Goal: Task Accomplishment & Management: Manage account settings

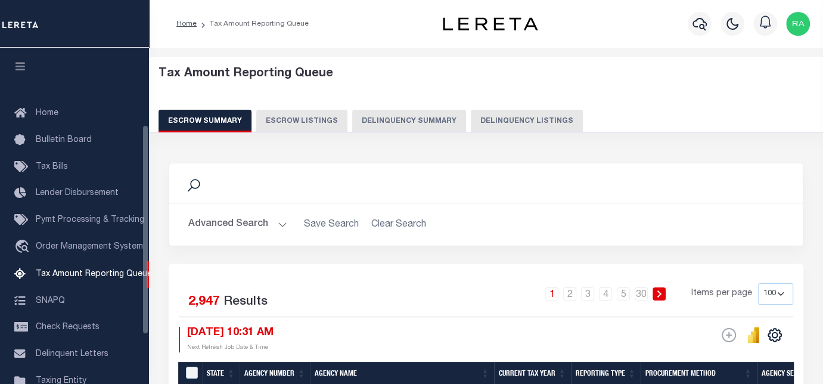
click at [530, 123] on button "Delinquency Listings" at bounding box center [527, 121] width 112 height 23
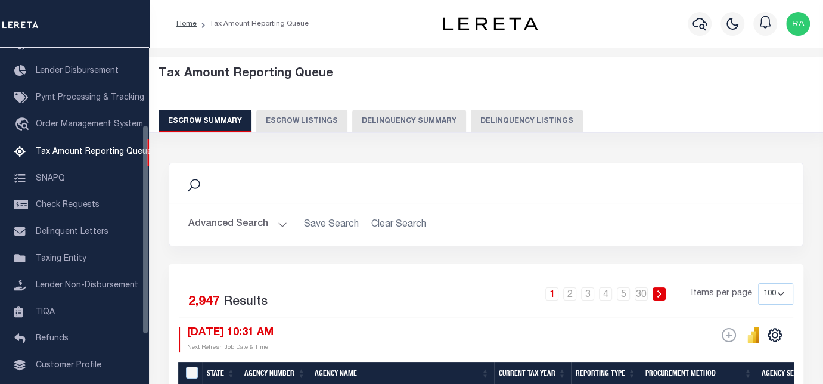
select select
select select "100"
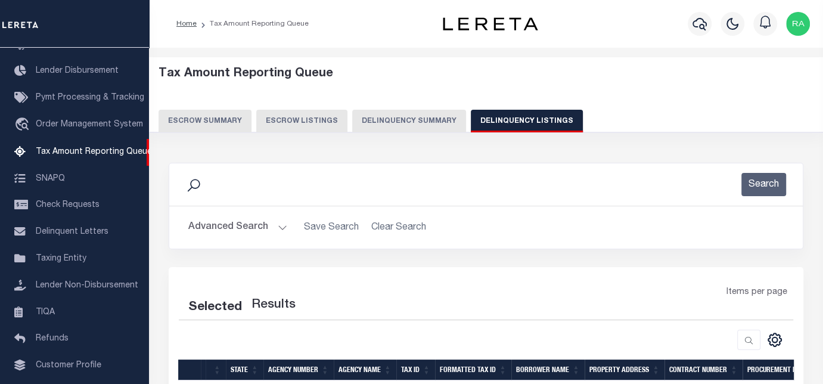
select select "100"
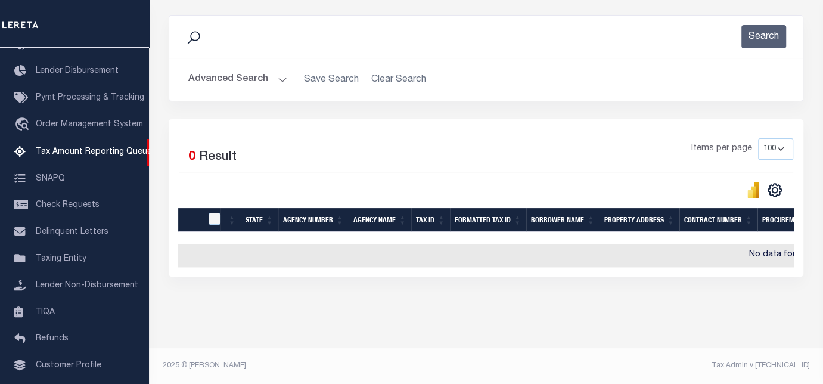
scroll to position [156, 0]
click at [227, 72] on button "Advanced Search" at bounding box center [237, 79] width 99 height 23
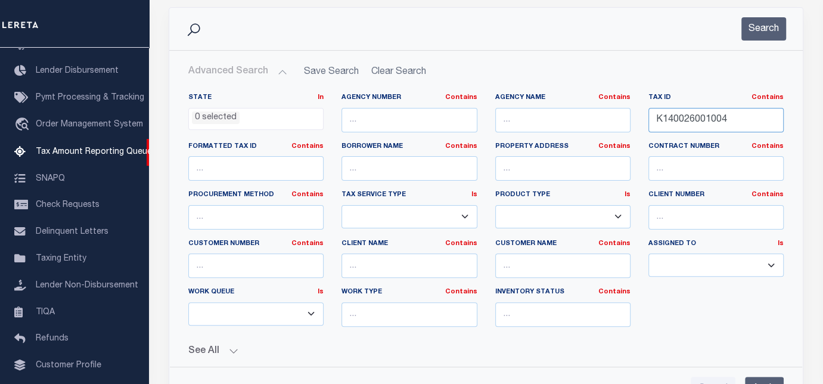
drag, startPoint x: 695, startPoint y: 118, endPoint x: 633, endPoint y: 118, distance: 61.4
click at [634, 118] on div "State In In AK AL AR AZ CA CO CT DC DE FL GA GU HI IA ID IL IN KS KY LA MA MD M…" at bounding box center [486, 214] width 614 height 243
paste input "6"
type input "K140026001006"
click at [757, 30] on button "Search" at bounding box center [764, 28] width 45 height 23
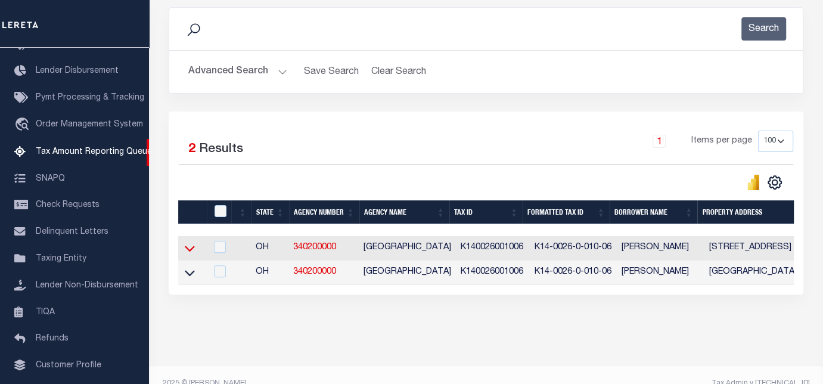
click at [190, 248] on icon at bounding box center [190, 248] width 10 height 13
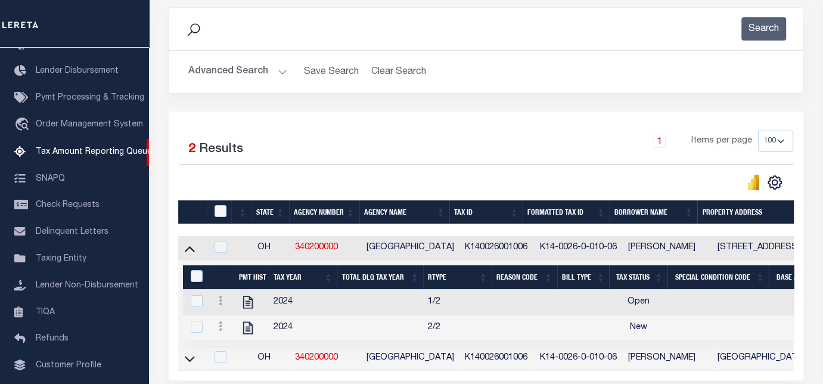
scroll to position [182, 0]
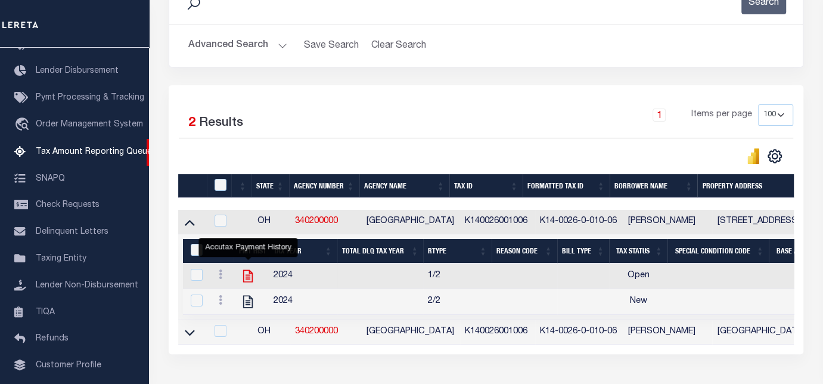
click at [249, 277] on icon "" at bounding box center [248, 276] width 16 height 16
checkbox input "true"
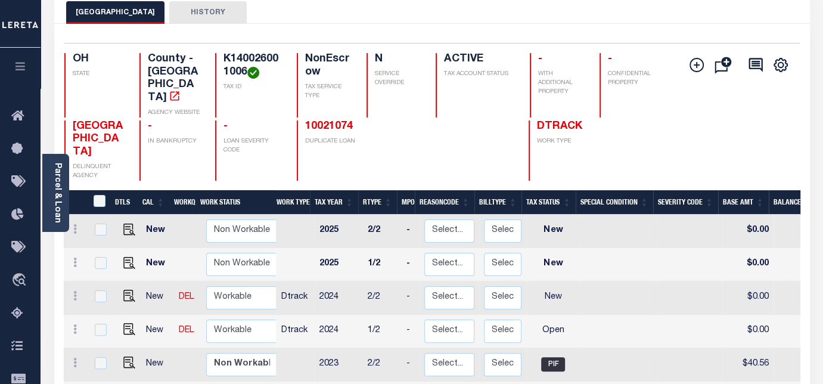
scroll to position [132, 0]
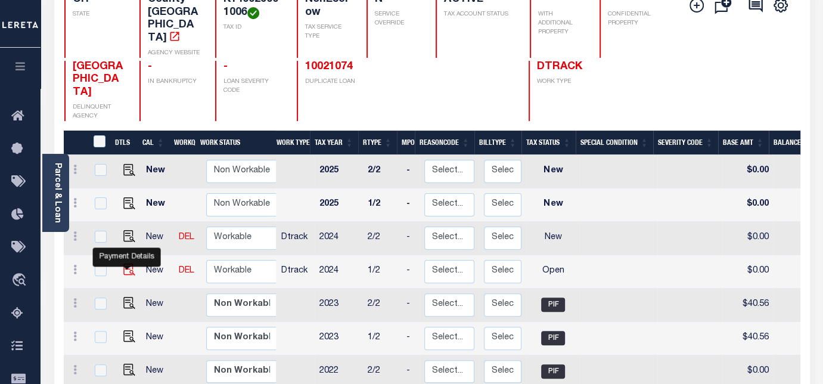
click at [123, 264] on img "" at bounding box center [129, 270] width 12 height 12
checkbox input "true"
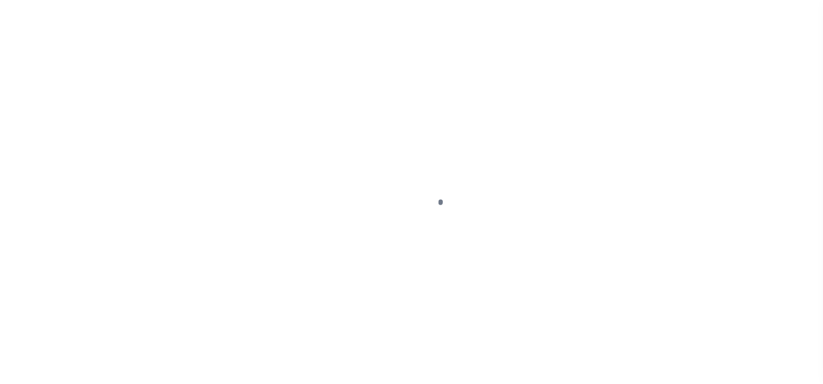
select select "OP2"
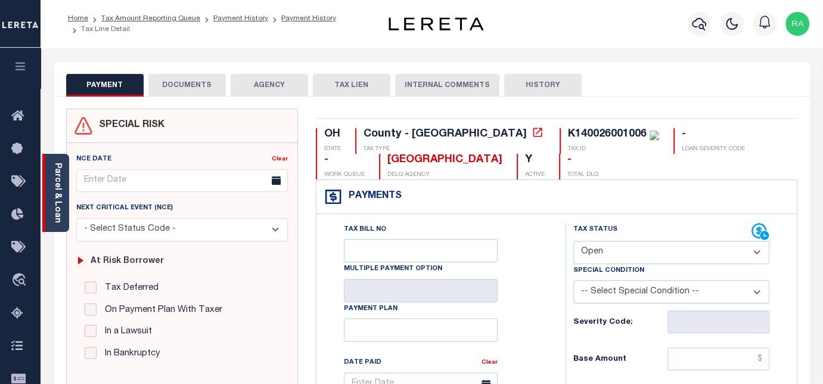
click at [55, 200] on link "Parcel & Loan" at bounding box center [57, 193] width 8 height 60
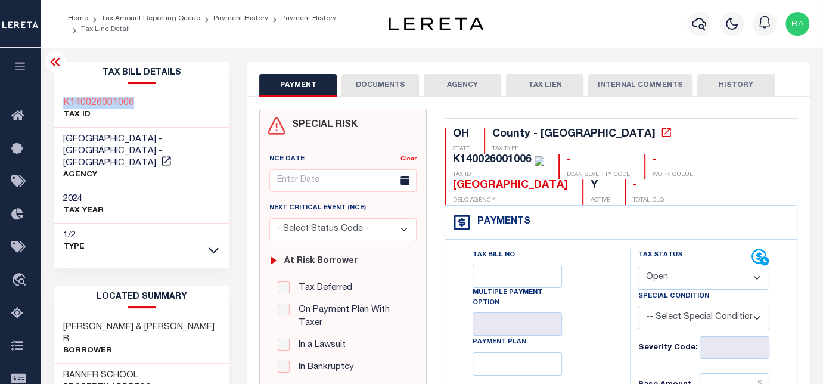
drag, startPoint x: 135, startPoint y: 100, endPoint x: 55, endPoint y: 98, distance: 79.3
click at [55, 98] on div "K140026001006 TAX ID" at bounding box center [142, 109] width 176 height 36
click at [371, 89] on button "DOCUMENTS" at bounding box center [381, 85] width 78 height 23
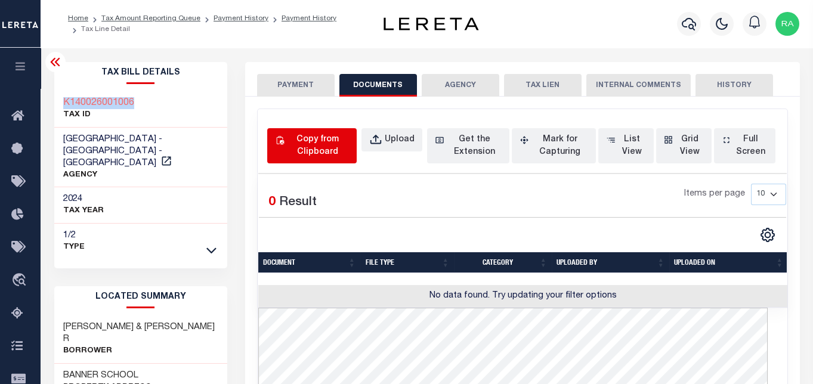
click at [315, 141] on div "Copy from Clipboard" at bounding box center [318, 146] width 63 height 25
select select "POP"
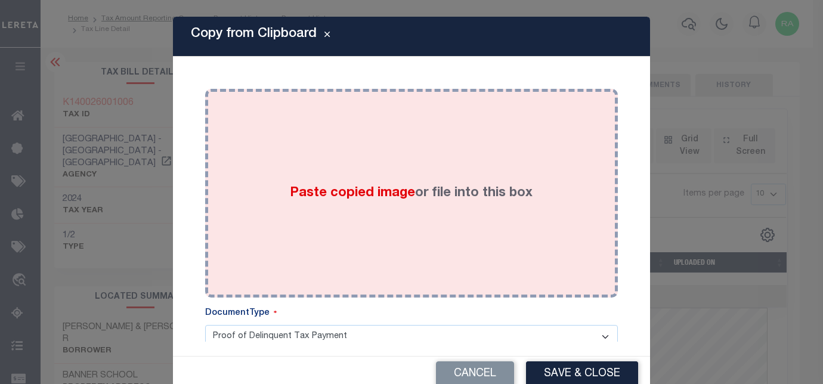
click at [344, 151] on div "Paste copied image or file into this box" at bounding box center [411, 193] width 395 height 191
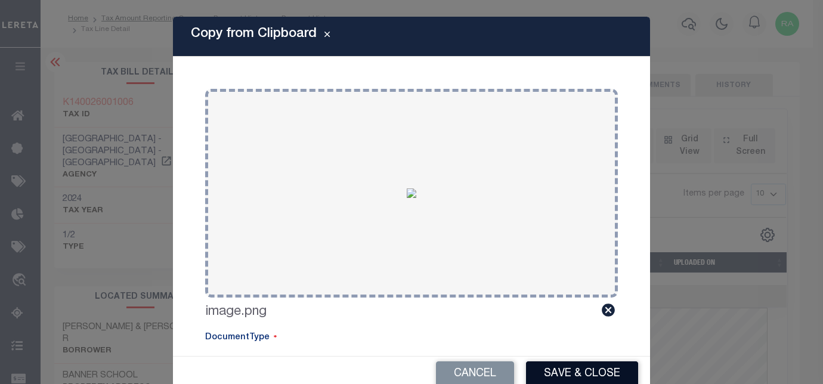
click at [549, 374] on button "Save & Close" at bounding box center [582, 374] width 112 height 26
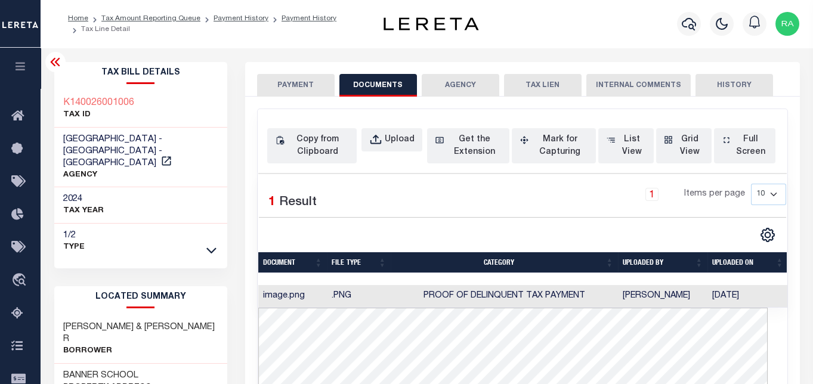
click at [287, 76] on button "PAYMENT" at bounding box center [296, 85] width 78 height 23
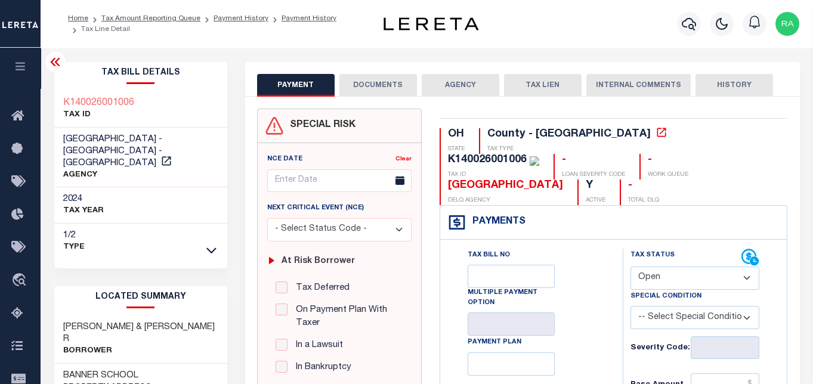
click at [656, 267] on select "- Select Status Code - Open Due/Unpaid Paid Incomplete No Tax Due Internal Refu…" at bounding box center [694, 278] width 129 height 23
select select "PYD"
click at [630, 267] on select "- Select Status Code - Open Due/Unpaid Paid Incomplete No Tax Due Internal Refu…" at bounding box center [694, 278] width 129 height 23
type input "10/09/2025"
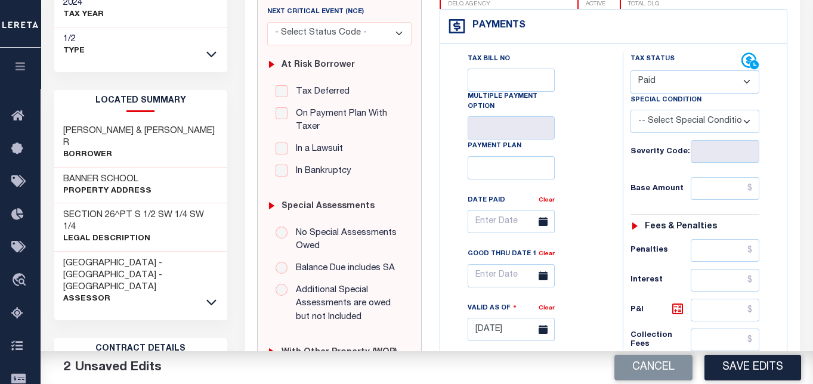
scroll to position [199, 0]
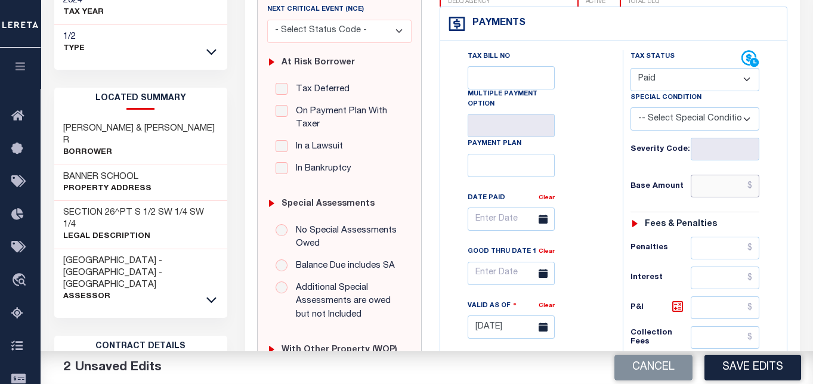
click at [707, 175] on input "text" at bounding box center [725, 186] width 69 height 23
click at [739, 175] on input "text" at bounding box center [725, 186] width 69 height 23
type input "$"
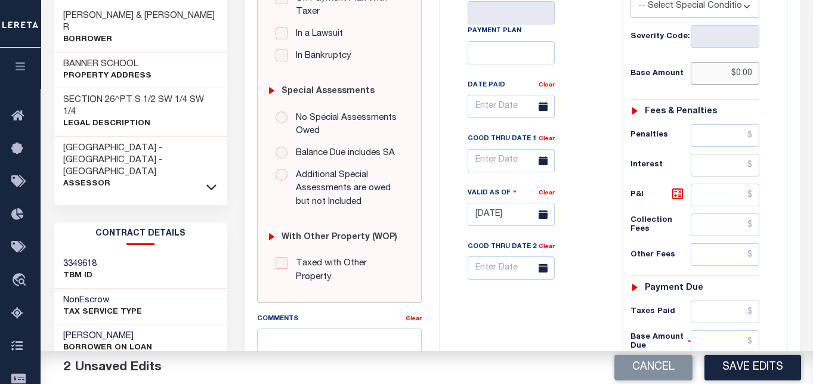
scroll to position [397, 0]
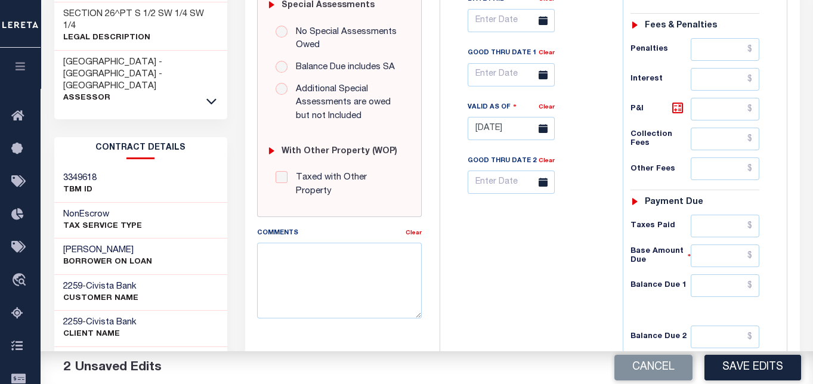
type input "$0.00"
click at [717, 274] on input "text" at bounding box center [725, 285] width 69 height 23
type input "$0.00"
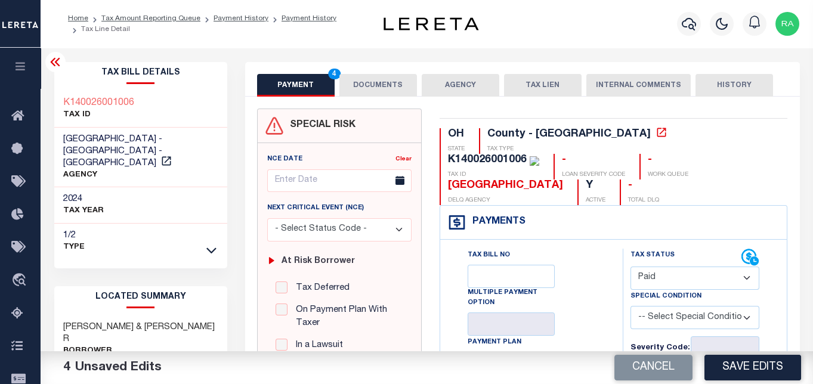
click at [376, 82] on button "DOCUMENTS" at bounding box center [378, 85] width 78 height 23
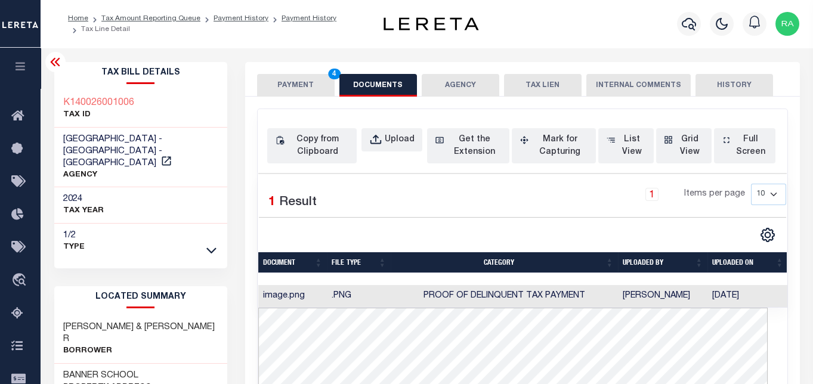
click at [287, 85] on button "PAYMENT 4" at bounding box center [296, 85] width 78 height 23
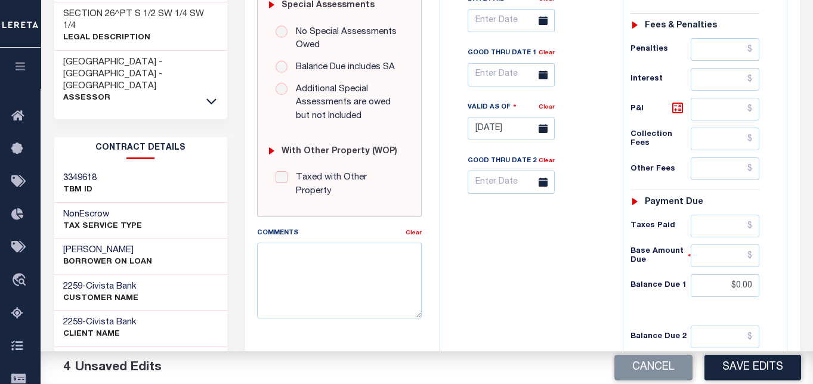
scroll to position [518, 0]
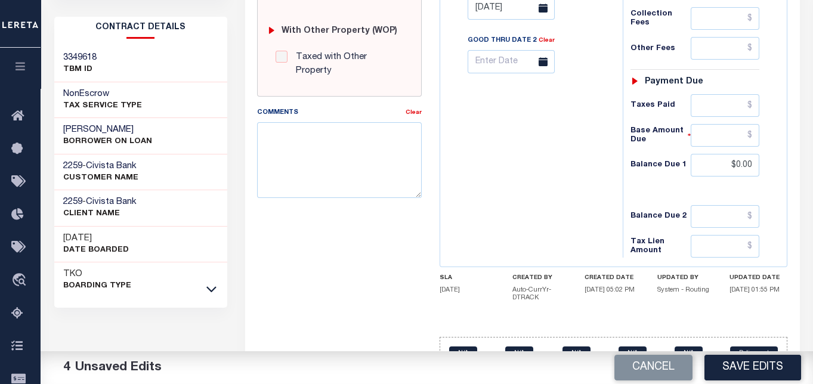
click at [754, 368] on button "Save Edits" at bounding box center [752, 368] width 97 height 26
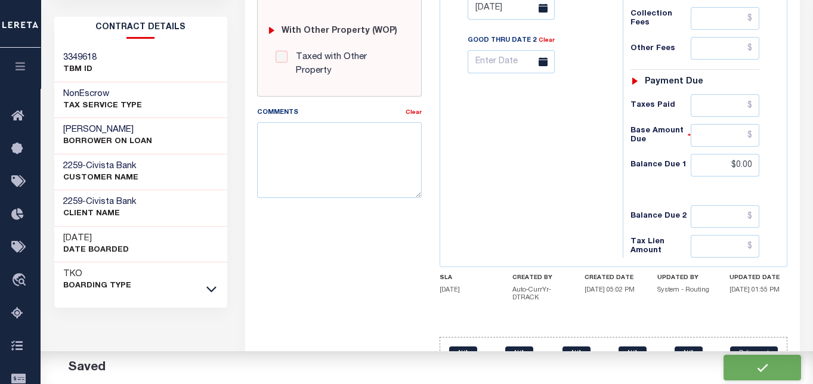
checkbox input "false"
type input "$0"
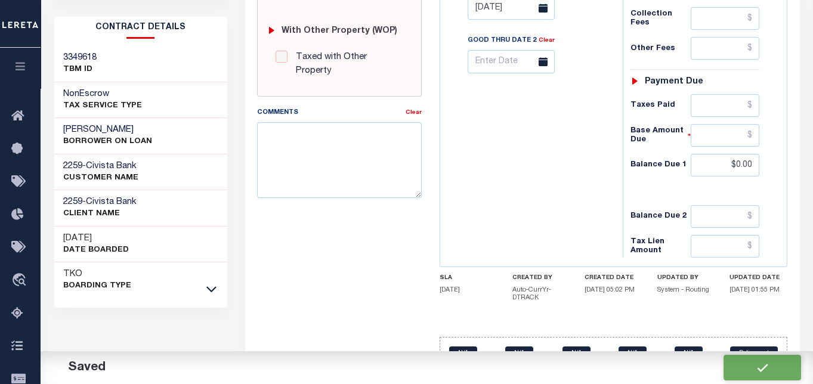
type input "$0"
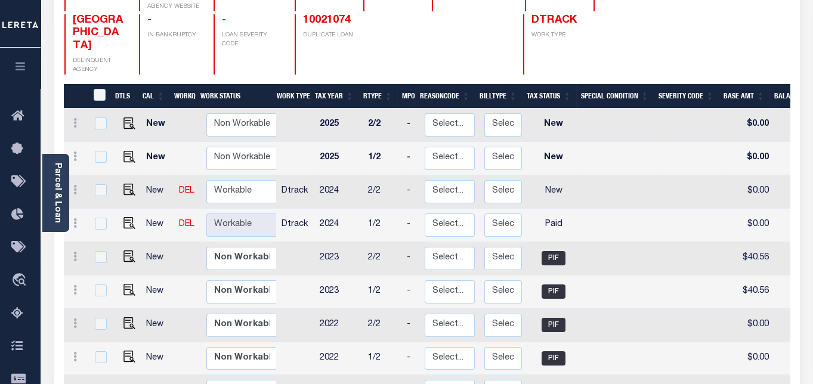
scroll to position [199, 0]
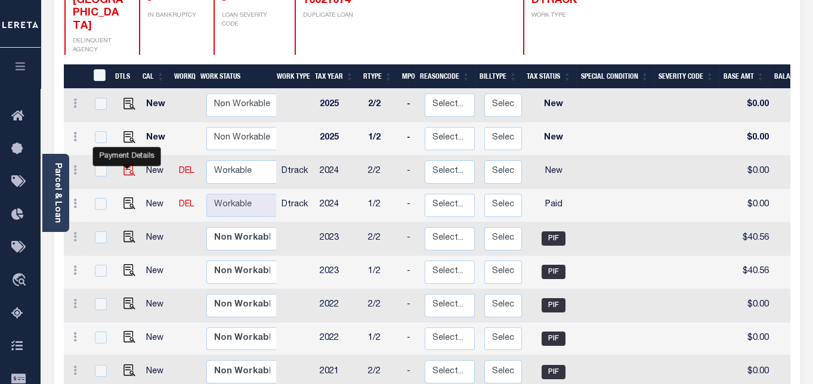
click at [125, 164] on img "" at bounding box center [129, 170] width 12 height 12
checkbox input "true"
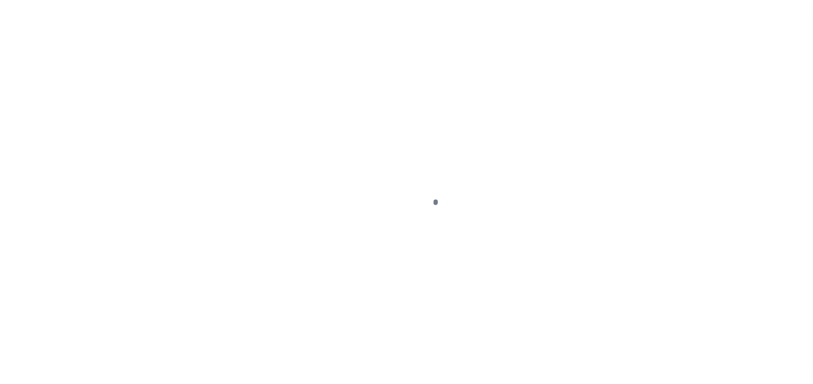
select select "NW2"
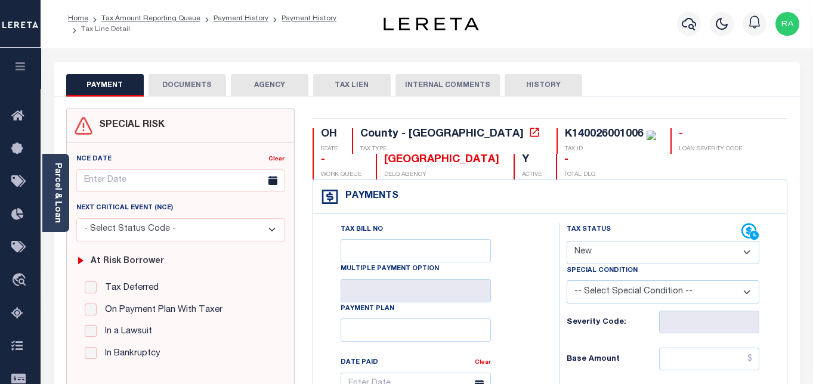
click at [190, 81] on button "DOCUMENTS" at bounding box center [187, 85] width 78 height 23
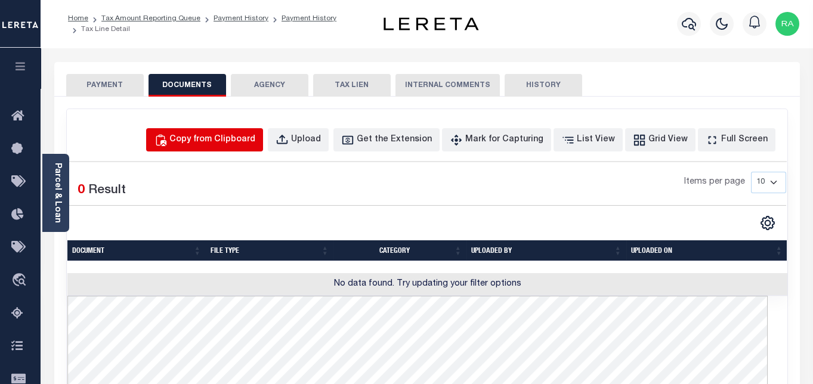
click at [244, 137] on div "Copy from Clipboard" at bounding box center [212, 140] width 86 height 13
select select "POP"
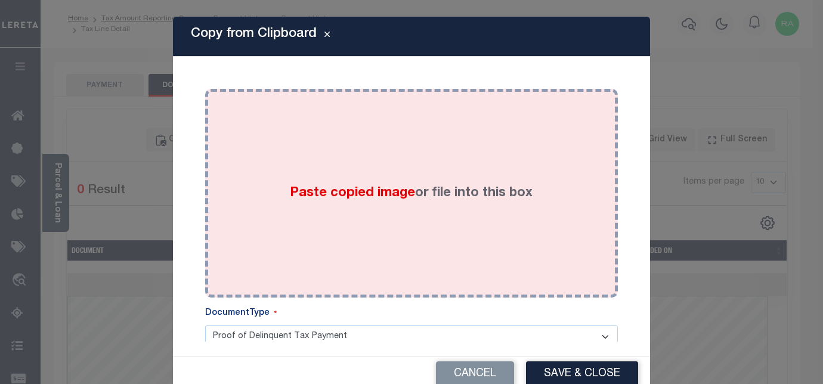
click at [317, 135] on div "Paste copied image or file into this box" at bounding box center [411, 193] width 395 height 191
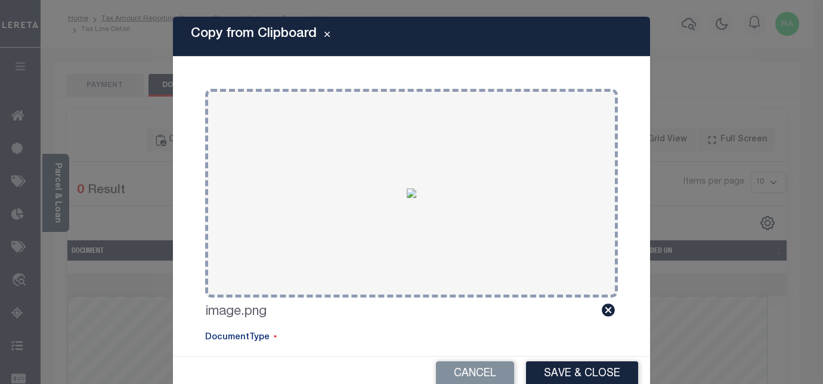
click at [561, 371] on button "Save & Close" at bounding box center [582, 374] width 112 height 26
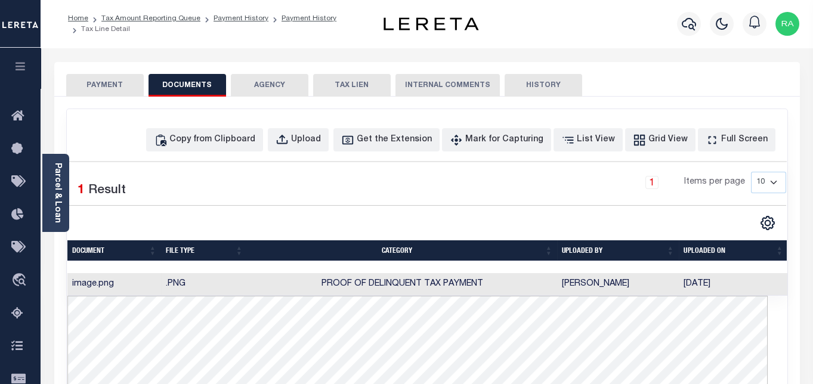
click at [101, 83] on button "PAYMENT" at bounding box center [105, 85] width 78 height 23
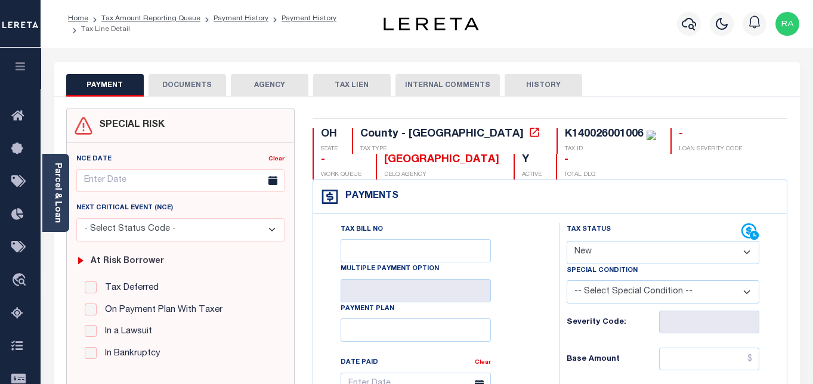
click at [607, 253] on select "- Select Status Code - Open Due/Unpaid Paid Incomplete No Tax Due Internal Refu…" at bounding box center [662, 252] width 193 height 23
select select "PYD"
click at [566, 241] on select "- Select Status Code - Open Due/Unpaid Paid Incomplete No Tax Due Internal Refu…" at bounding box center [662, 252] width 193 height 23
type input "[DATE]"
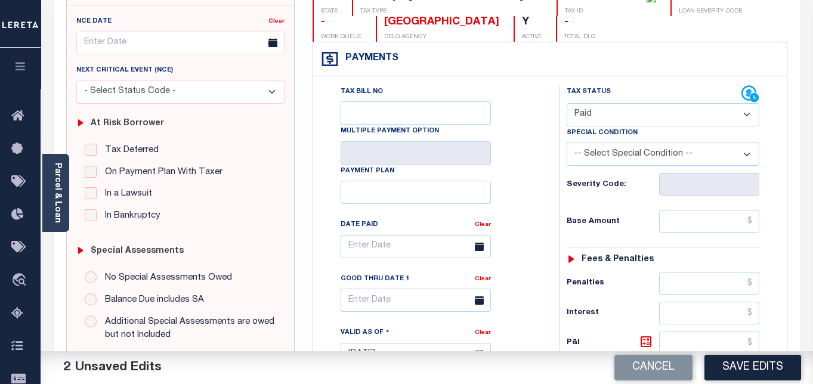
scroll to position [199, 0]
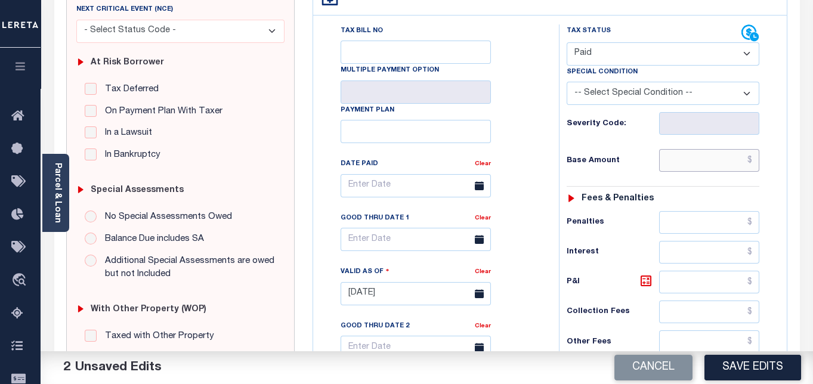
click at [686, 159] on input "text" at bounding box center [709, 160] width 100 height 23
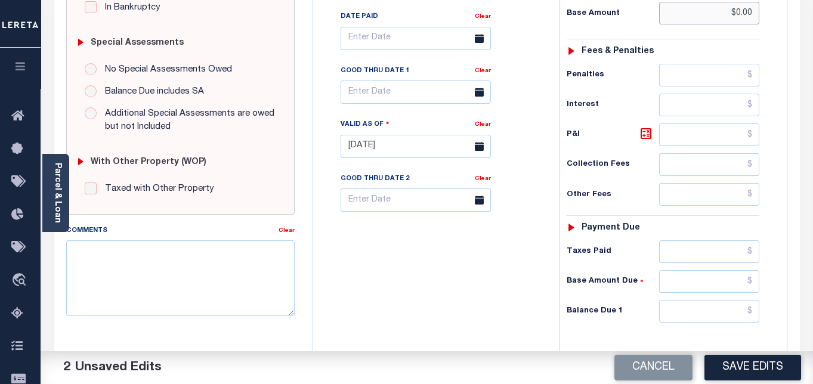
scroll to position [397, 0]
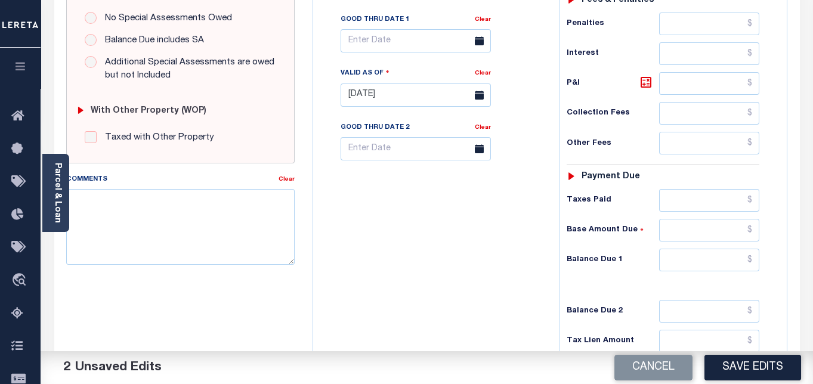
type input "$0.00"
click at [678, 259] on input "text" at bounding box center [709, 260] width 100 height 23
type input "$0.00"
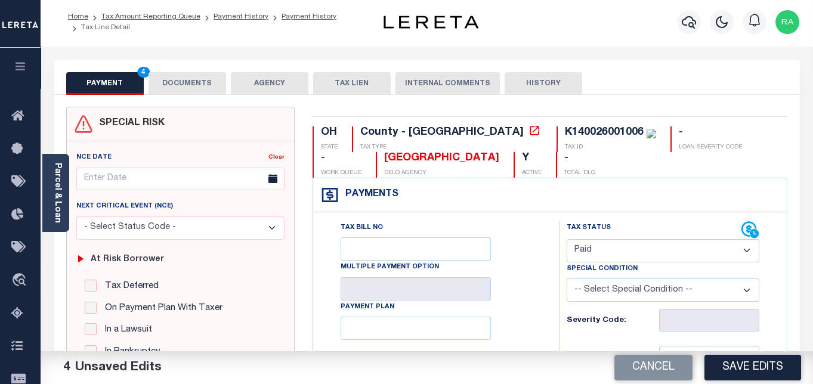
scroll to position [0, 0]
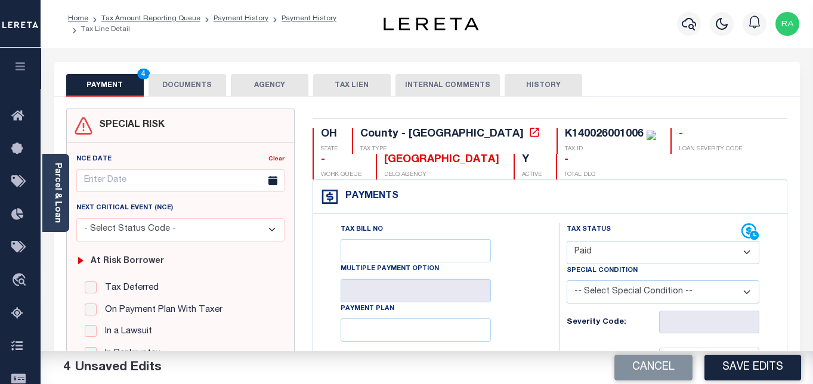
click at [196, 84] on button "DOCUMENTS" at bounding box center [187, 85] width 78 height 23
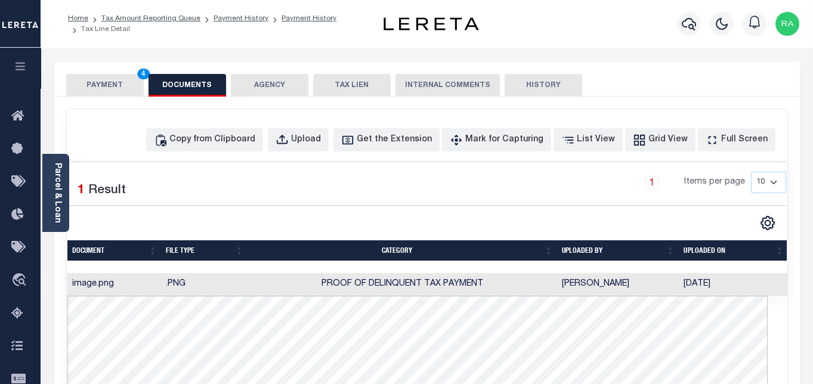
click at [100, 86] on button "PAYMENT 4" at bounding box center [105, 85] width 78 height 23
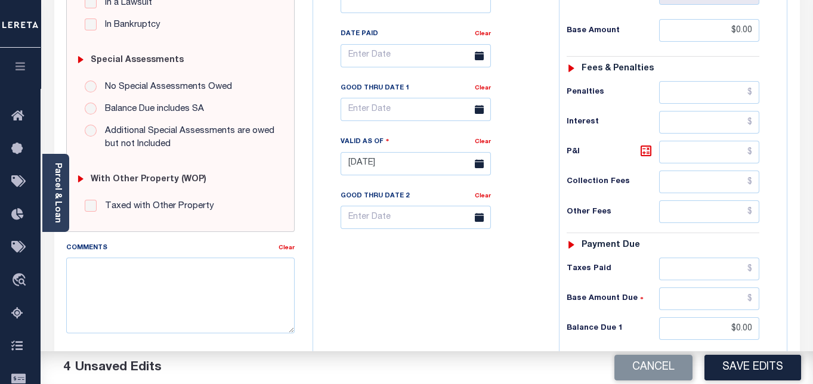
scroll to position [397, 0]
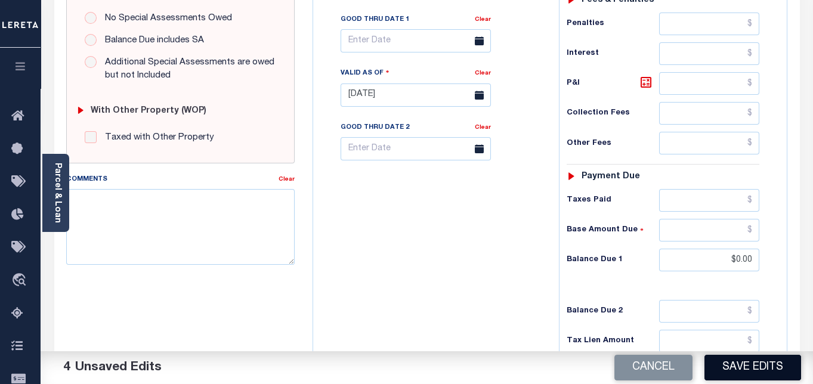
click at [756, 369] on button "Save Edits" at bounding box center [752, 368] width 97 height 26
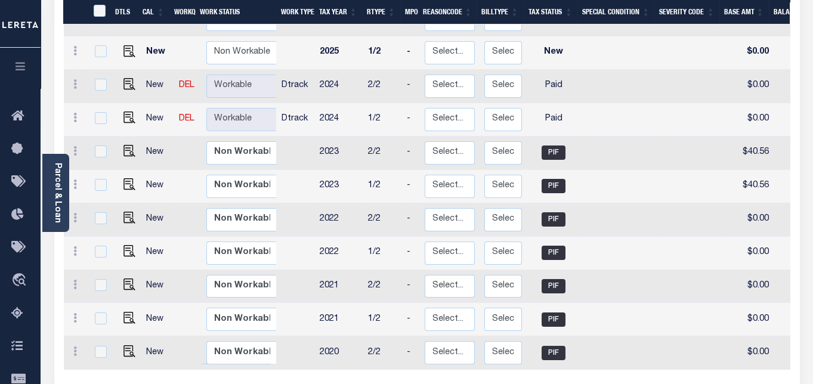
scroll to position [331, 0]
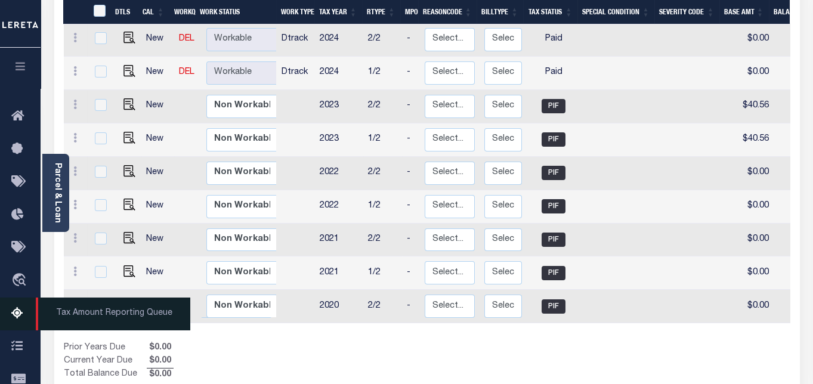
click at [17, 316] on icon at bounding box center [20, 313] width 19 height 15
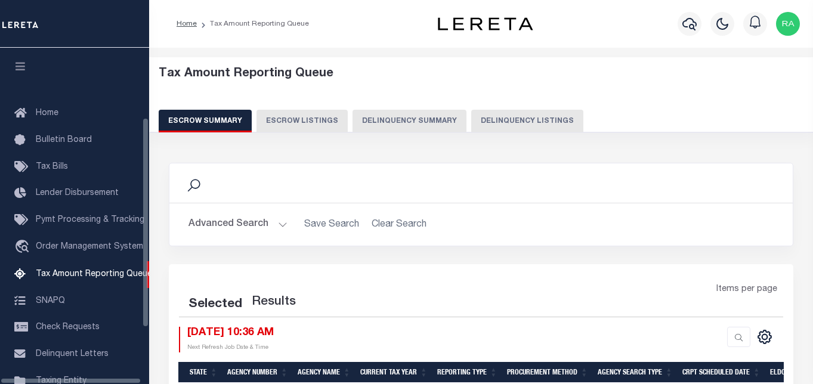
click at [516, 114] on button "Delinquency Listings" at bounding box center [527, 121] width 112 height 23
select select "100"
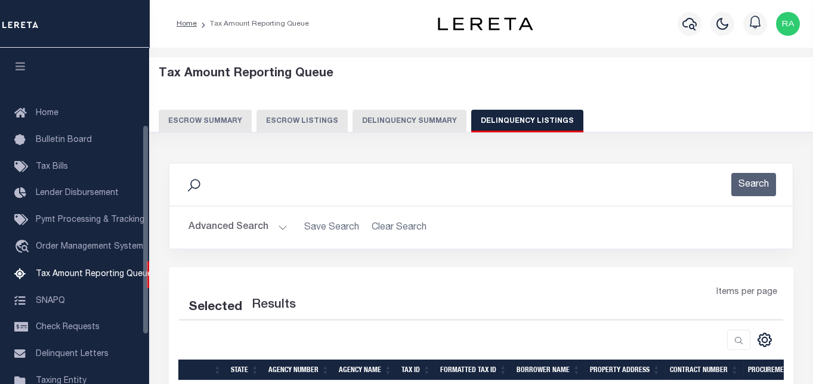
scroll to position [122, 0]
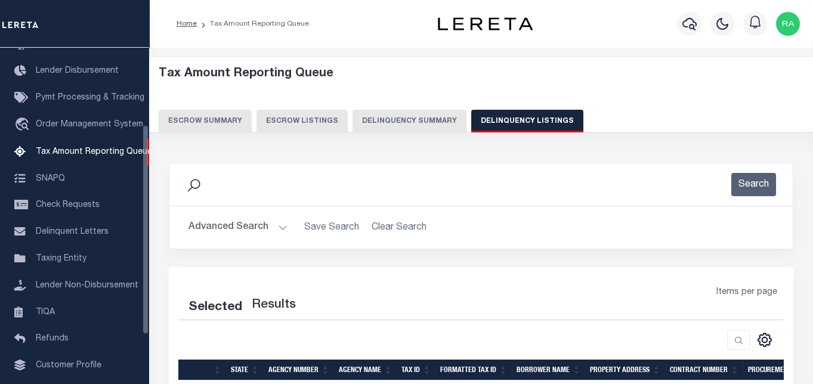
select select "100"
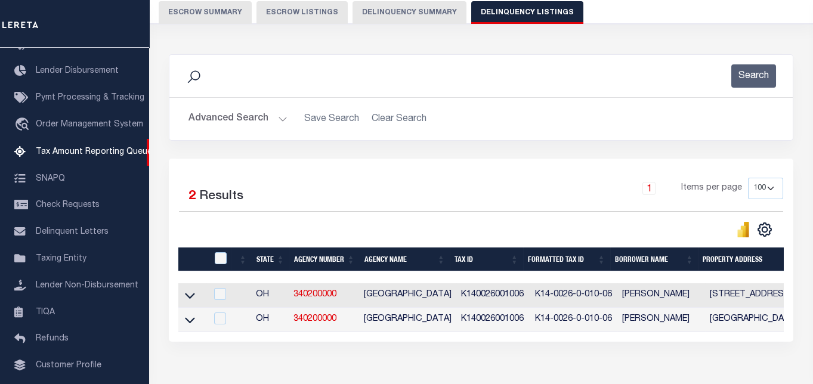
scroll to position [132, 0]
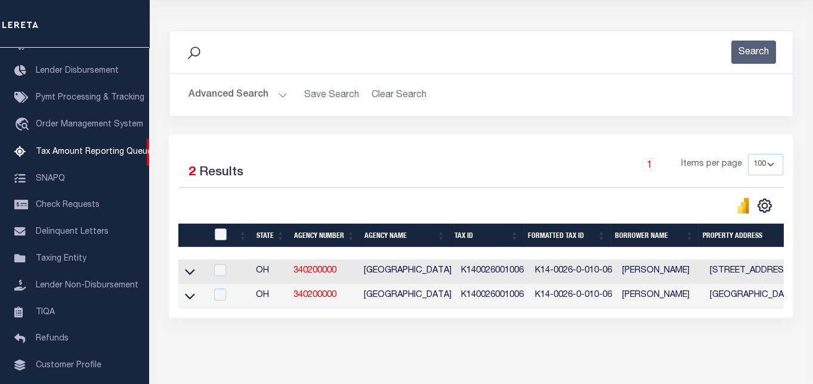
click at [220, 236] on input "checkbox" at bounding box center [221, 234] width 12 height 12
checkbox input "true"
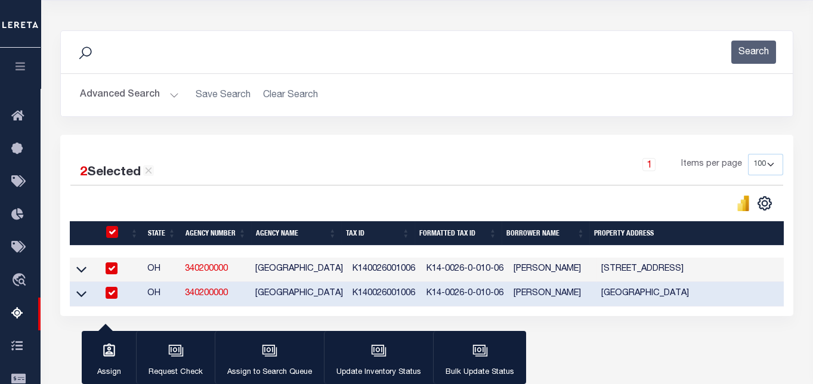
click at [438, 270] on td "K14-0026-0-010-06" at bounding box center [465, 270] width 87 height 24
checkbox input "false"
click at [438, 270] on td "K14-0026-0-010-06" at bounding box center [465, 270] width 87 height 24
checkbox input "true"
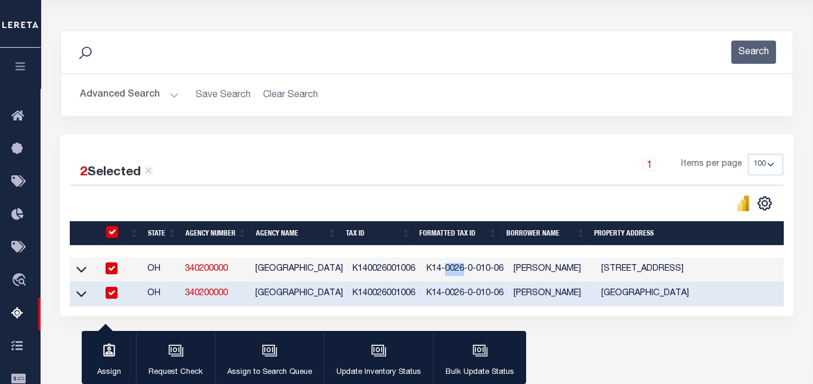
checkbox input "true"
drag, startPoint x: 418, startPoint y: 269, endPoint x: 466, endPoint y: 270, distance: 48.3
click at [472, 270] on td "K14-0026-0-010-06" at bounding box center [465, 270] width 87 height 24
checkbox input "false"
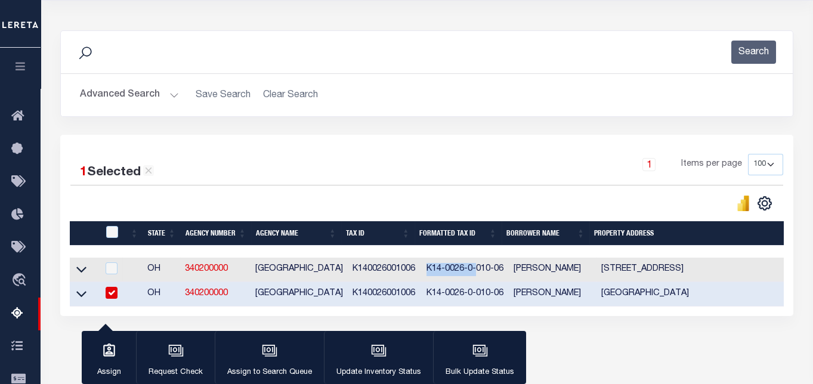
click at [385, 271] on td "K140026001006" at bounding box center [385, 270] width 74 height 24
checkbox input "false"
copy td "K140026001006"
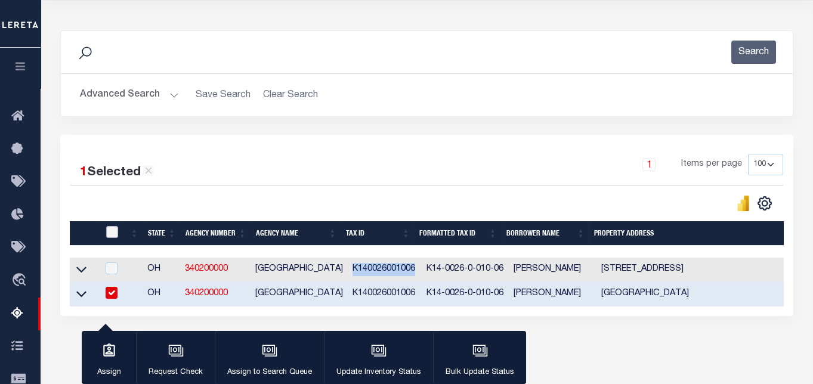
click at [110, 232] on input "checkbox" at bounding box center [112, 232] width 12 height 12
checkbox input "true"
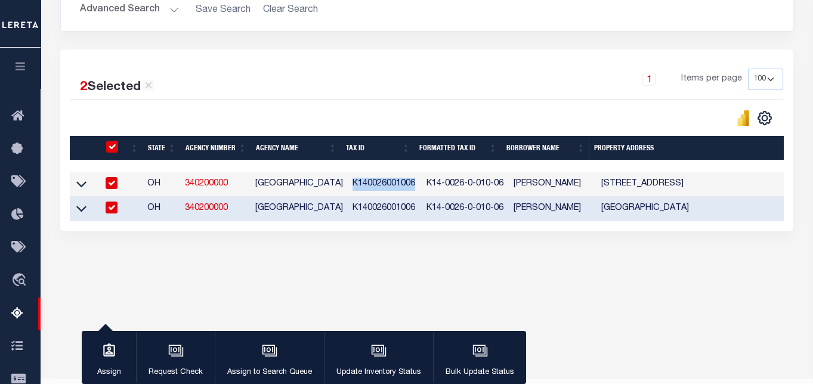
scroll to position [247, 0]
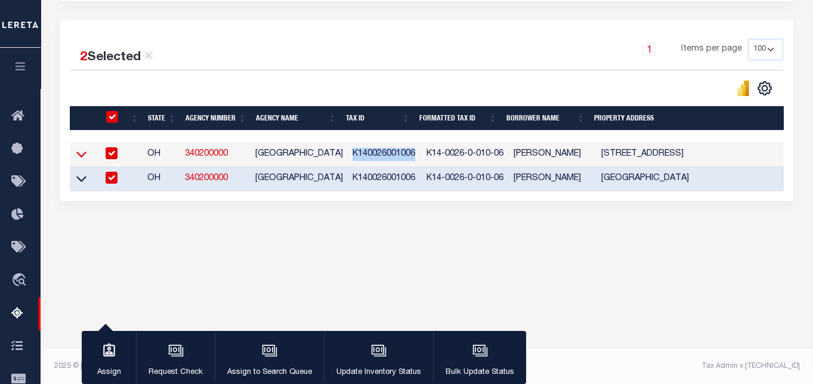
click at [80, 154] on icon at bounding box center [81, 154] width 10 height 13
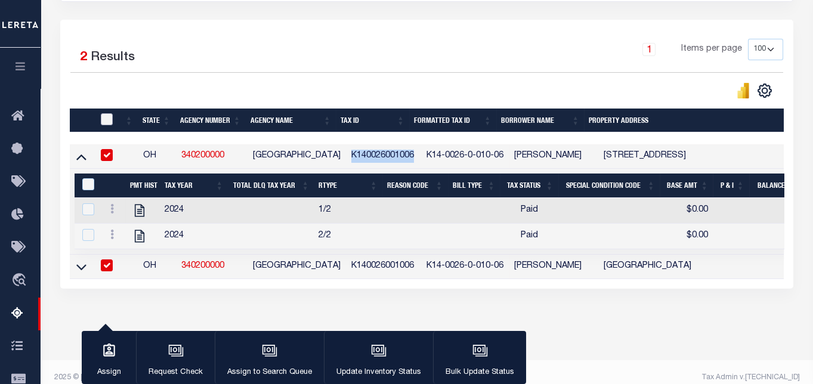
click at [107, 122] on input "checkbox" at bounding box center [107, 119] width 12 height 12
checkbox input "true"
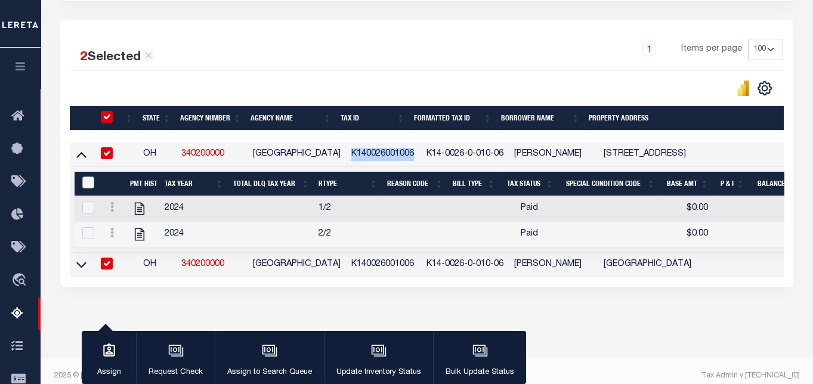
click at [87, 185] on input "&nbsp;" at bounding box center [88, 183] width 12 height 12
checkbox input "true"
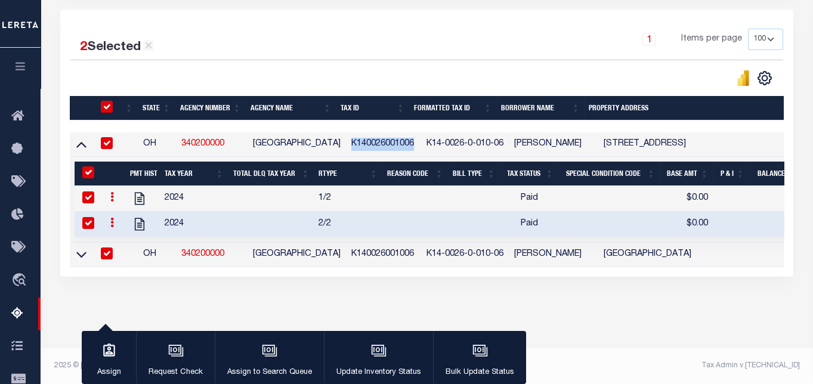
scroll to position [267, 0]
click at [81, 249] on icon at bounding box center [81, 254] width 10 height 13
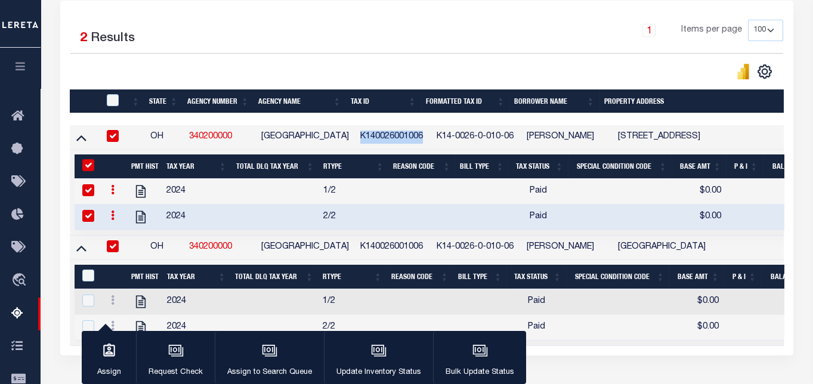
click at [109, 106] on div at bounding box center [114, 100] width 20 height 13
click at [110, 98] on input "checkbox" at bounding box center [113, 100] width 12 height 12
checkbox input "true"
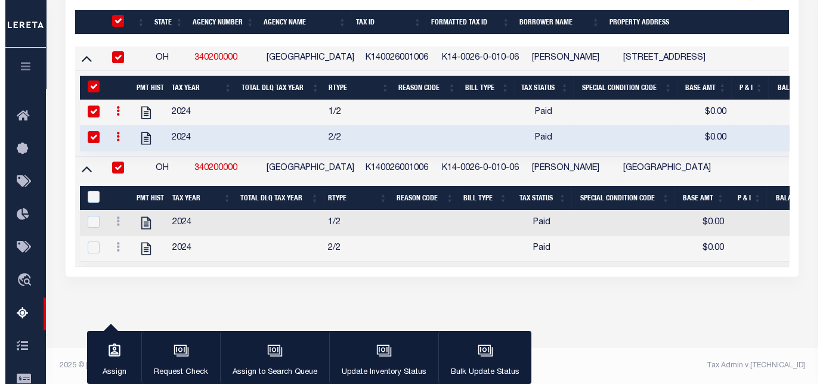
scroll to position [354, 0]
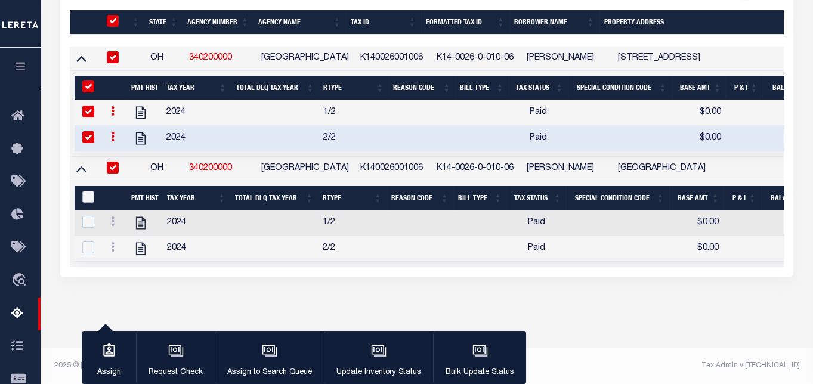
click at [88, 191] on input "&nbsp;" at bounding box center [88, 197] width 12 height 12
checkbox input "true"
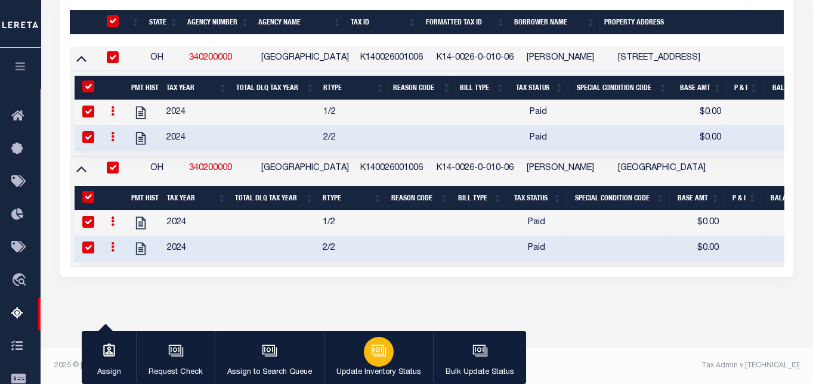
click at [375, 357] on icon "button" at bounding box center [379, 351] width 16 height 16
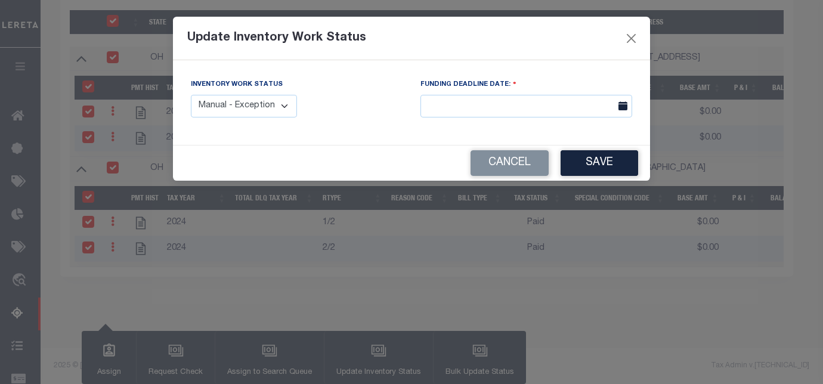
click at [278, 105] on select "Manual - Exception Pended - Awaiting Search Late Add Exception Completed" at bounding box center [244, 106] width 106 height 23
select select "4"
click at [191, 95] on select "Manual - Exception Pended - Awaiting Search Late Add Exception Completed" at bounding box center [244, 106] width 106 height 23
click at [587, 162] on button "Save" at bounding box center [600, 163] width 78 height 26
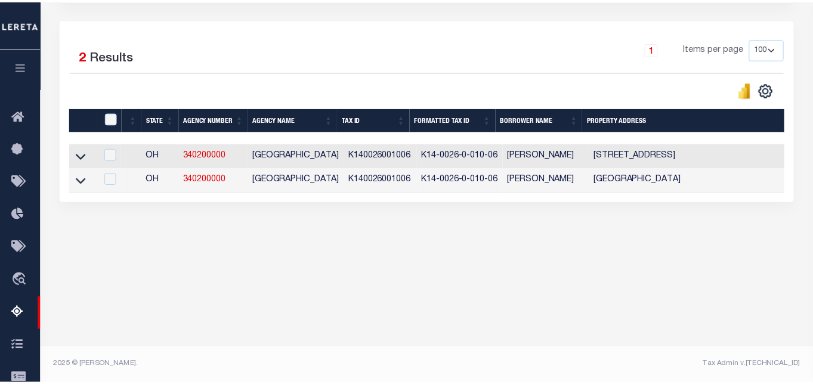
scroll to position [247, 0]
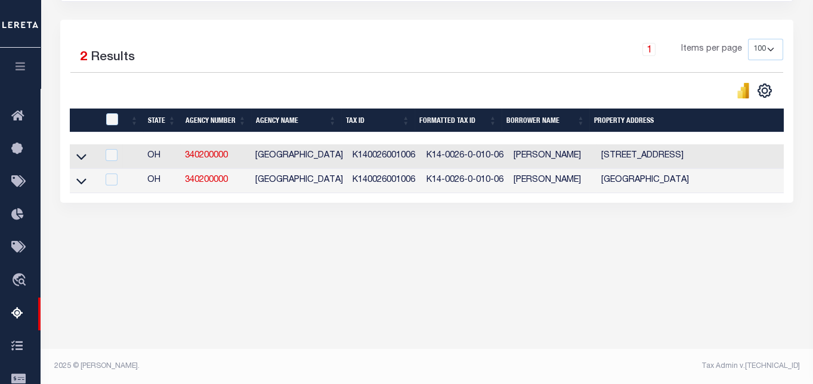
click at [363, 159] on td "K140026001006" at bounding box center [385, 156] width 74 height 24
copy td "K140026001006"
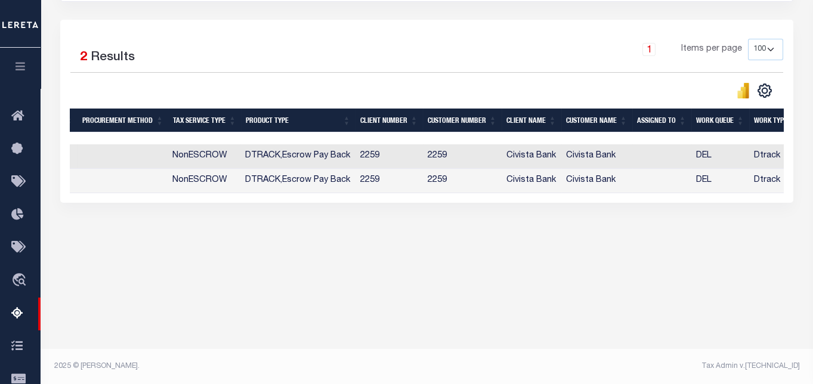
scroll to position [0, 892]
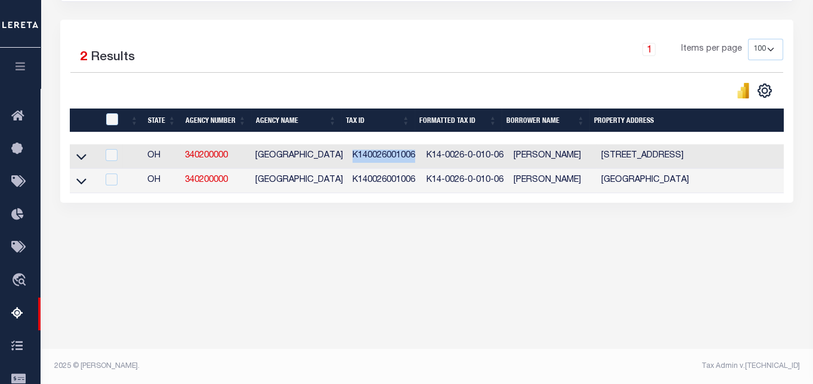
click at [400, 221] on div "Data sync process is currently running, you may face some response delays. Sear…" at bounding box center [426, 70] width 749 height 335
click at [409, 85] on div at bounding box center [248, 90] width 357 height 17
click at [382, 153] on td "K140026001006" at bounding box center [385, 156] width 74 height 24
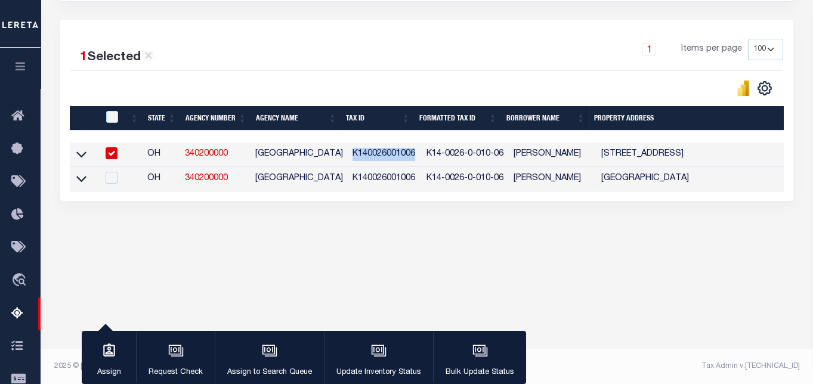
click at [382, 153] on td "K140026001006" at bounding box center [385, 155] width 74 height 24
checkbox input "false"
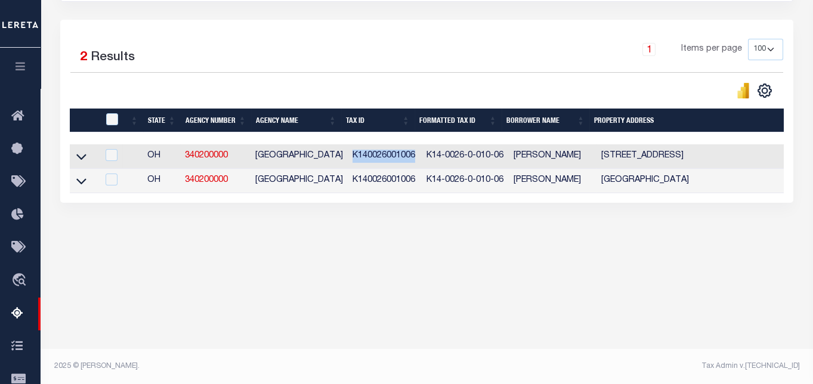
copy td "K140026001006"
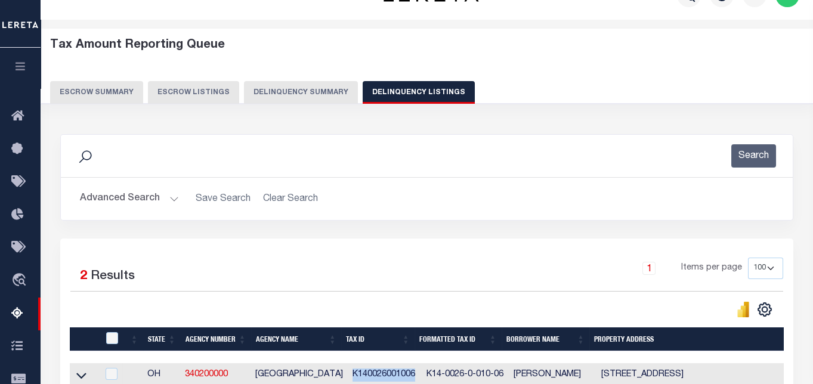
scroll to position [0, 0]
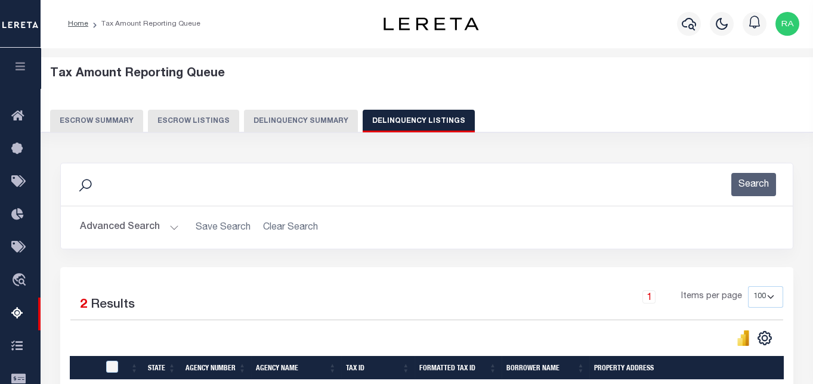
click at [411, 126] on button "Delinquency Listings" at bounding box center [419, 121] width 112 height 23
select select
select select "100"
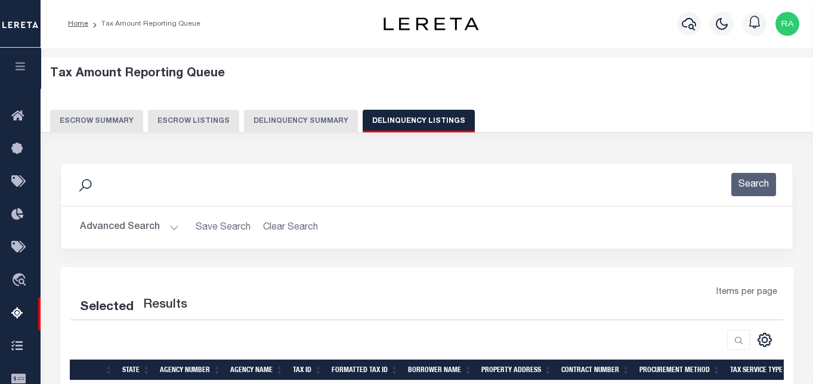
select select "100"
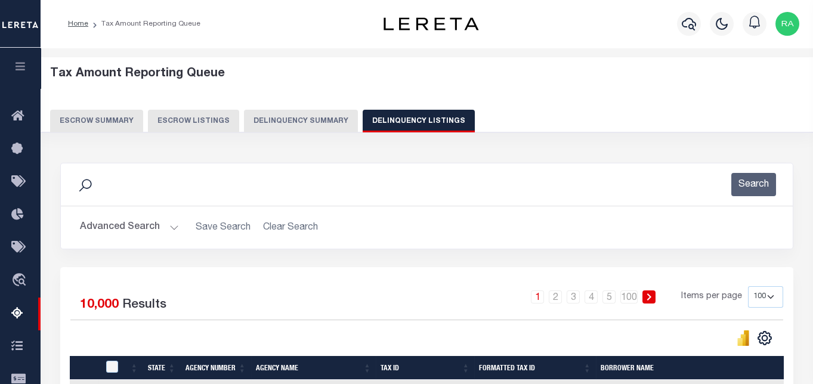
scroll to position [132, 0]
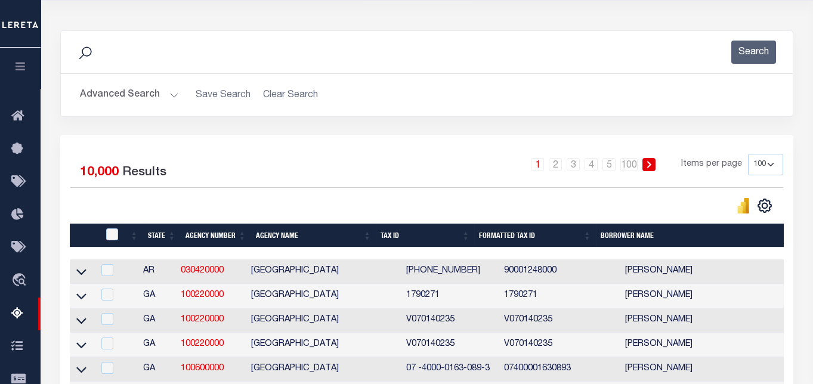
click at [124, 92] on button "Advanced Search" at bounding box center [129, 94] width 99 height 23
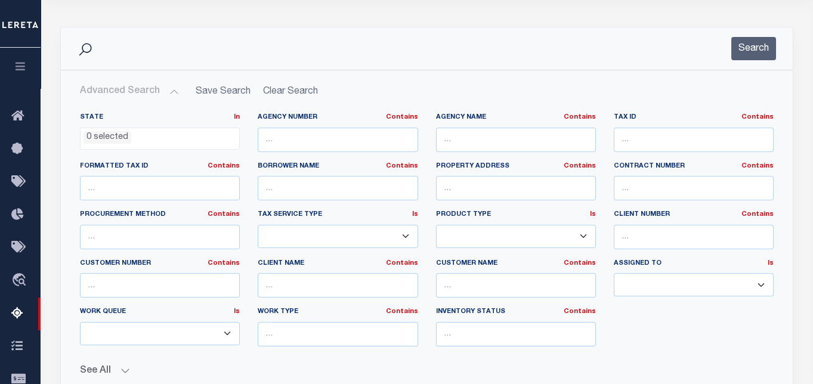
scroll to position [199, 0]
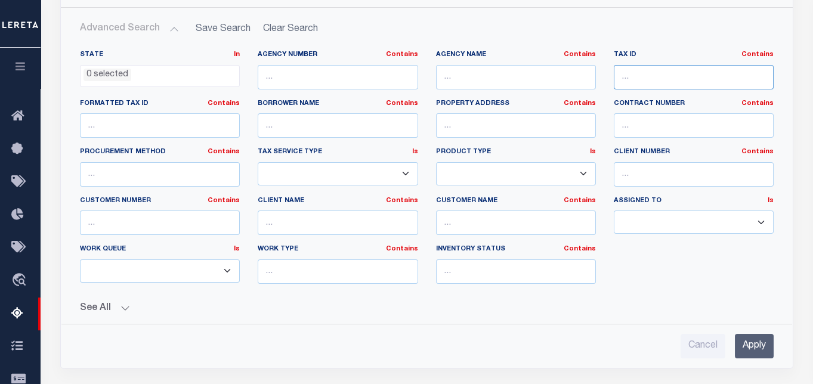
click at [643, 74] on input "text" at bounding box center [694, 77] width 160 height 24
click at [636, 74] on input "text" at bounding box center [694, 77] width 160 height 24
paste input "6400580"
type input "6400580"
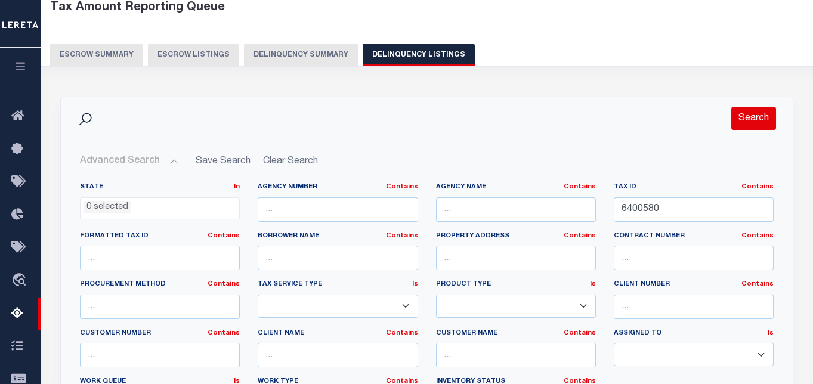
click at [746, 115] on button "Search" at bounding box center [753, 118] width 45 height 23
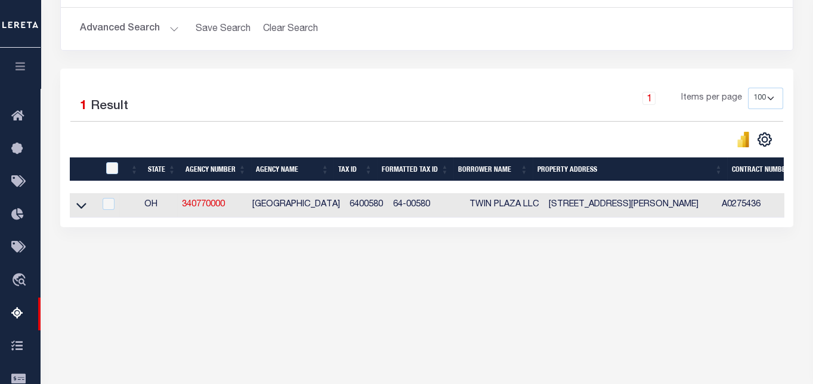
scroll to position [247, 0]
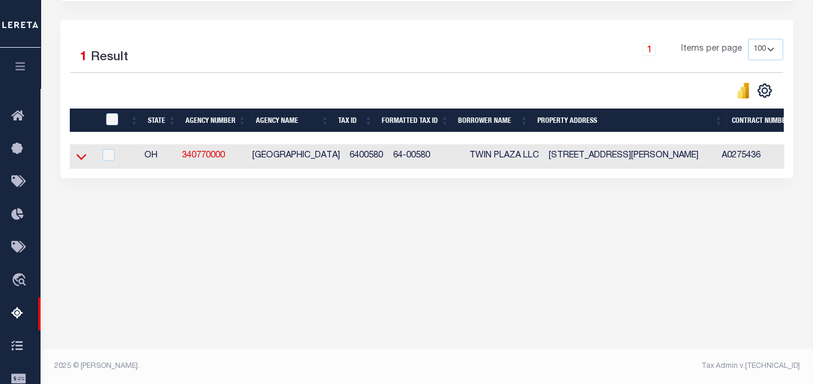
click at [81, 156] on icon at bounding box center [81, 156] width 10 height 13
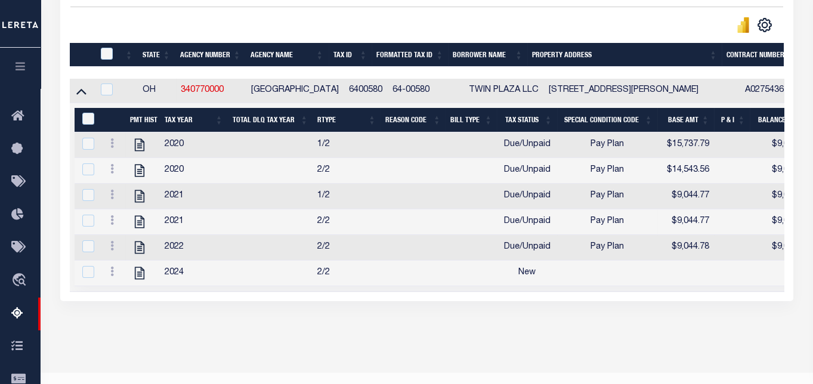
scroll to position [314, 0]
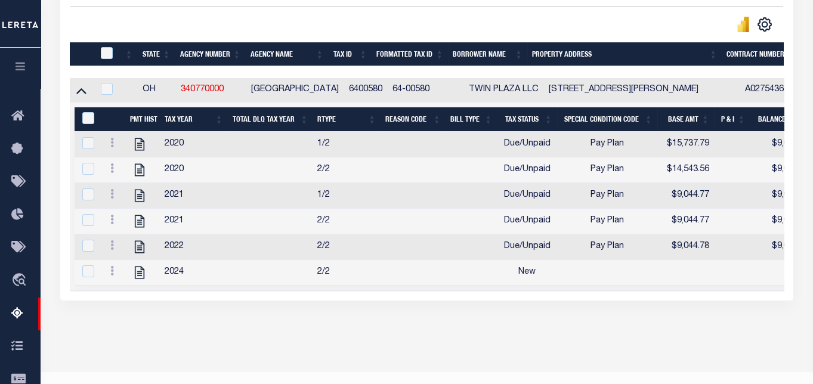
click at [463, 301] on div "Selected 1 Result 1 Items per page 10 25 50 100 500" at bounding box center [426, 126] width 733 height 347
click at [465, 301] on div "Selected 1 Result 1 Items per page 10 25 50 100 500" at bounding box center [426, 126] width 733 height 347
click at [528, 336] on div "Data sync process is currently running, you may face some response delays. Sear…" at bounding box center [426, 86] width 749 height 499
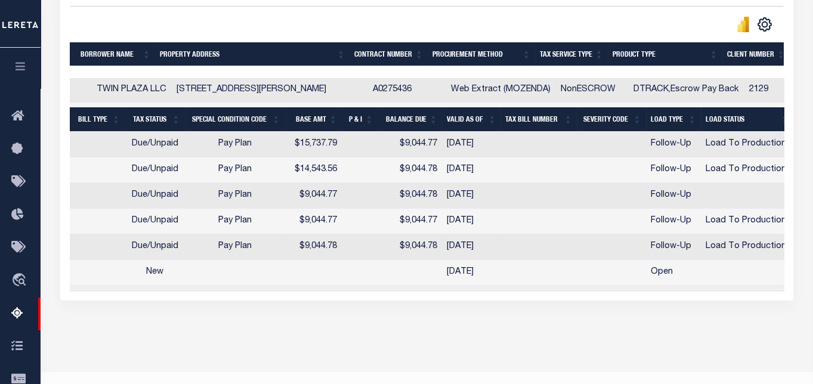
scroll to position [0, 188]
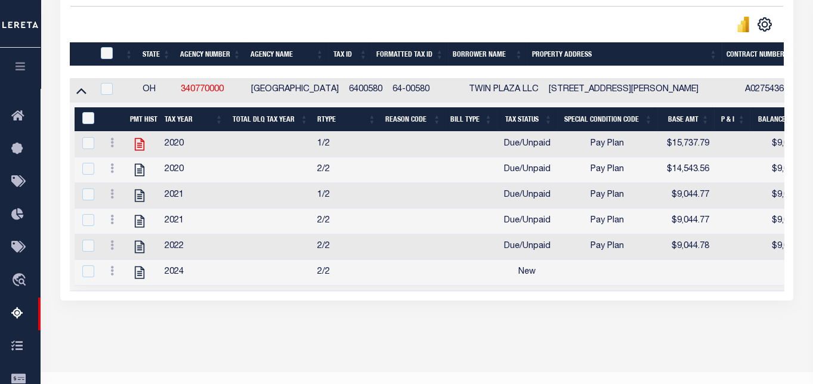
click at [139, 150] on icon at bounding box center [140, 145] width 16 height 16
checkbox input "false"
checkbox input "true"
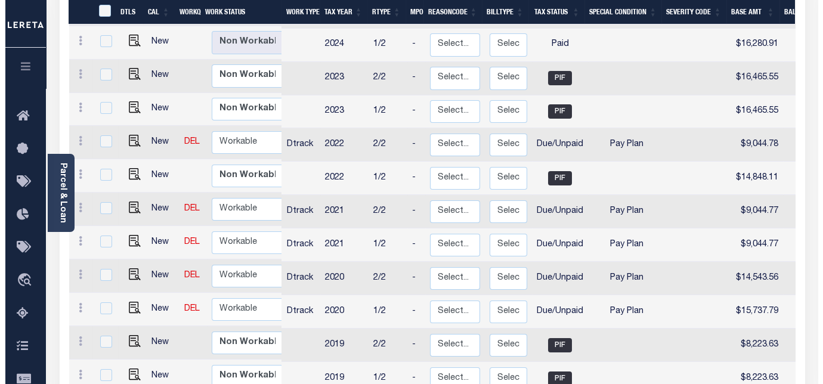
scroll to position [440, 0]
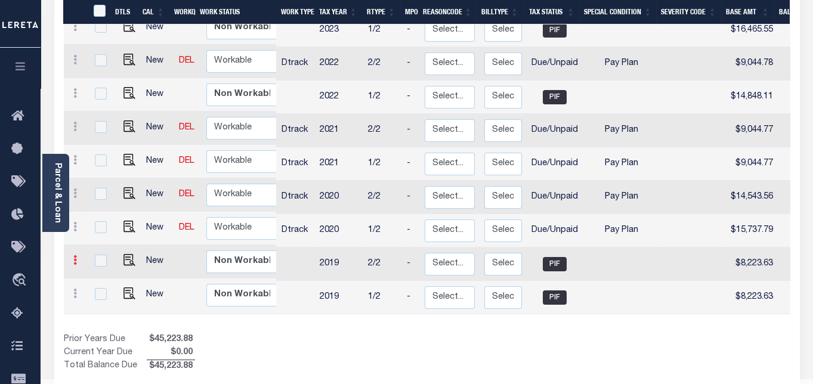
click at [73, 255] on icon at bounding box center [75, 260] width 4 height 10
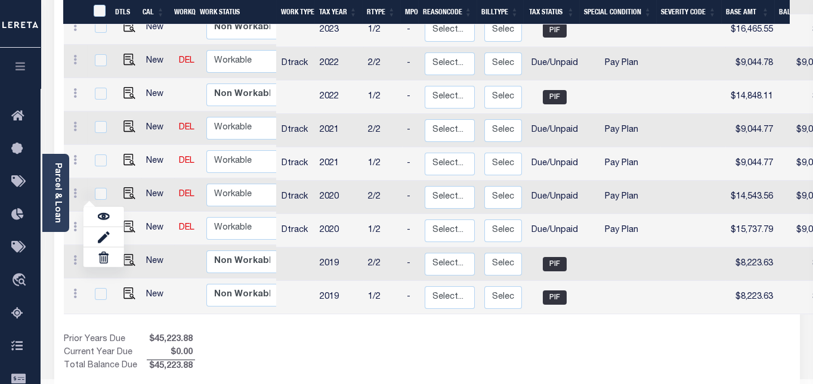
click at [273, 333] on div "Prior Years Due $45,223.88 Current Year Due $0.00 Total Balance Due $45,223.88" at bounding box center [245, 353] width 363 height 40
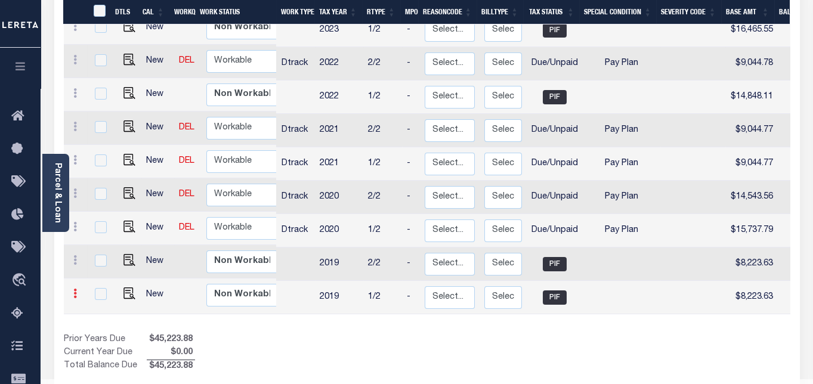
click at [76, 290] on link at bounding box center [75, 295] width 13 height 10
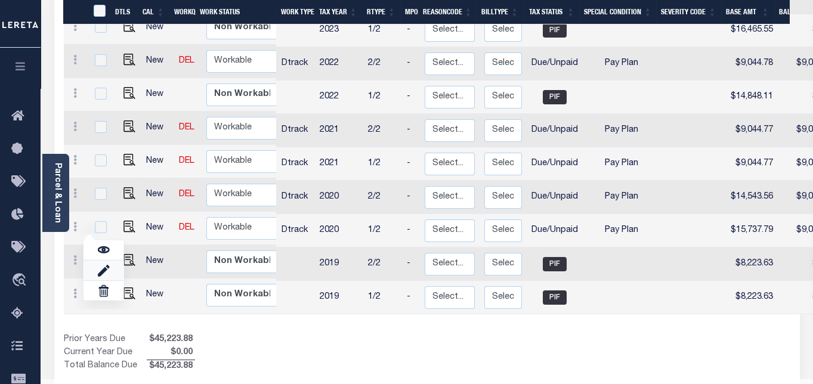
click at [114, 261] on link at bounding box center [103, 271] width 41 height 20
type input "$8,223.63"
type input "$0.00"
type input "[DATE]"
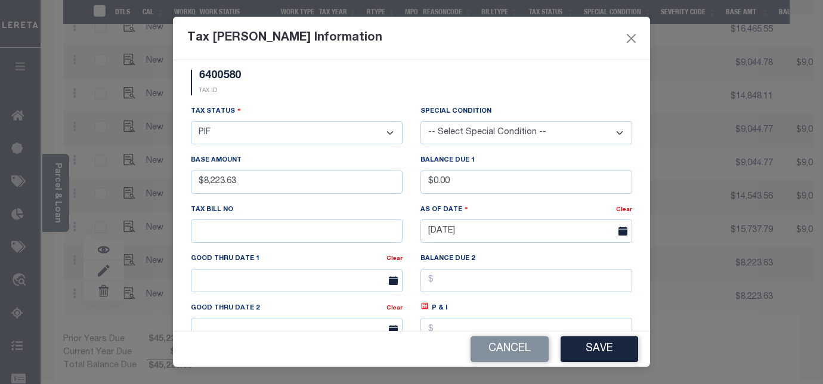
scroll to position [0, 0]
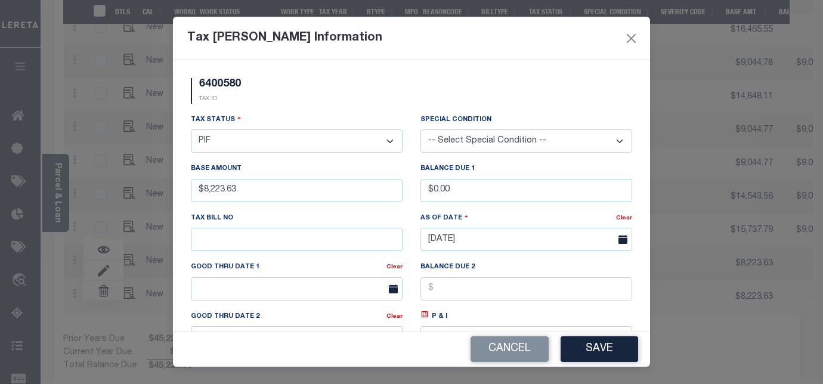
click at [348, 137] on select "- Select Status - Open Due/Unpaid Paid Incomplete No Tax Due Internal Refund Pr…" at bounding box center [297, 140] width 212 height 23
select select "DUE"
click at [191, 130] on select "- Select Status - Open Due/Unpaid Paid Incomplete No Tax Due Internal Refund Pr…" at bounding box center [297, 140] width 212 height 23
click at [470, 141] on select "-- Select Special Condition -- 3RD PARTY TAX LIEN AGENCY TAX LIEN (A.K.A Inside…" at bounding box center [526, 140] width 212 height 23
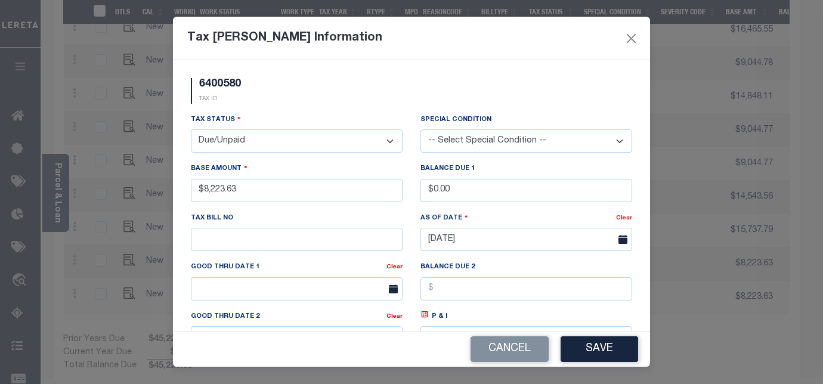
click at [470, 141] on select "-- Select Special Condition -- 3RD PARTY TAX LIEN AGENCY TAX LIEN (A.K.A Inside…" at bounding box center [526, 140] width 212 height 23
click at [491, 142] on select "-- Select Special Condition -- 3RD PARTY TAX LIEN AGENCY TAX LIEN (A.K.A Inside…" at bounding box center [526, 140] width 212 height 23
select select "26"
click at [420, 130] on select "-- Select Special Condition -- 3RD PARTY TAX LIEN AGENCY TAX LIEN (A.K.A Inside…" at bounding box center [526, 140] width 212 height 23
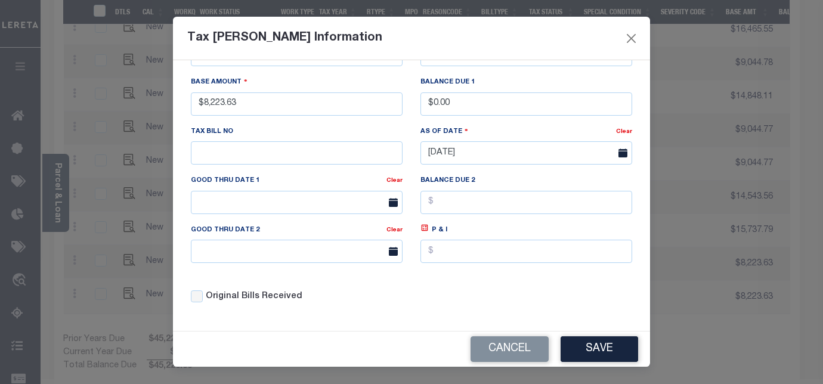
scroll to position [88, 0]
click at [590, 354] on button "Save" at bounding box center [600, 349] width 78 height 26
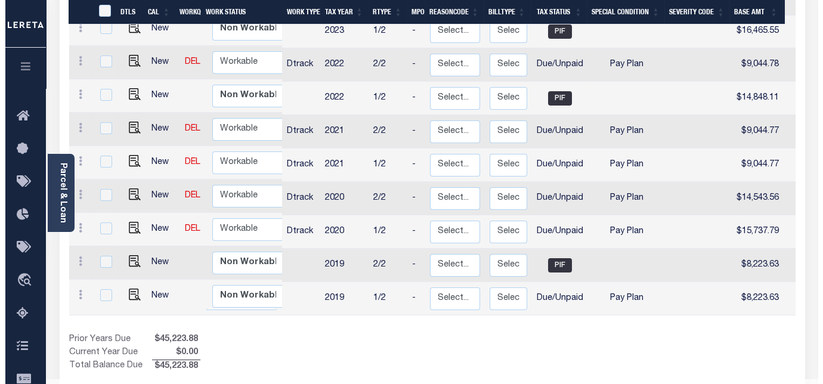
scroll to position [0, 0]
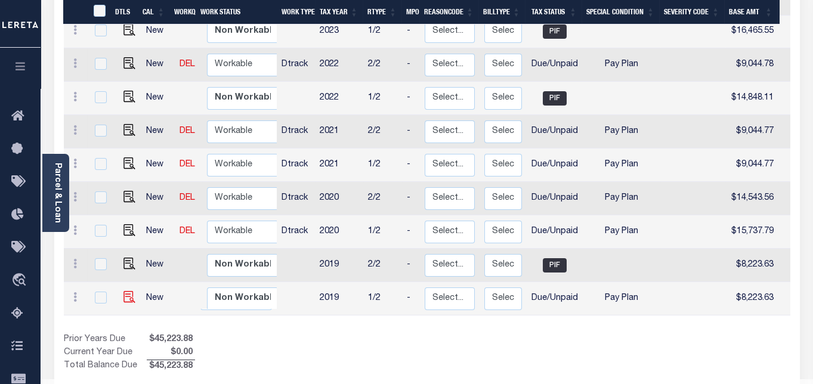
click at [127, 291] on img at bounding box center [129, 297] width 12 height 12
checkbox input "true"
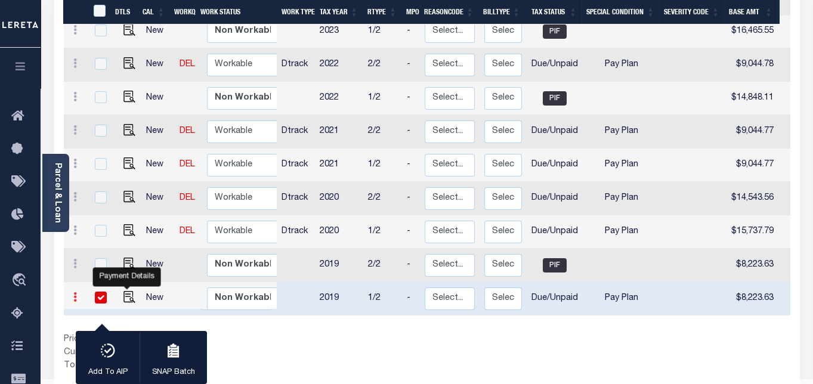
click at [75, 292] on icon at bounding box center [75, 297] width 4 height 10
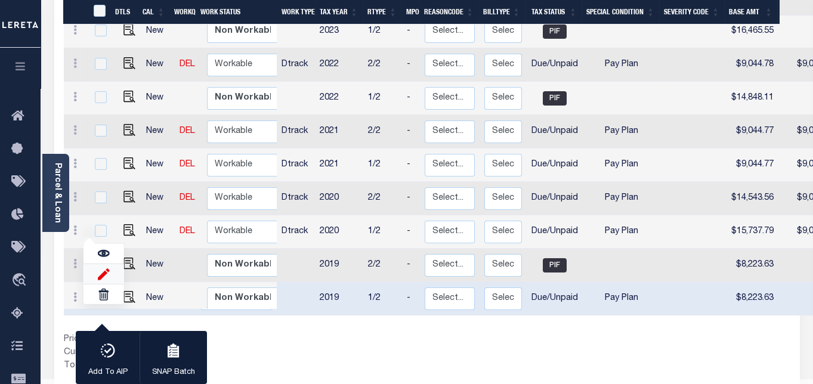
click at [103, 268] on img at bounding box center [103, 274] width 12 height 13
select select "DUE"
select select "26"
type input "$8,223.63"
type input "$0.00"
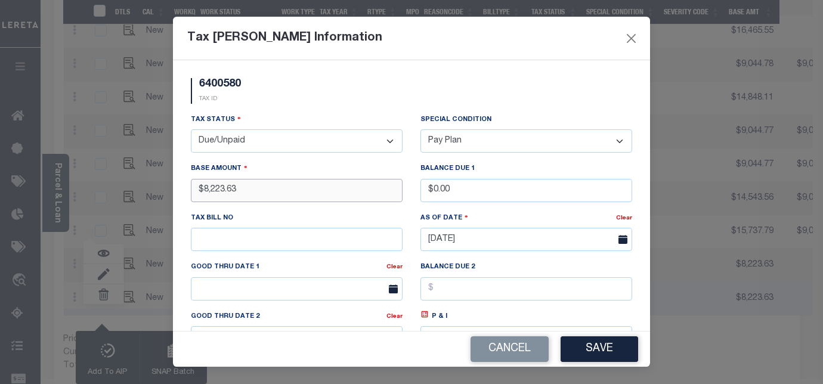
click at [249, 193] on input "$8,223.63" at bounding box center [297, 190] width 212 height 23
click at [244, 191] on input "$8,223.63" at bounding box center [297, 190] width 212 height 23
type input "$"
click at [247, 190] on input "text" at bounding box center [297, 190] width 212 height 23
click at [278, 190] on input "text" at bounding box center [297, 190] width 212 height 23
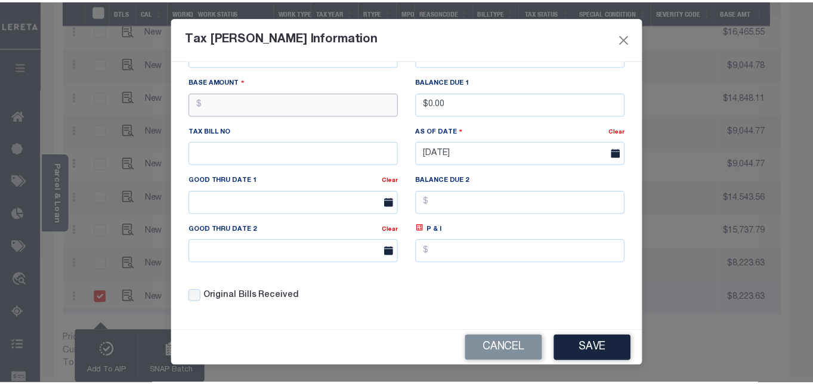
scroll to position [88, 0]
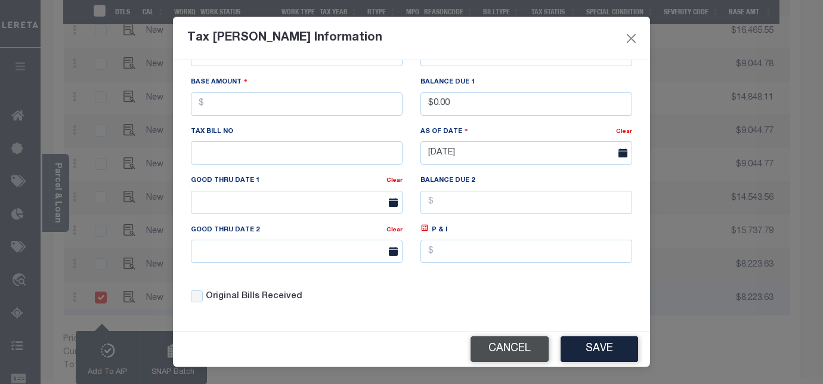
click at [511, 350] on button "Cancel" at bounding box center [509, 349] width 78 height 26
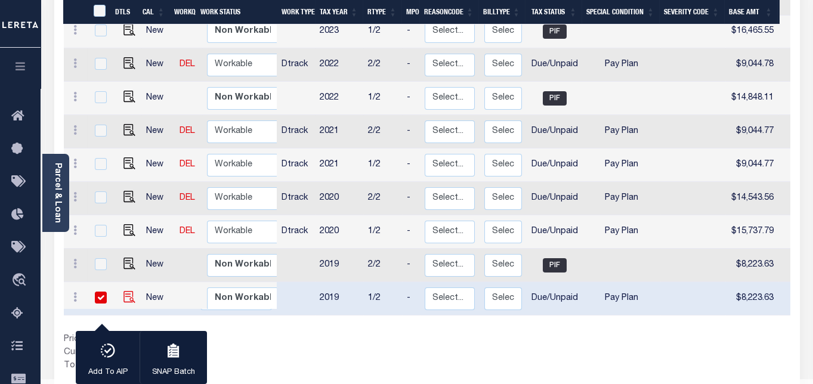
click at [127, 291] on img at bounding box center [129, 297] width 12 height 12
checkbox input "false"
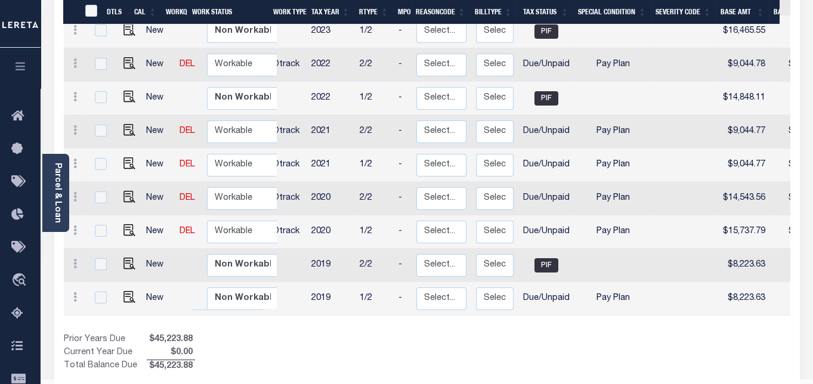
scroll to position [0, 0]
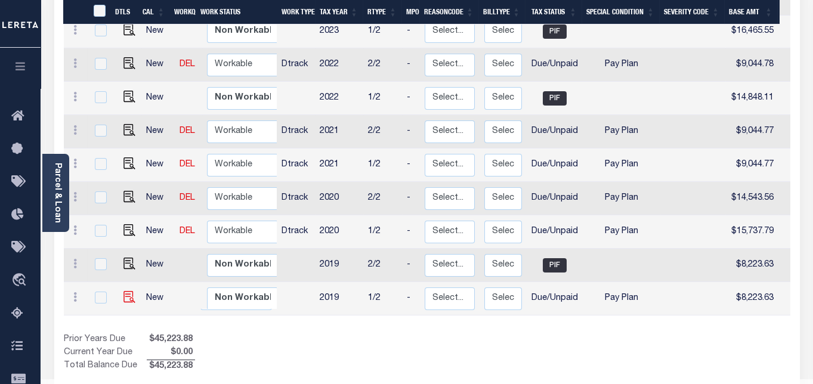
click at [126, 291] on img at bounding box center [129, 297] width 12 height 12
checkbox input "true"
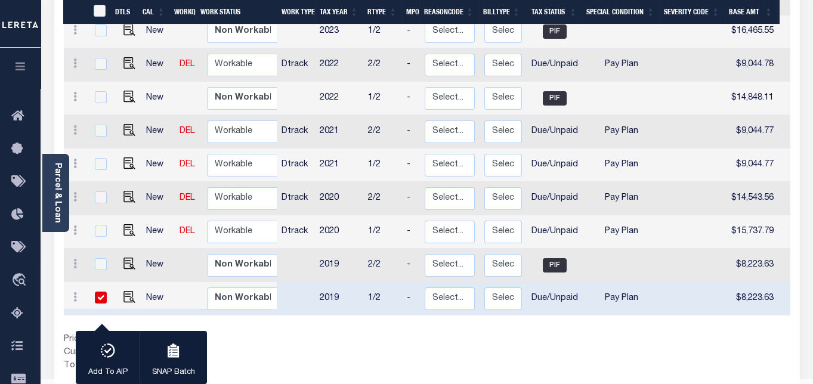
click at [95, 292] on input "checkbox" at bounding box center [101, 298] width 12 height 12
checkbox input "false"
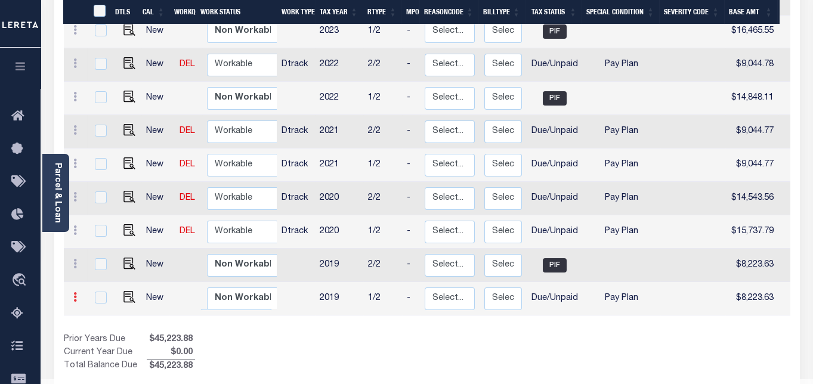
click at [74, 292] on icon at bounding box center [75, 297] width 4 height 10
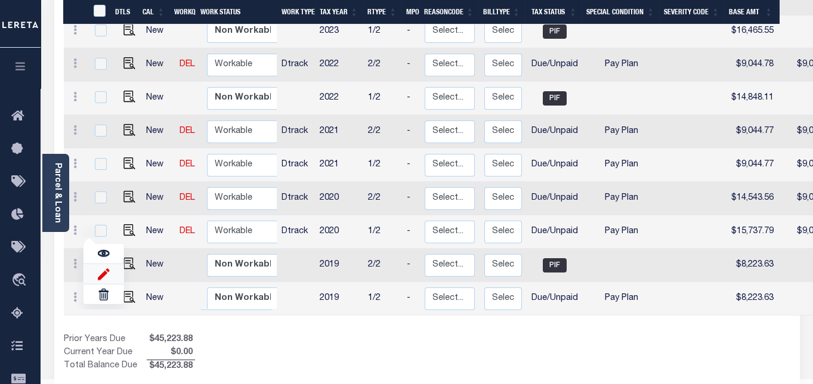
click at [104, 268] on img at bounding box center [103, 274] width 12 height 13
type input "$8,223.63"
type input "$0.00"
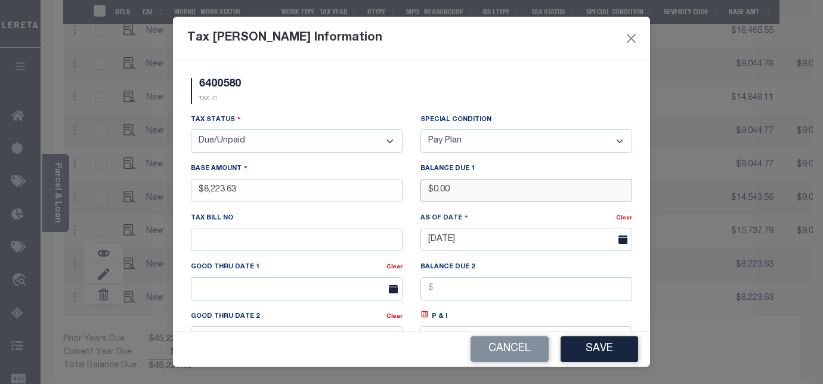
drag, startPoint x: 453, startPoint y: 193, endPoint x: 375, endPoint y: 194, distance: 78.1
click at [375, 194] on div "Tax Status - Select Status - Open Due/Unpaid Paid Incomplete No Tax Due Interna…" at bounding box center [411, 256] width 459 height 286
click at [300, 195] on input "$8,223.63" at bounding box center [297, 190] width 212 height 23
drag, startPoint x: 284, startPoint y: 186, endPoint x: 236, endPoint y: 202, distance: 51.3
click at [185, 187] on div "Base Amount $8,223.63" at bounding box center [297, 186] width 230 height 49
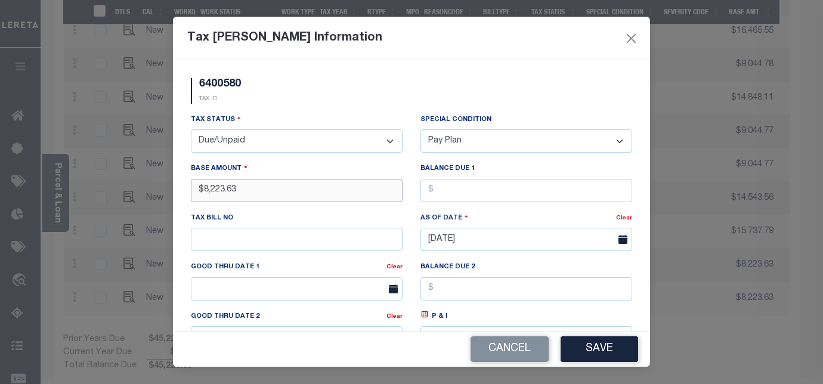
click at [252, 188] on input "$8,223.63" at bounding box center [297, 190] width 212 height 23
click at [259, 191] on input "$8,223.63" at bounding box center [297, 190] width 212 height 23
click at [253, 197] on input "$8,223.63" at bounding box center [297, 190] width 212 height 23
type input "$"
click at [297, 190] on input "text" at bounding box center [297, 190] width 212 height 23
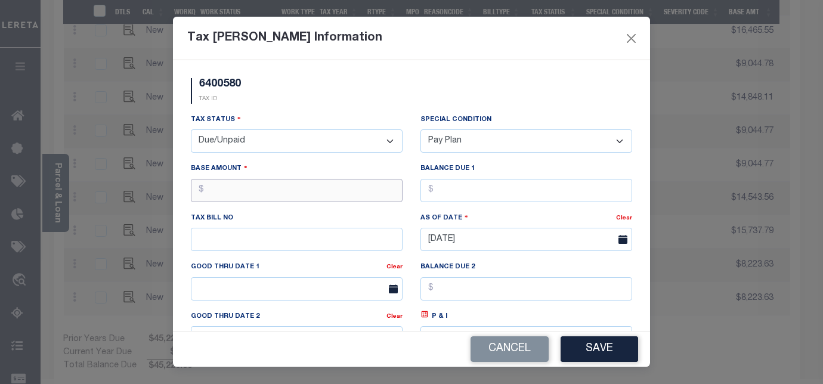
click at [297, 190] on input "text" at bounding box center [297, 190] width 212 height 23
paste input "1"
click at [237, 191] on input "$15.00" at bounding box center [297, 190] width 212 height 23
type input "$"
type input "$15,224.78"
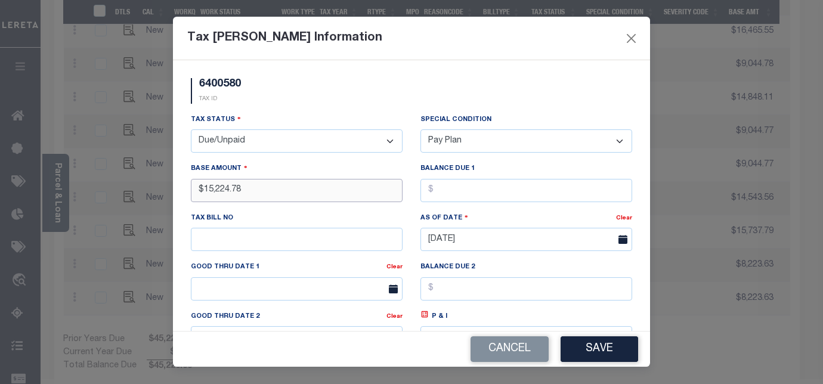
click at [280, 194] on input "$15,224.78" at bounding box center [297, 190] width 212 height 23
drag, startPoint x: 248, startPoint y: 190, endPoint x: 191, endPoint y: 192, distance: 57.3
click at [191, 192] on input "$15,224.78" at bounding box center [297, 190] width 212 height 23
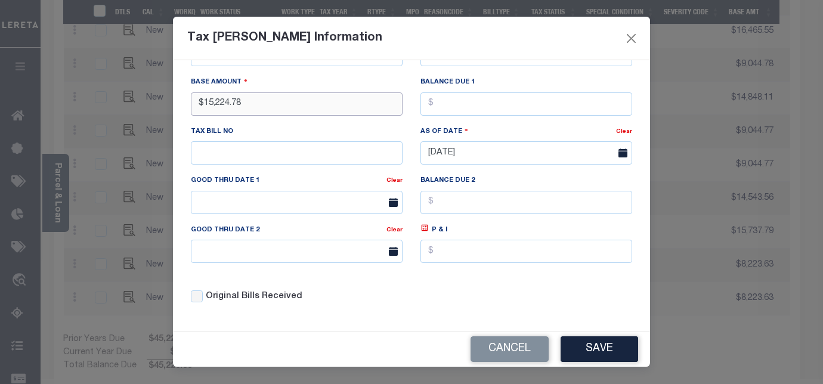
scroll to position [88, 0]
click at [595, 345] on button "Save" at bounding box center [600, 349] width 78 height 26
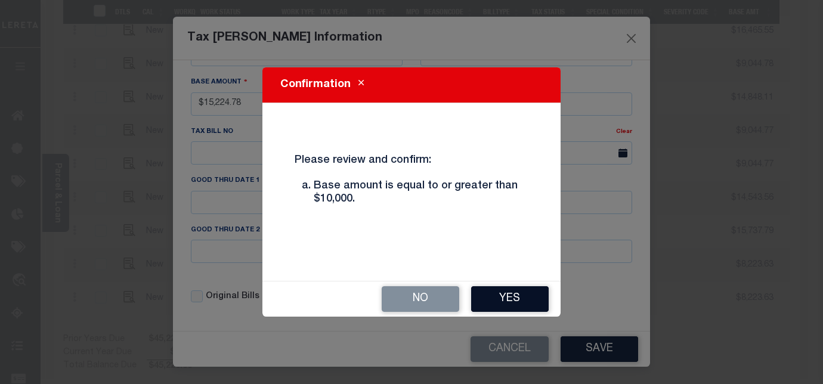
click at [519, 297] on button "Yes" at bounding box center [510, 299] width 78 height 26
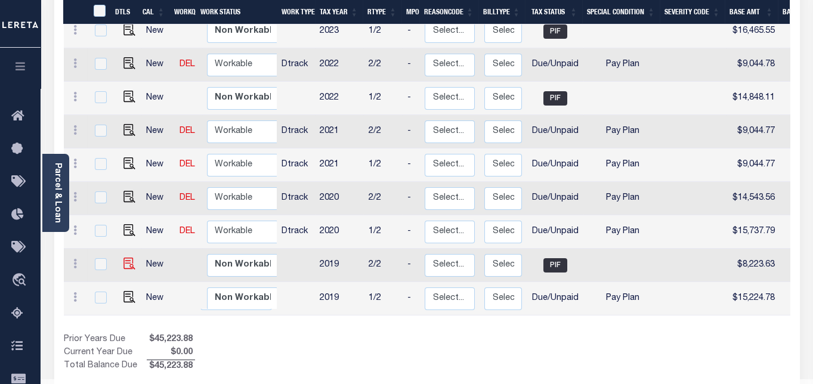
click at [124, 258] on img at bounding box center [129, 264] width 12 height 12
checkbox input "true"
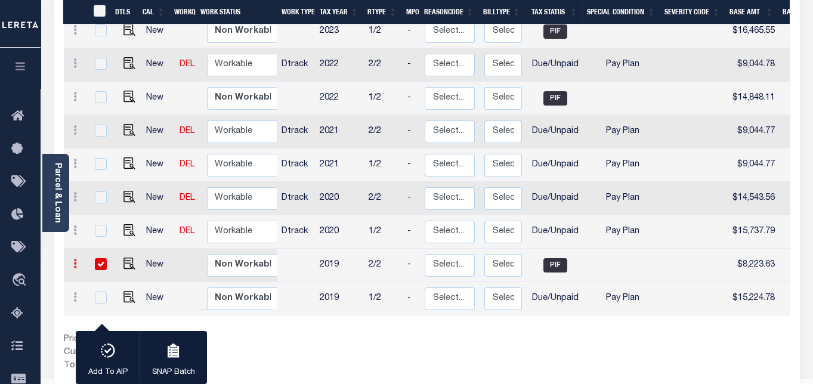
click at [76, 259] on icon at bounding box center [75, 264] width 4 height 10
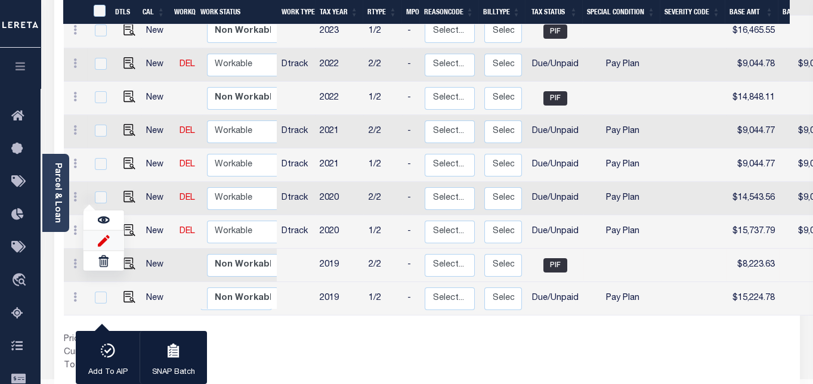
click at [107, 234] on img at bounding box center [103, 240] width 12 height 13
select select "0"
type input "$8,223.63"
type input "$0.00"
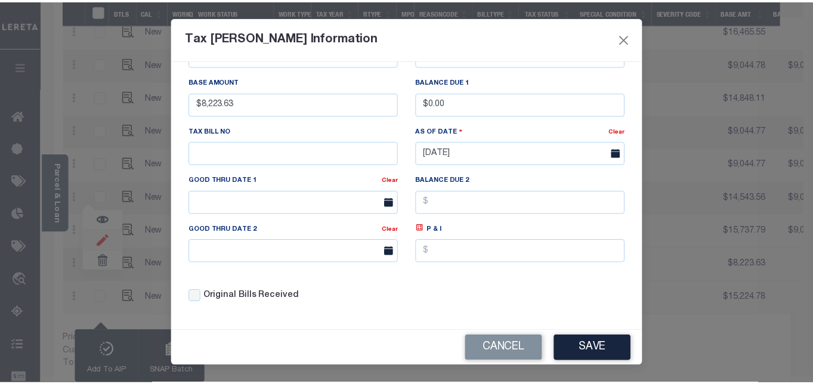
scroll to position [0, 0]
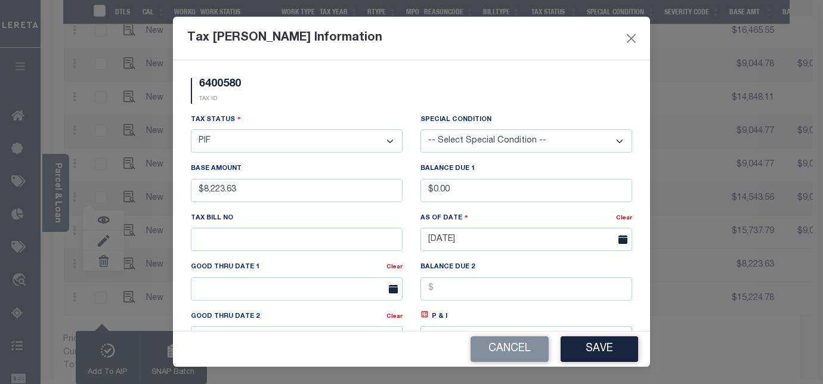
click at [266, 140] on select "- Select Status - Open Due/Unpaid Paid Incomplete No Tax Due Internal Refund Pr…" at bounding box center [297, 140] width 212 height 23
click at [382, 143] on select "- Select Status - Open Due/Unpaid Paid Incomplete No Tax Due Internal Refund Pr…" at bounding box center [297, 140] width 212 height 23
select select "DUE"
click at [191, 130] on select "- Select Status - Open Due/Unpaid Paid Incomplete No Tax Due Internal Refund Pr…" at bounding box center [297, 140] width 212 height 23
click at [507, 132] on select "-- Select Special Condition -- 3RD PARTY TAX LIEN AGENCY TAX LIEN (A.K.A Inside…" at bounding box center [526, 140] width 212 height 23
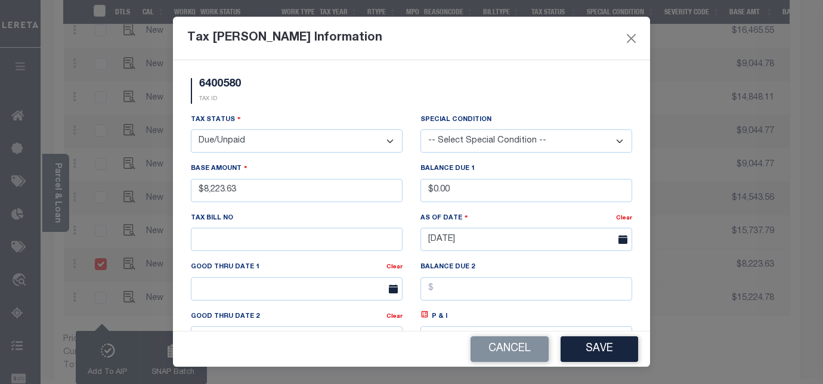
select select "26"
click at [420, 130] on select "-- Select Special Condition -- 3RD PARTY TAX LIEN AGENCY TAX LIEN (A.K.A Inside…" at bounding box center [526, 140] width 212 height 23
click at [264, 191] on input "$8,223.63" at bounding box center [297, 190] width 212 height 23
type input "$"
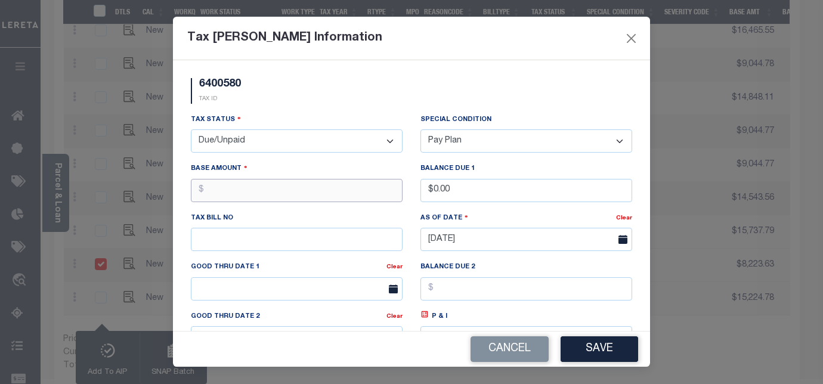
paste input "1"
type input "$15,224.78"
click at [474, 194] on input "$0.00" at bounding box center [526, 190] width 212 height 23
click at [473, 193] on input "$0.00" at bounding box center [526, 190] width 212 height 23
click at [470, 193] on input "$0.00" at bounding box center [526, 190] width 212 height 23
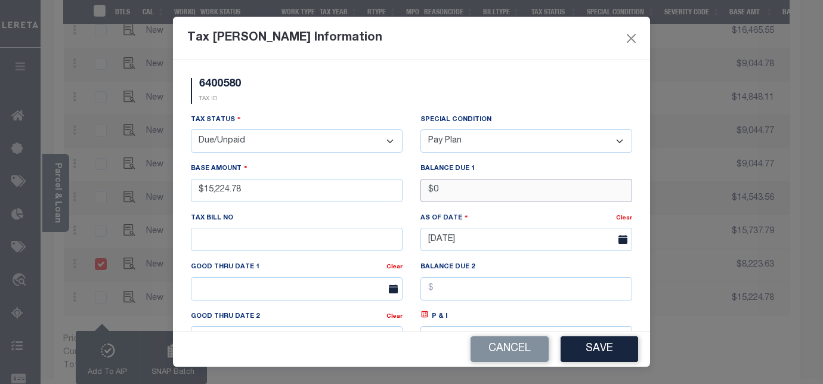
type input "$"
click at [601, 353] on button "Save" at bounding box center [600, 349] width 78 height 26
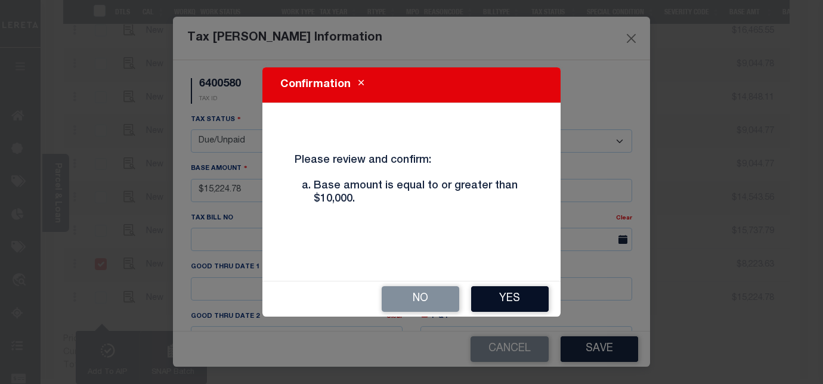
click at [519, 299] on button "Yes" at bounding box center [510, 299] width 78 height 26
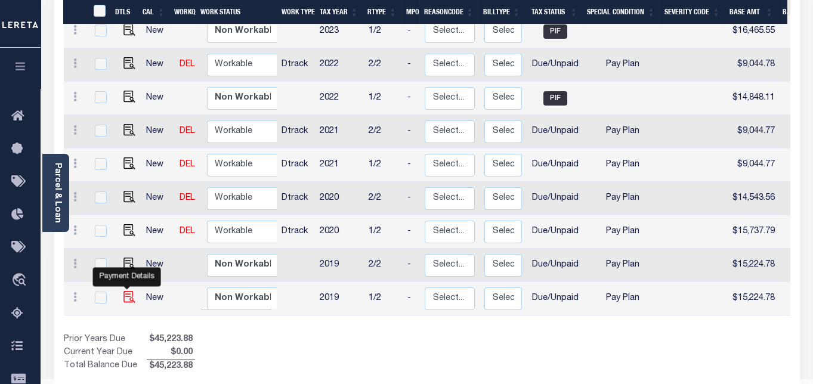
click at [125, 291] on img at bounding box center [129, 297] width 12 height 12
checkbox input "true"
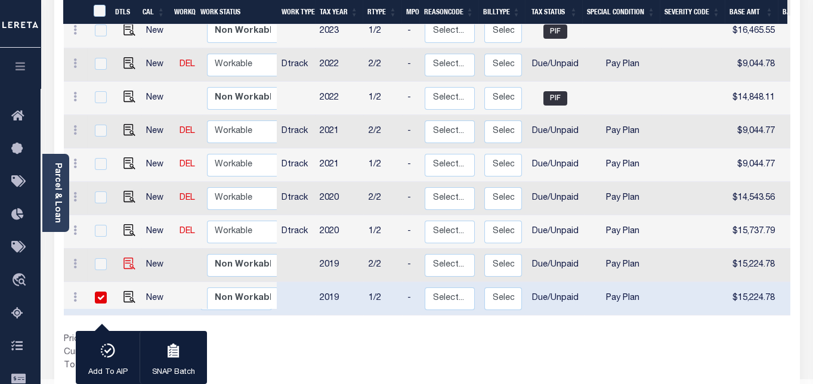
click at [127, 258] on img at bounding box center [129, 264] width 12 height 12
checkbox input "true"
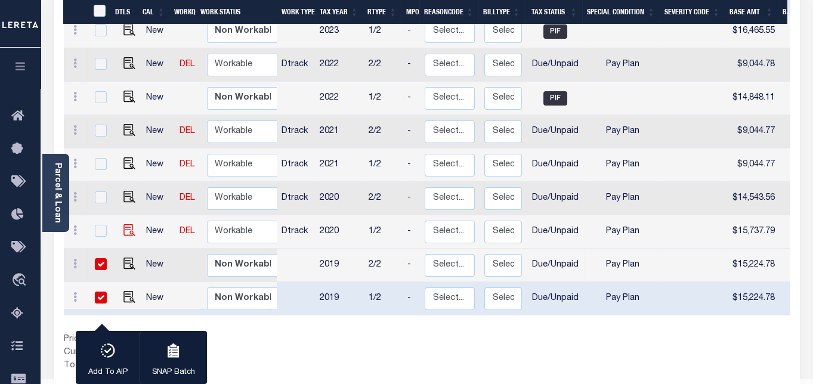
click at [124, 224] on img at bounding box center [129, 230] width 12 height 12
checkbox input "true"
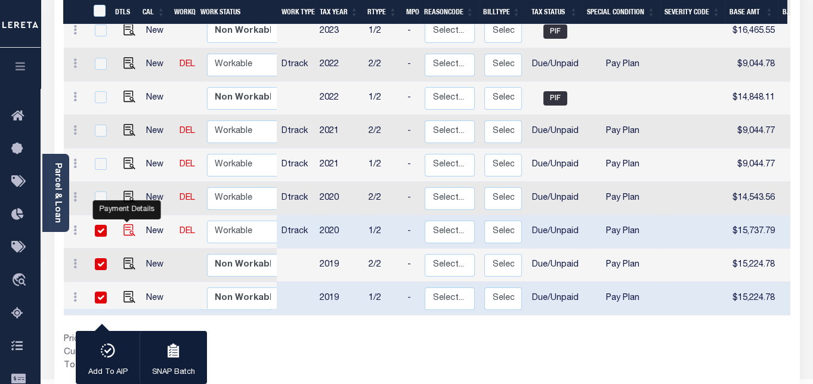
click at [128, 224] on img at bounding box center [129, 230] width 12 height 12
checkbox input "false"
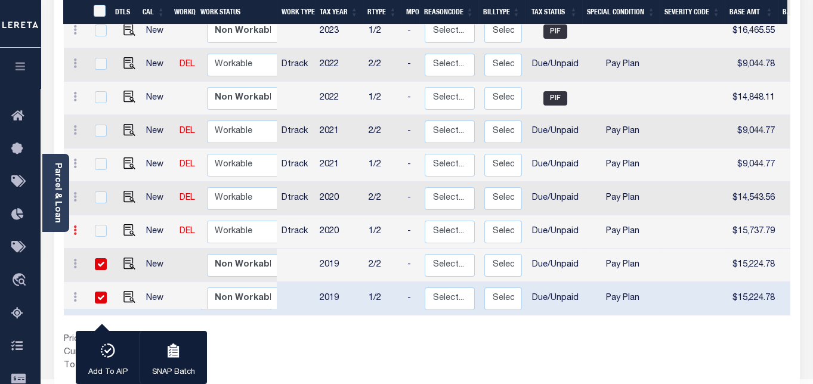
click at [73, 225] on icon at bounding box center [75, 230] width 4 height 10
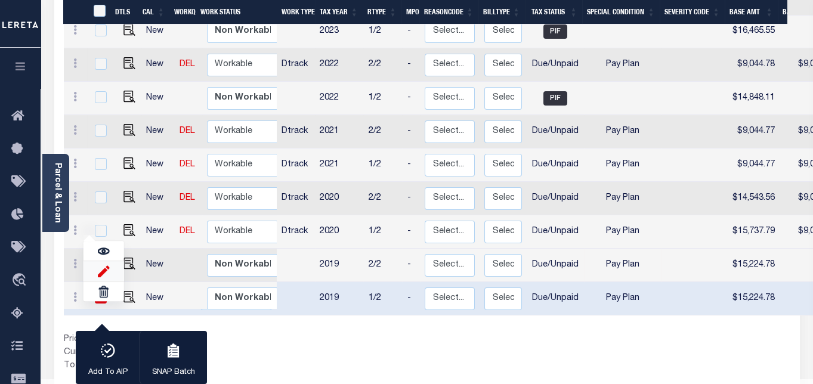
click at [104, 265] on img at bounding box center [103, 271] width 12 height 13
select select "DUE"
select select "26"
type input "$15,737.79"
type input "$9,044.77"
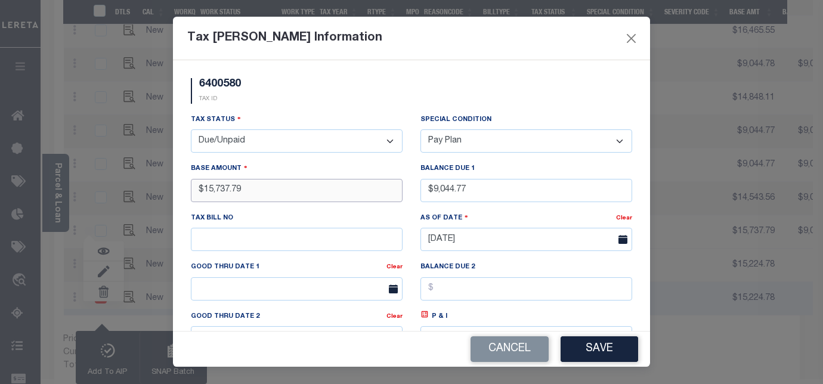
click at [265, 193] on input "$15,737.79" at bounding box center [297, 190] width 212 height 23
click at [268, 192] on input "$15,737.79" at bounding box center [297, 190] width 212 height 23
drag, startPoint x: 268, startPoint y: 192, endPoint x: 181, endPoint y: 187, distance: 87.2
click at [181, 187] on div "6400580 TAX ID Installment: TaxID: 6400580 Tax Status Open" at bounding box center [411, 195] width 477 height 271
drag, startPoint x: 450, startPoint y: 188, endPoint x: 445, endPoint y: 196, distance: 9.1
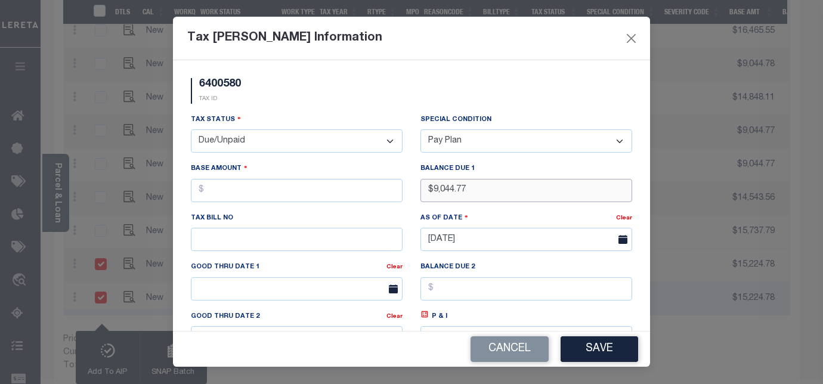
click at [404, 183] on div "Tax Status - Select Status - Open Due/Unpaid Paid Incomplete No Tax Due Interna…" at bounding box center [411, 256] width 459 height 286
click at [482, 191] on input "$9,044.77" at bounding box center [526, 190] width 212 height 23
click at [481, 185] on input "$9,044.77" at bounding box center [526, 190] width 212 height 23
drag, startPoint x: 478, startPoint y: 190, endPoint x: 413, endPoint y: 190, distance: 64.4
click at [413, 190] on div "Balance Due 1 $9,044.77" at bounding box center [526, 186] width 230 height 49
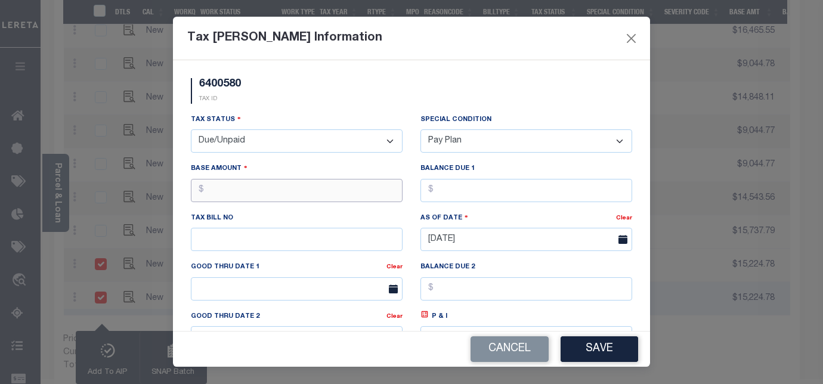
click at [286, 195] on input "text" at bounding box center [297, 190] width 212 height 23
click at [286, 194] on input "text" at bounding box center [297, 190] width 212 height 23
click at [500, 348] on button "Cancel" at bounding box center [509, 349] width 78 height 26
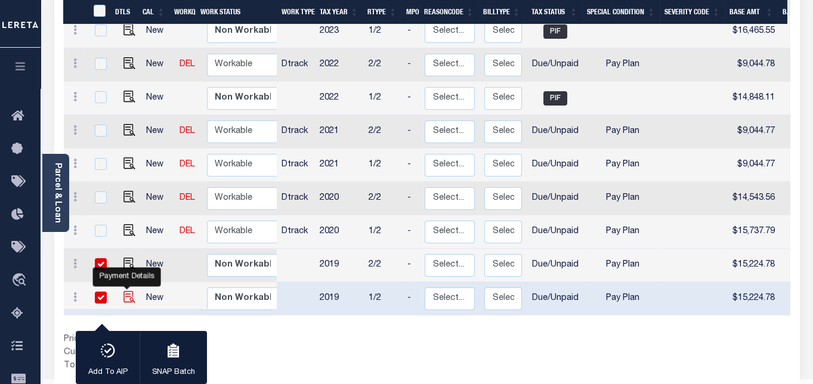
click at [124, 291] on img at bounding box center [129, 297] width 12 height 12
checkbox input "false"
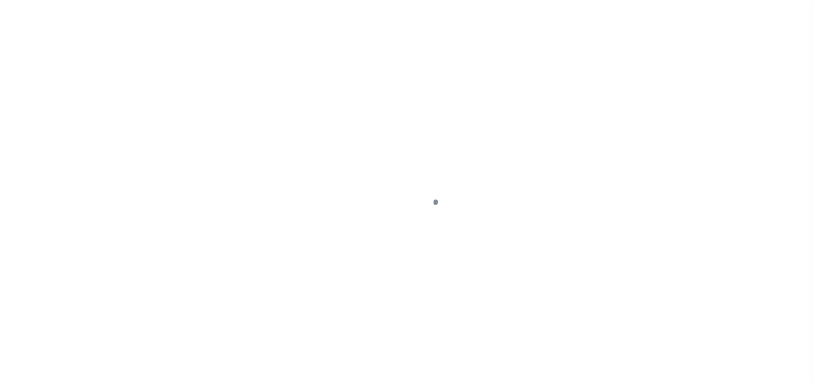
select select "DUE"
select select "26"
select select "DUE"
select select "26"
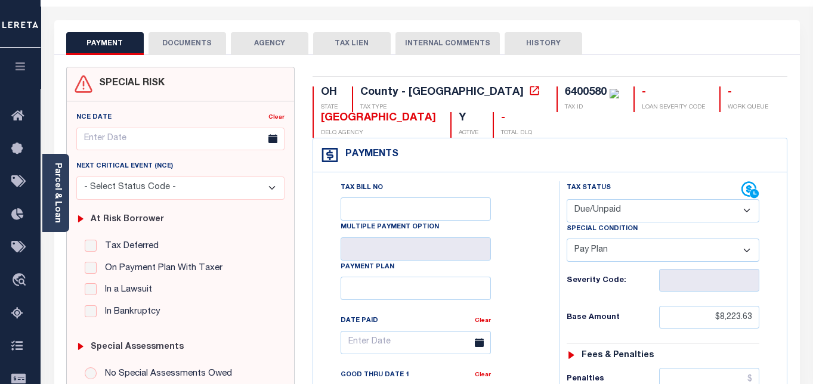
scroll to position [66, 0]
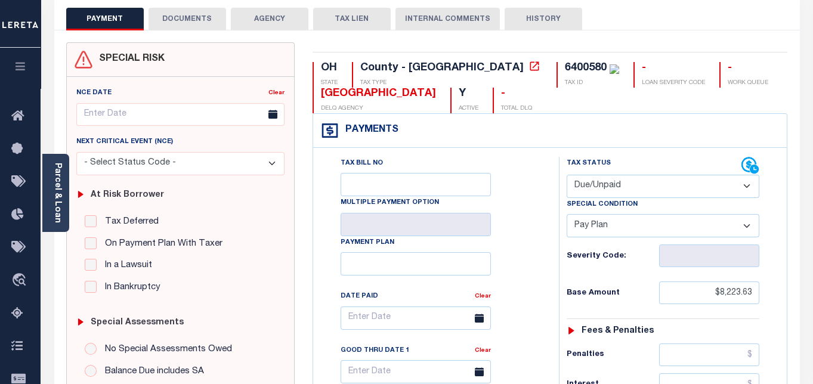
click at [567, 247] on div "Severity Code:" at bounding box center [662, 255] width 193 height 23
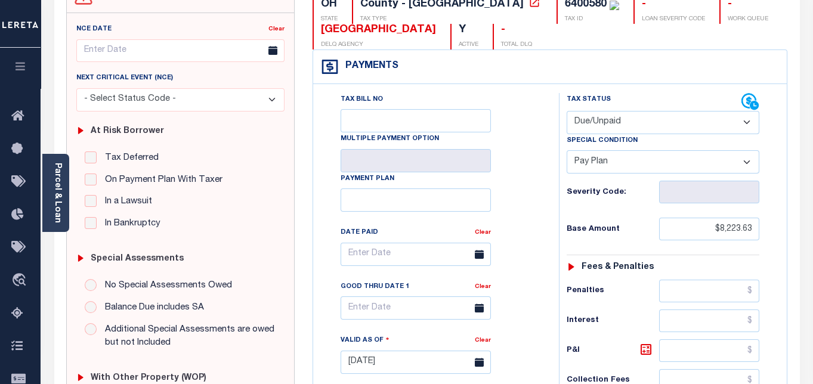
scroll to position [132, 0]
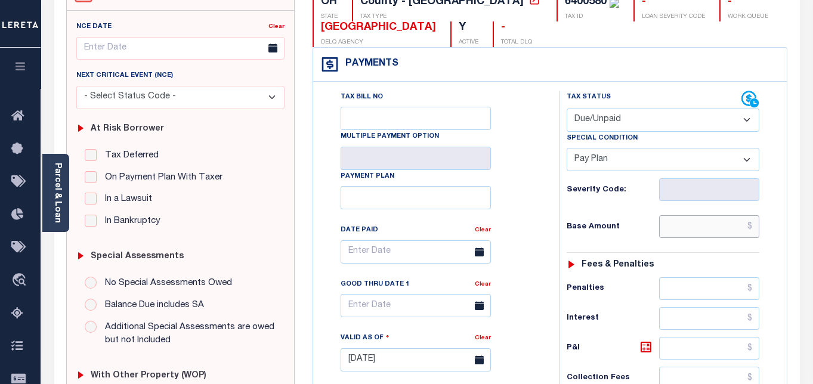
drag, startPoint x: 750, startPoint y: 224, endPoint x: 688, endPoint y: 228, distance: 62.2
click at [689, 228] on input "text" at bounding box center [709, 226] width 100 height 23
paste input "15224.78"
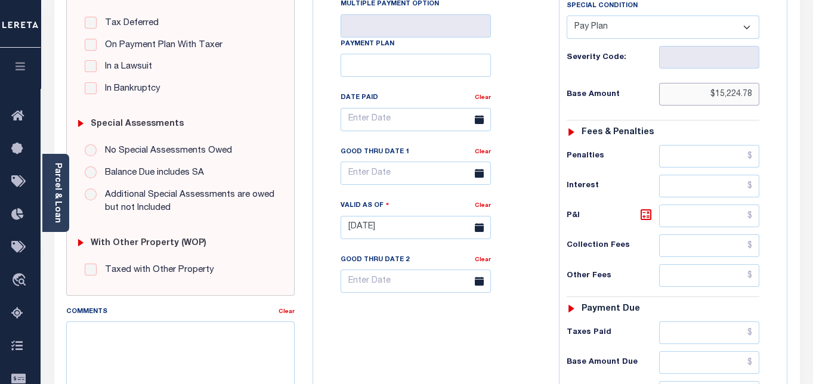
scroll to position [397, 0]
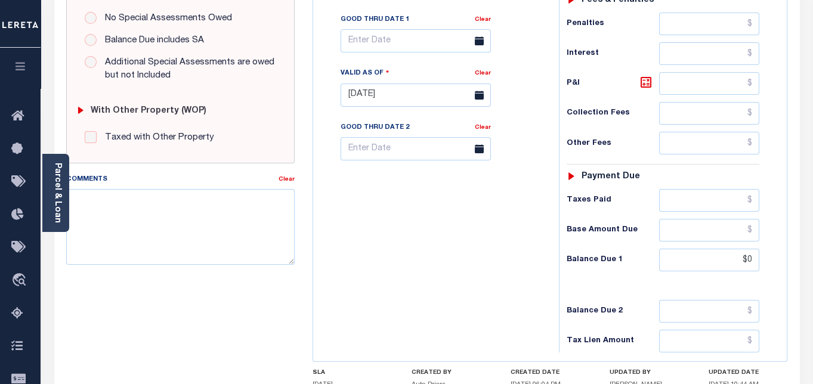
type input "$15,224.78"
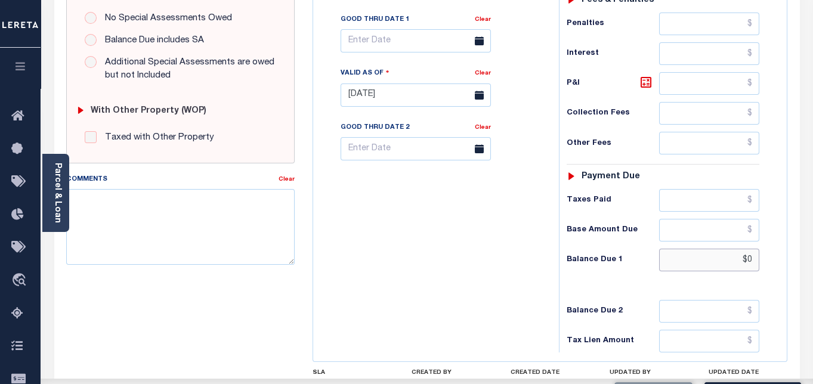
click at [727, 256] on input "$0" at bounding box center [709, 260] width 100 height 23
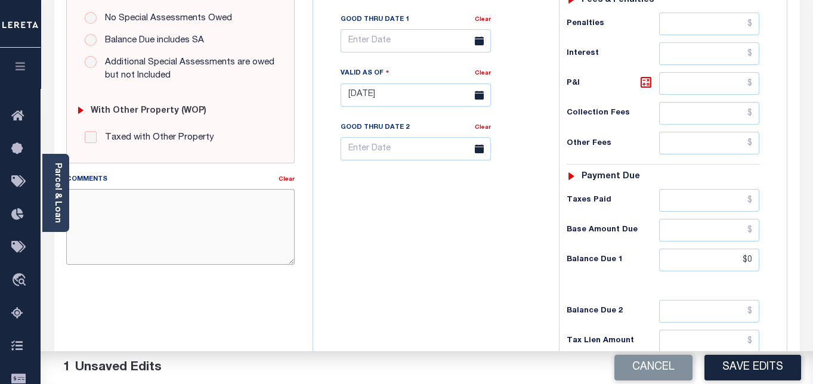
click at [221, 209] on textarea "Comments" at bounding box center [180, 226] width 228 height 75
type input "$0.00"
click at [221, 209] on textarea "Comments" at bounding box center [180, 226] width 228 height 75
click at [711, 252] on input "$0.00" at bounding box center [709, 260] width 100 height 23
click at [182, 212] on textarea "Comments" at bounding box center [180, 226] width 228 height 75
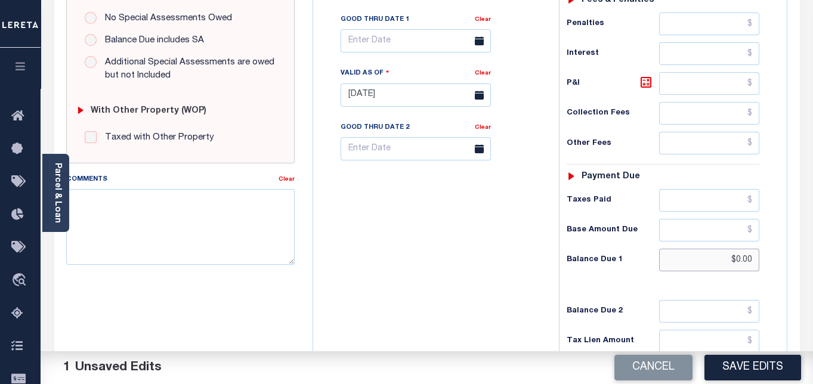
drag, startPoint x: 728, startPoint y: 257, endPoint x: 716, endPoint y: 257, distance: 12.5
click at [716, 257] on input "$0.00" at bounding box center [709, 260] width 100 height 23
click at [163, 200] on textarea "Comments" at bounding box center [180, 226] width 228 height 75
click at [178, 211] on textarea "Comments" at bounding box center [180, 226] width 228 height 75
paste textarea "As per Tax Collector- Jennifer, confirmed from tax year 2019-2021 taxes are del…"
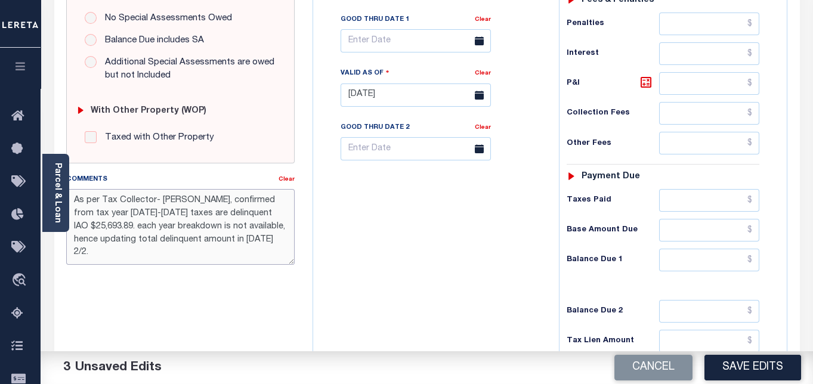
click at [75, 241] on textarea "As per Tax Collector- Jennifer, confirmed from tax year 2019-2021 taxes are del…" at bounding box center [180, 226] width 228 height 75
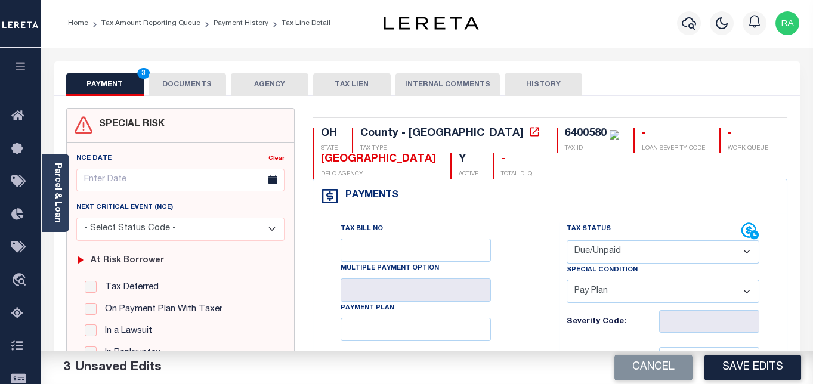
scroll to position [0, 0]
type textarea "As per Tax Collector- [PERSON_NAME], confirmed from tax year [DATE]-[DATE] taxe…"
click at [54, 207] on link "Parcel & Loan" at bounding box center [57, 193] width 8 height 60
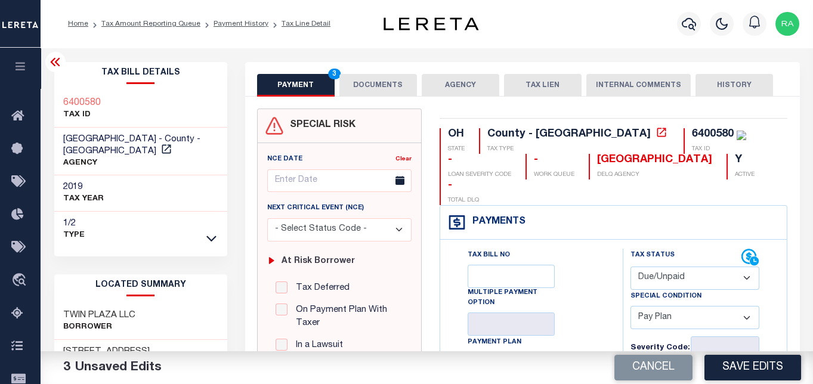
click at [54, 64] on icon at bounding box center [55, 62] width 14 height 14
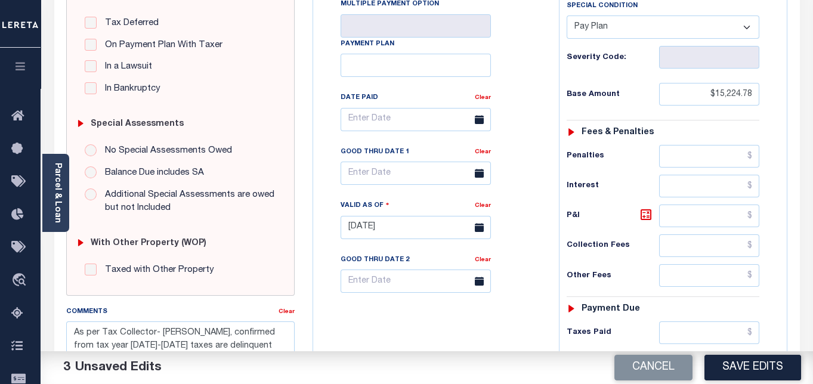
scroll to position [514, 0]
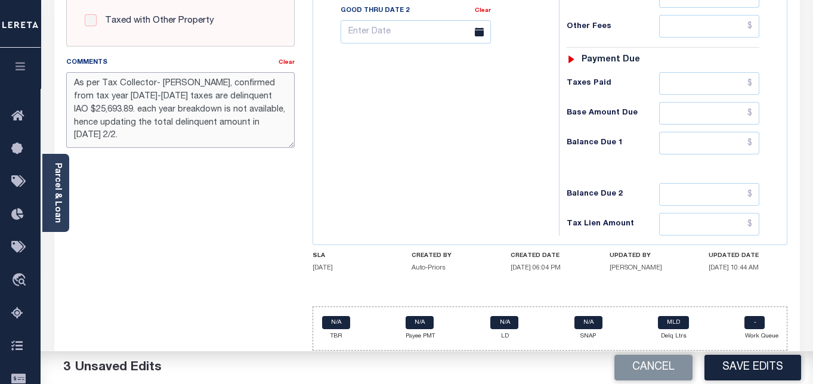
click at [236, 125] on textarea "As per Tax Collector- Jennifer, confirmed from tax year 2019-2021 taxes are del…" at bounding box center [180, 109] width 228 height 75
drag, startPoint x: 228, startPoint y: 123, endPoint x: 70, endPoint y: 78, distance: 164.6
click at [70, 78] on textarea "As per Tax Collector- Jennifer, confirmed from tax year 2019-2021 taxes are del…" at bounding box center [180, 109] width 228 height 75
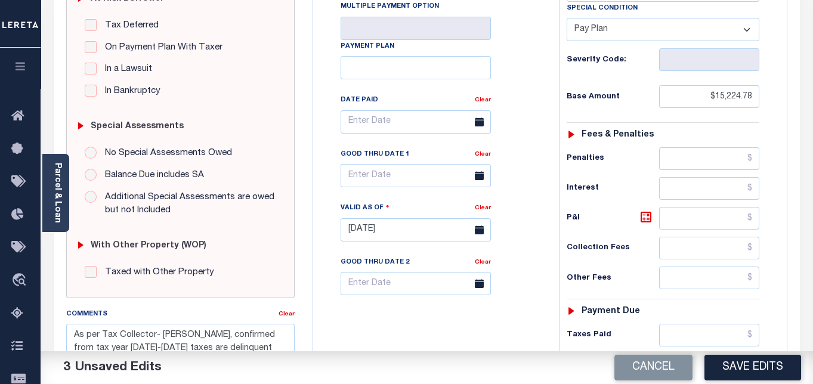
scroll to position [461, 0]
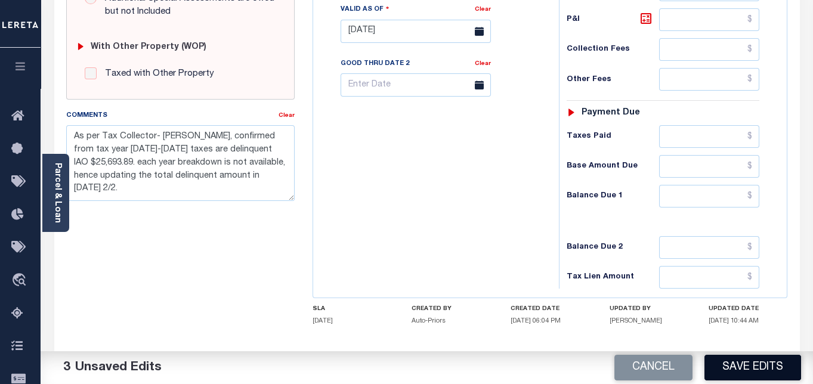
click at [741, 369] on button "Save Edits" at bounding box center [752, 368] width 97 height 26
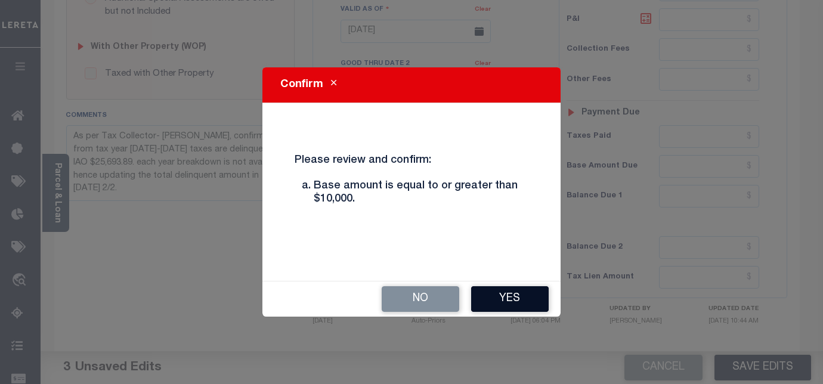
click at [512, 301] on button "Yes" at bounding box center [510, 299] width 78 height 26
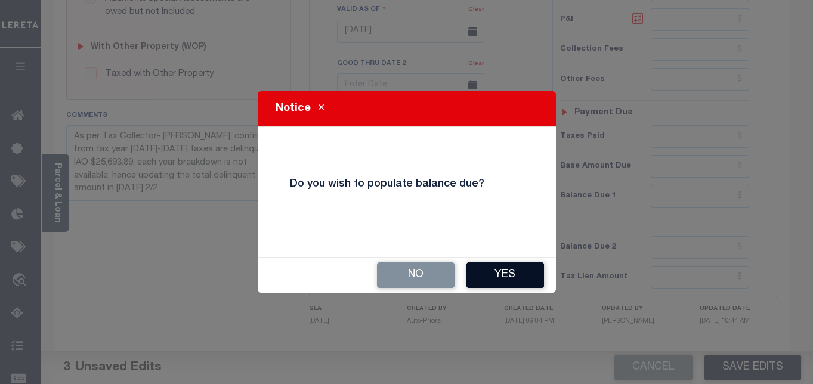
click at [518, 268] on button "Yes" at bounding box center [505, 275] width 78 height 26
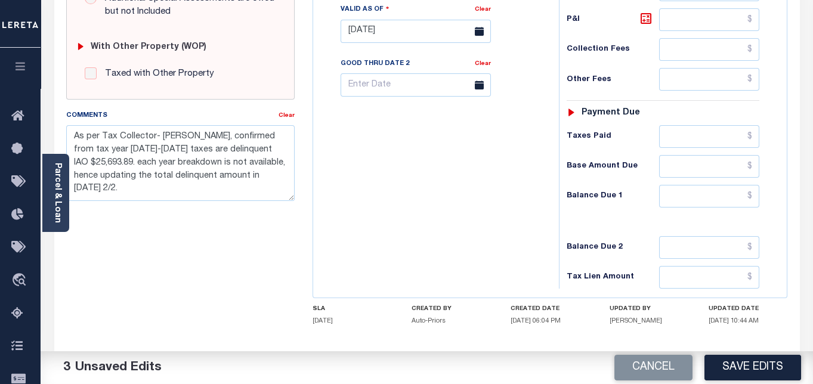
click at [458, 214] on div "Tax Bill No Multiple Payment Option Payment Plan Clear" at bounding box center [433, 25] width 234 height 527
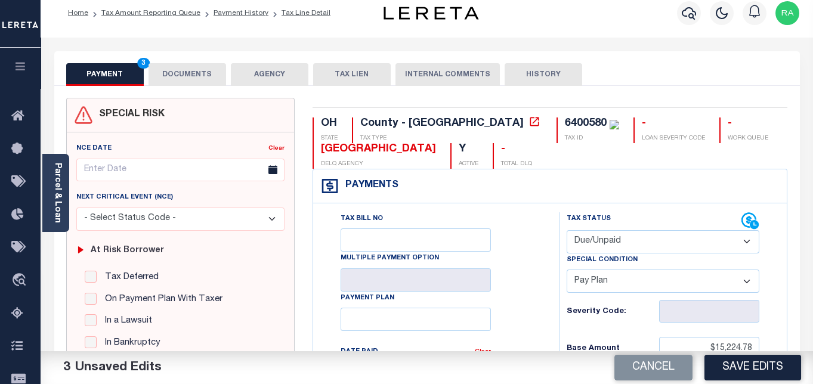
scroll to position [0, 0]
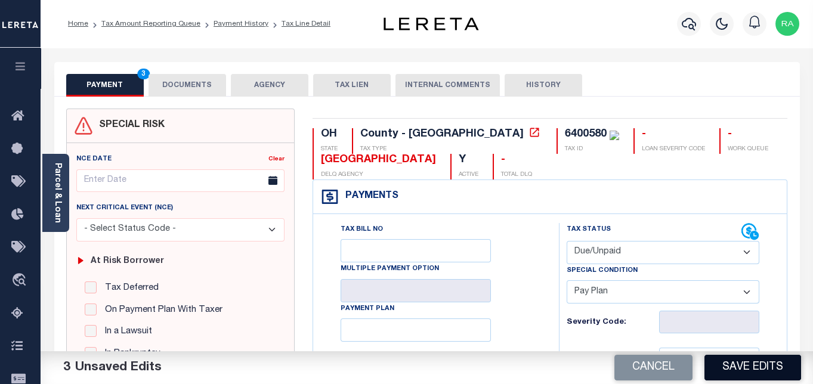
click at [733, 364] on button "Save Edits" at bounding box center [752, 368] width 97 height 26
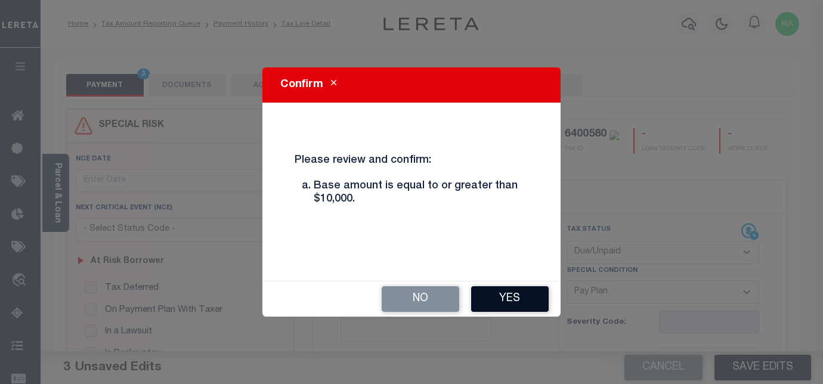
click at [502, 297] on button "Yes" at bounding box center [510, 299] width 78 height 26
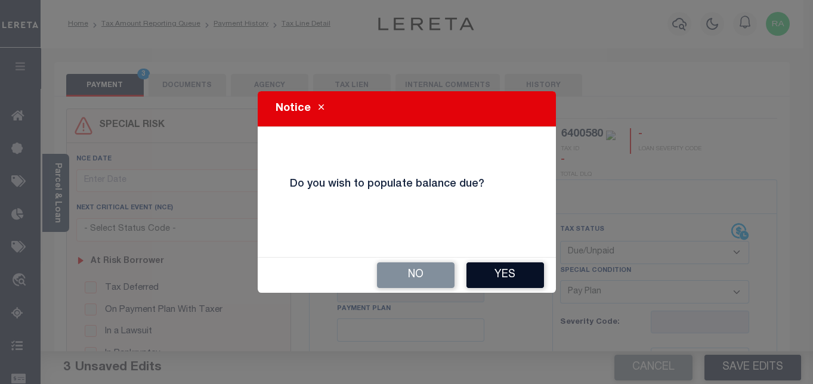
click at [503, 279] on button "Yes" at bounding box center [505, 275] width 78 height 26
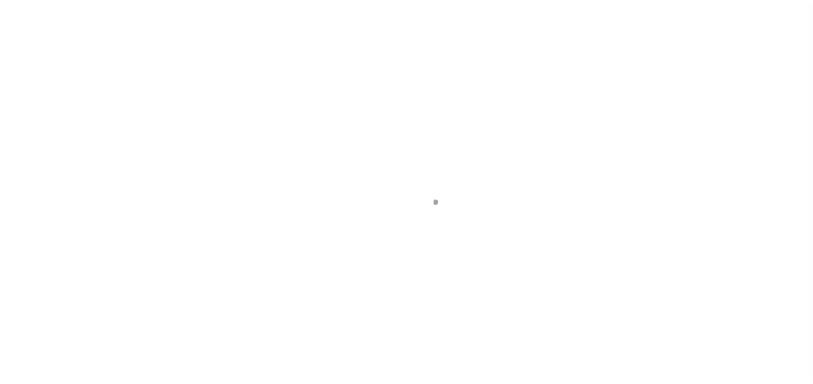
select select "DUE"
select select "26"
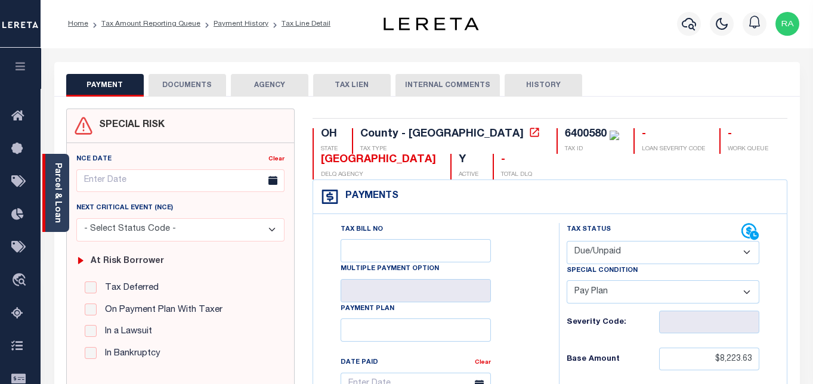
click at [56, 213] on link "Parcel & Loan" at bounding box center [57, 193] width 8 height 60
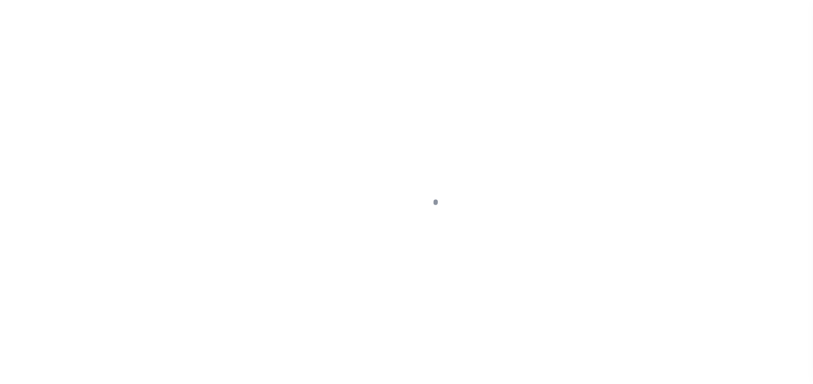
select select "PIF"
select select "DUE"
select select "26"
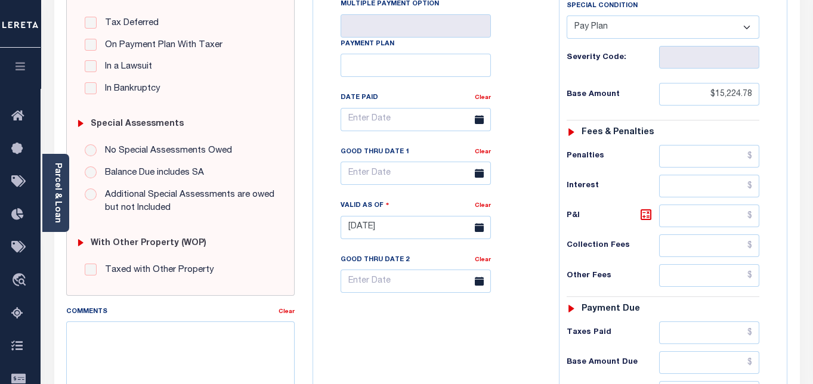
scroll to position [397, 0]
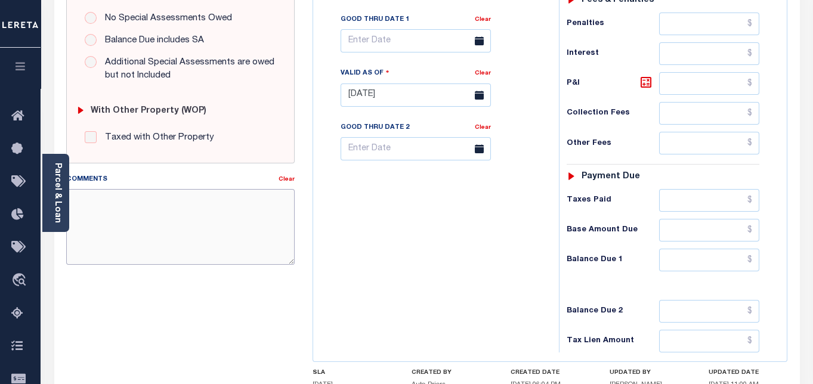
click at [238, 219] on textarea "Comments" at bounding box center [180, 226] width 228 height 75
click at [233, 209] on textarea "Comments" at bounding box center [180, 226] width 228 height 75
paste textarea "As per Tax Collector- [PERSON_NAME], confirmed from tax year [DATE]-[DATE] taxe…"
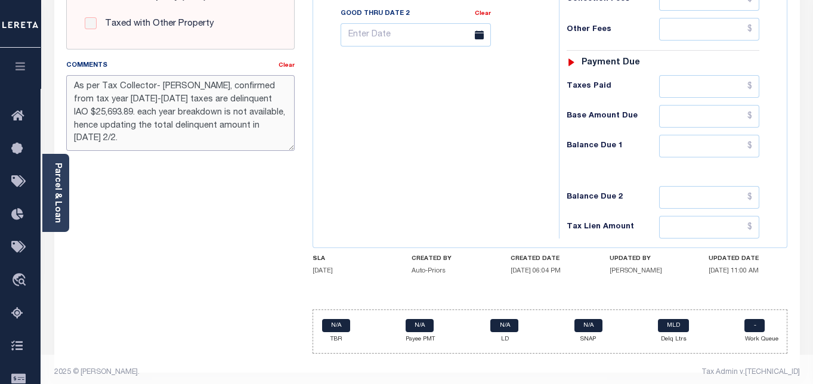
scroll to position [514, 0]
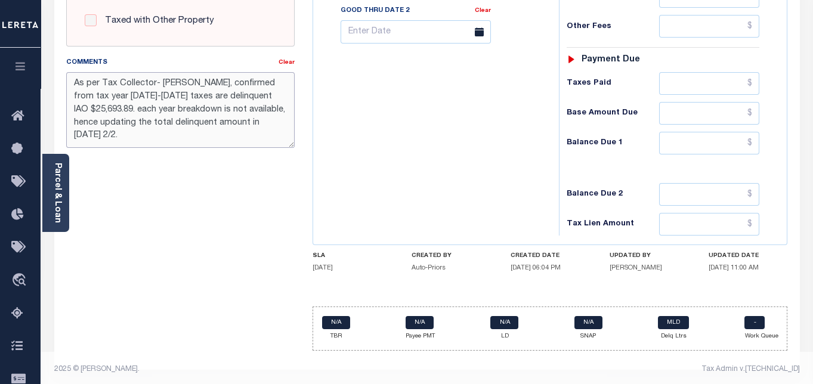
type textarea "As per Tax Collector- [PERSON_NAME], confirmed from tax year [DATE]-[DATE] taxe…"
click at [708, 140] on input "text" at bounding box center [709, 143] width 100 height 23
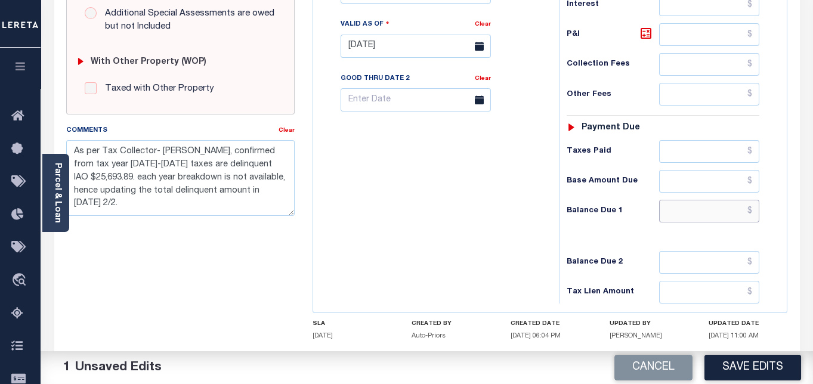
scroll to position [448, 0]
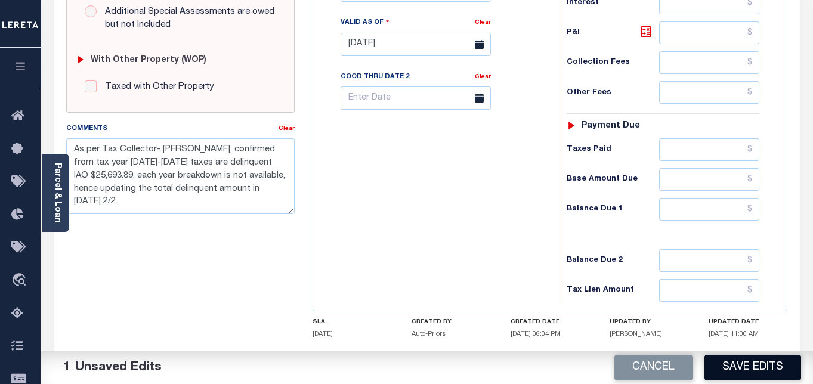
click at [754, 367] on button "Save Edits" at bounding box center [752, 368] width 97 height 26
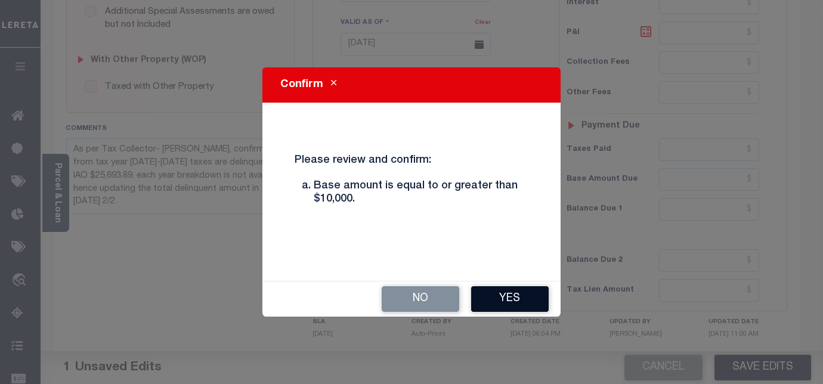
click at [506, 296] on button "Yes" at bounding box center [510, 299] width 78 height 26
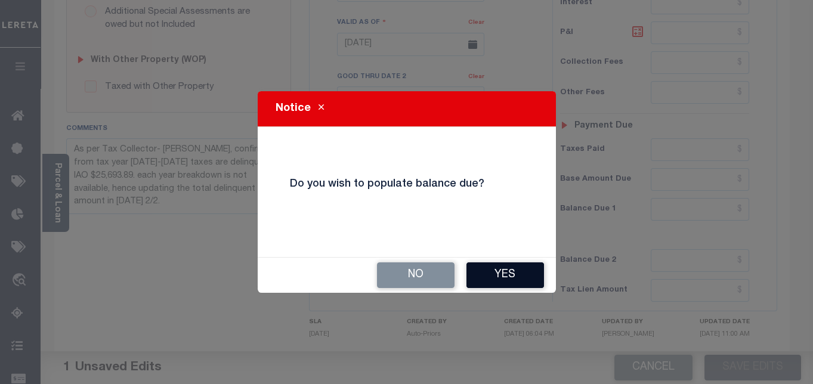
click at [501, 277] on button "Yes" at bounding box center [505, 275] width 78 height 26
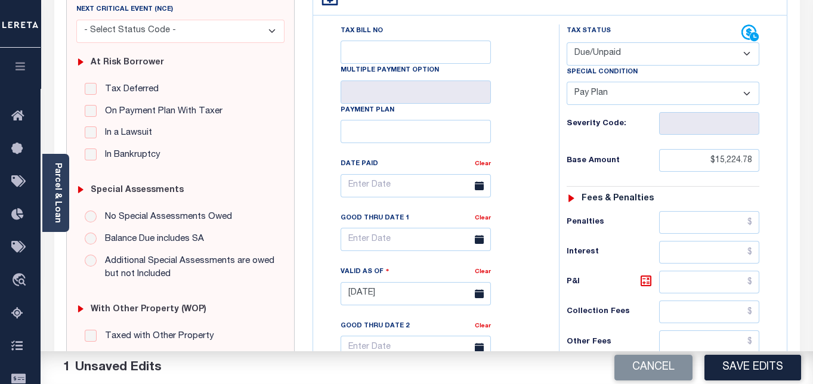
scroll to position [331, 0]
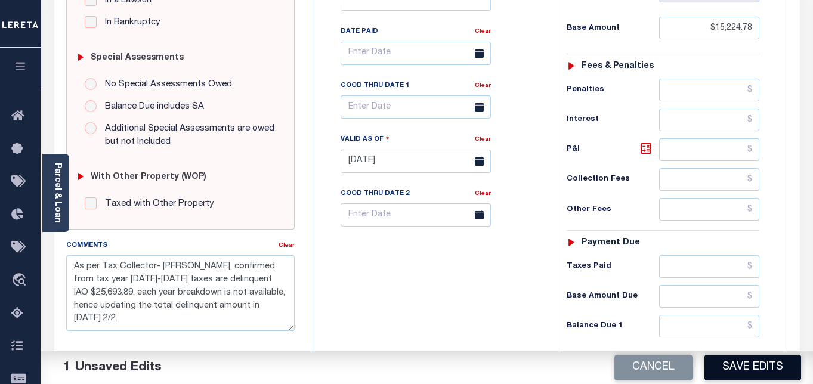
click at [755, 366] on button "Save Edits" at bounding box center [752, 368] width 97 height 26
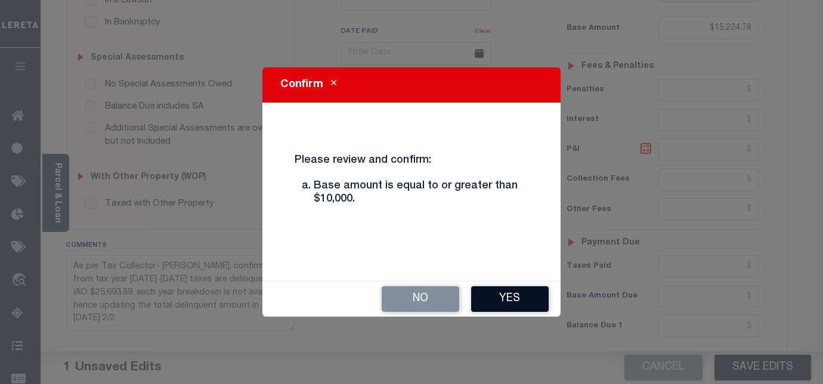
click at [510, 297] on button "Yes" at bounding box center [510, 299] width 78 height 26
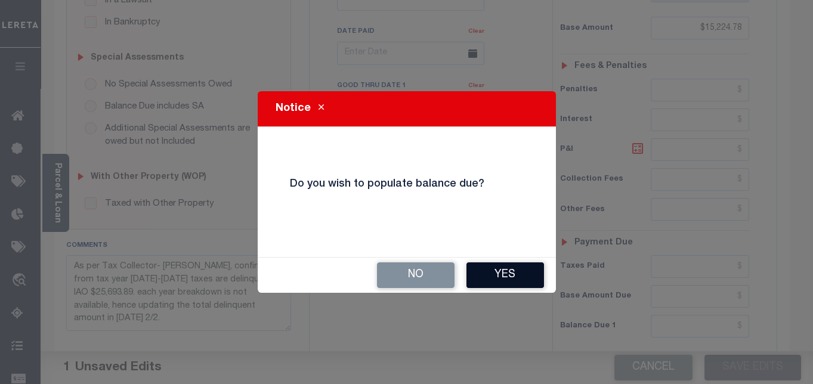
click at [509, 281] on button "Yes" at bounding box center [505, 275] width 78 height 26
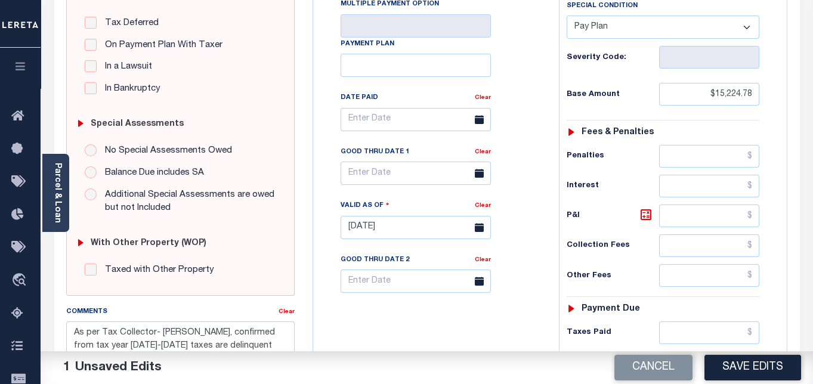
scroll to position [132, 0]
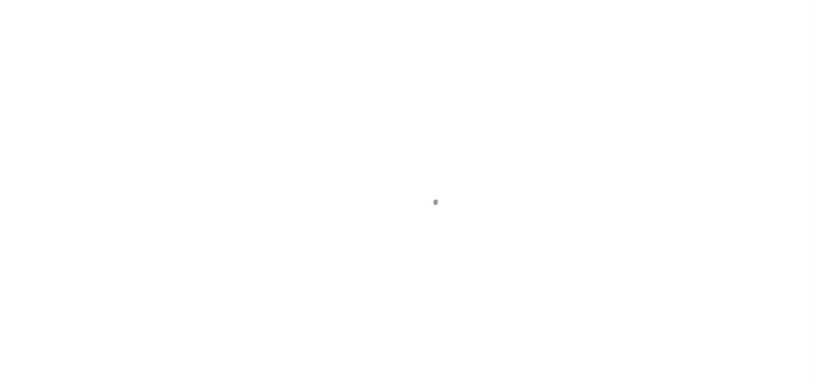
select select "DUE"
select select "26"
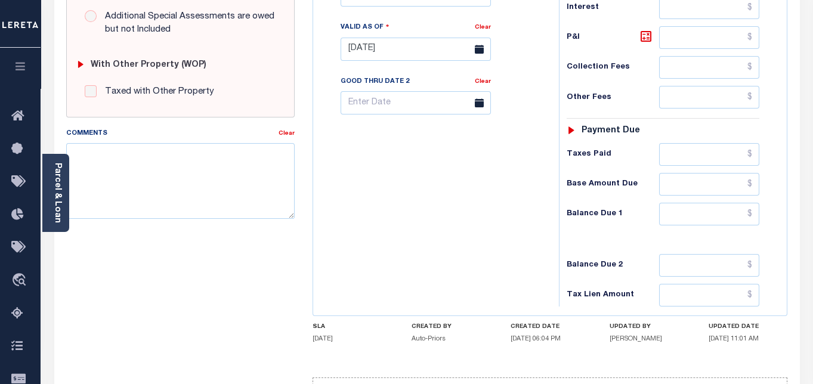
scroll to position [514, 0]
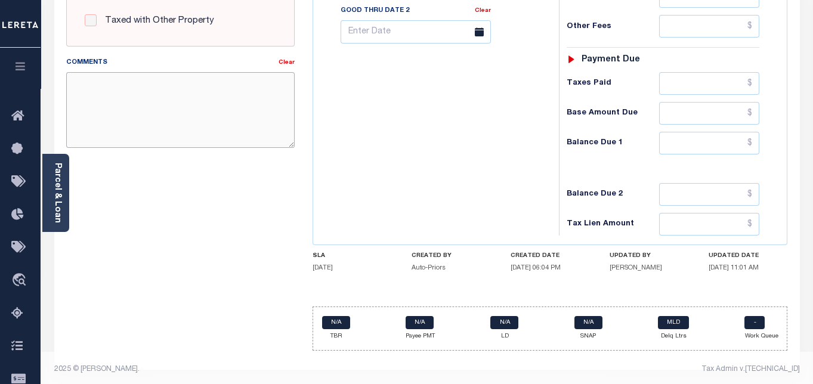
click at [217, 111] on textarea "Comments" at bounding box center [180, 109] width 228 height 75
click at [223, 99] on textarea "Comments" at bounding box center [180, 109] width 228 height 75
paste textarea "As per Tax Collector- [PERSON_NAME], confirmed from tax year [DATE]-[DATE] taxe…"
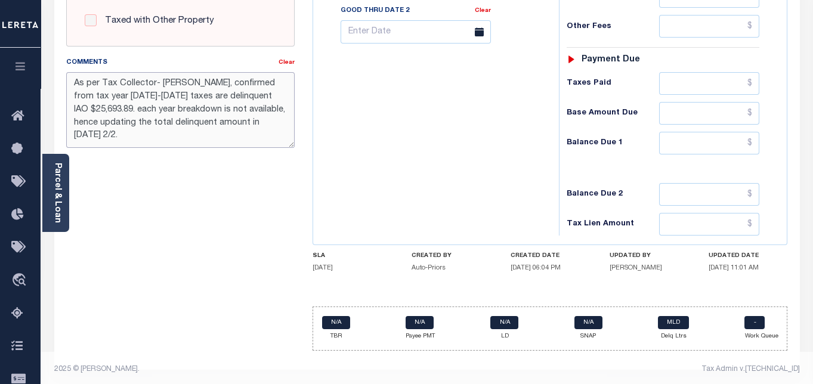
type textarea "As per Tax Collector- [PERSON_NAME], confirmed from tax year [DATE]-[DATE] taxe…"
click at [689, 135] on input "text" at bounding box center [709, 143] width 100 height 23
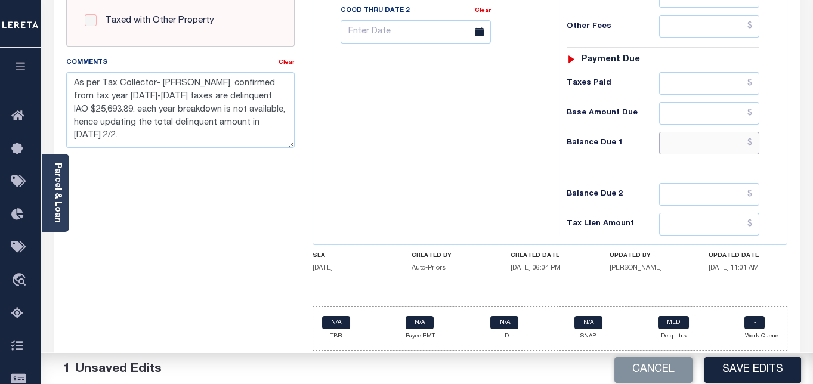
click at [689, 135] on input "text" at bounding box center [709, 143] width 100 height 23
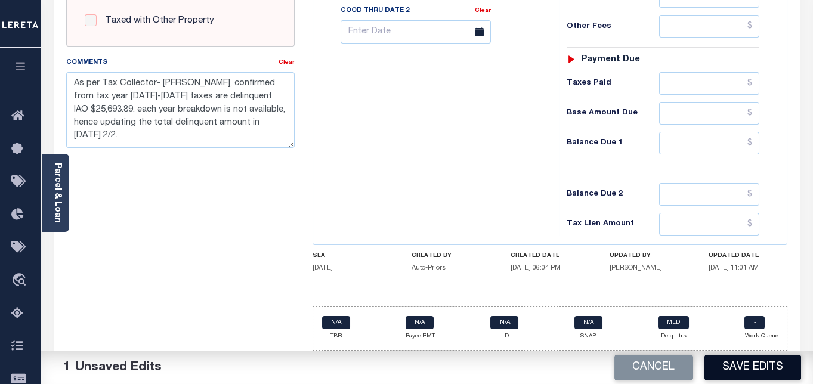
click at [746, 366] on button "Save Edits" at bounding box center [752, 368] width 97 height 26
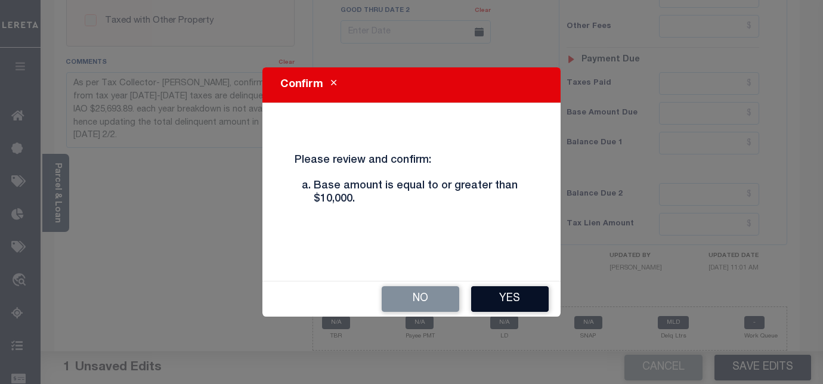
click at [512, 294] on button "Yes" at bounding box center [510, 299] width 78 height 26
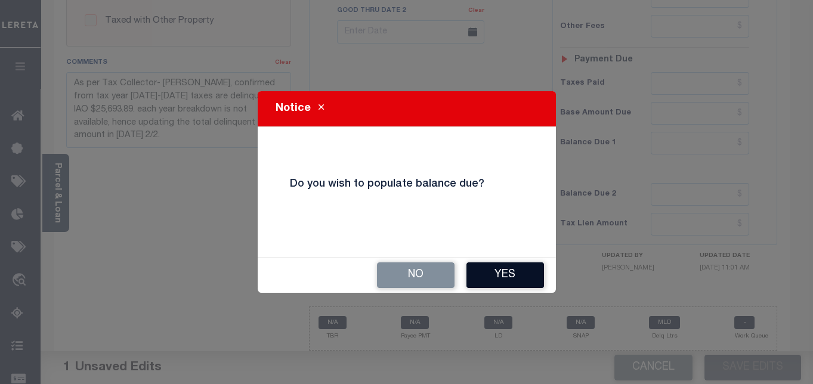
click at [503, 276] on button "Yes" at bounding box center [505, 275] width 78 height 26
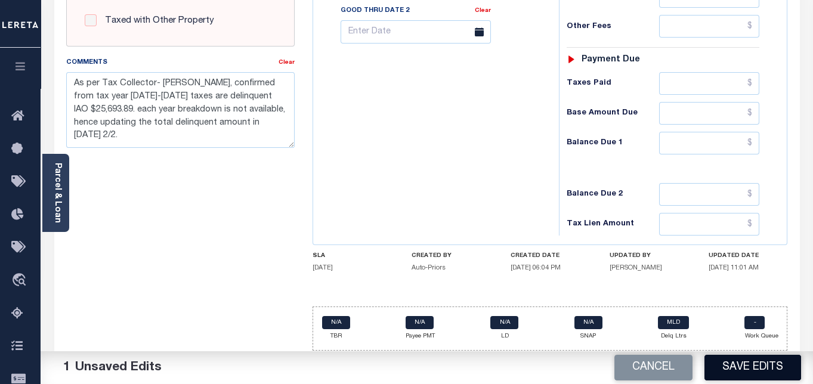
click at [741, 369] on button "Save Edits" at bounding box center [752, 368] width 97 height 26
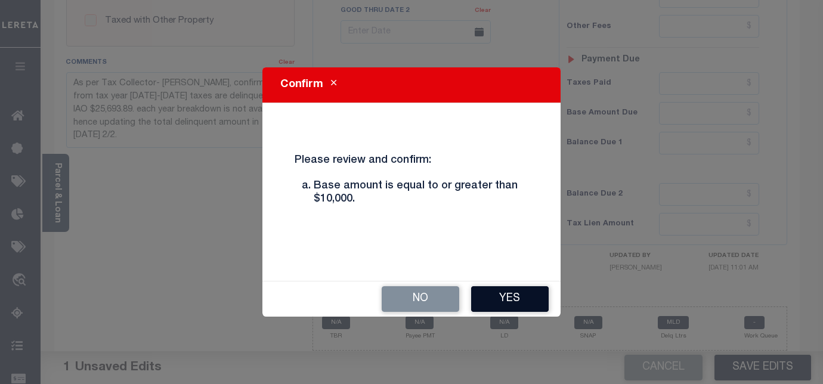
click at [514, 293] on button "Yes" at bounding box center [510, 299] width 78 height 26
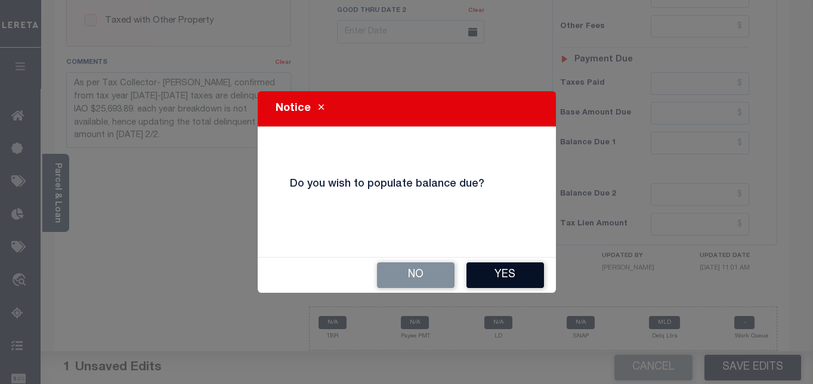
click at [498, 273] on button "Yes" at bounding box center [505, 275] width 78 height 26
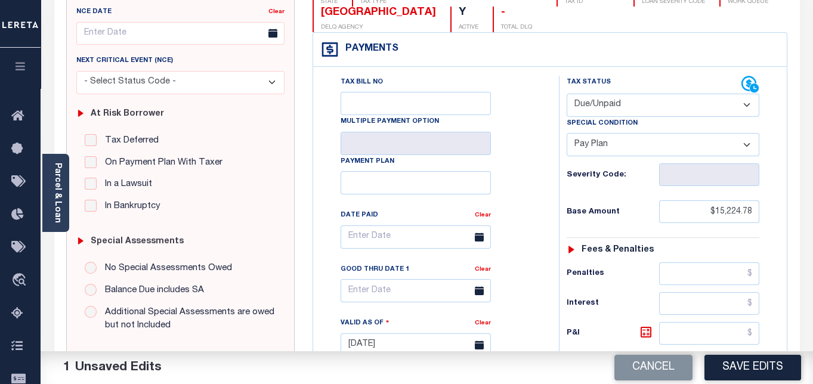
scroll to position [0, 0]
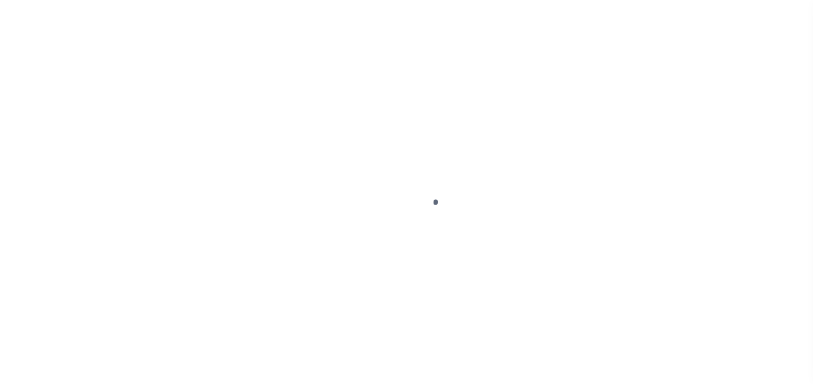
select select "DUE"
select select "26"
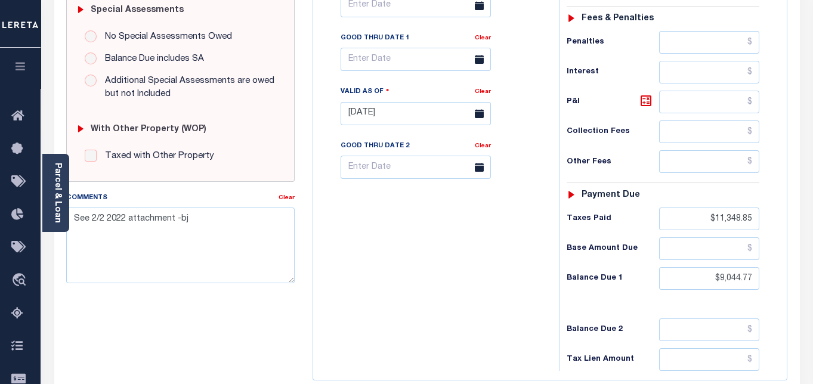
scroll to position [463, 0]
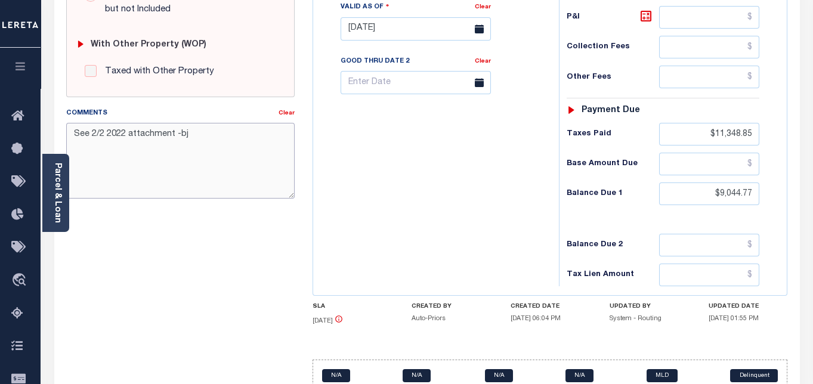
drag, startPoint x: 187, startPoint y: 136, endPoint x: 159, endPoint y: 169, distance: 43.2
click at [122, 135] on textarea "See 2/2 2022 attachment -bj" at bounding box center [180, 160] width 228 height 75
type textarea "S"
paste textarea "As per Tax Collector- [PERSON_NAME], confirmed from tax year [DATE]-[DATE] taxe…"
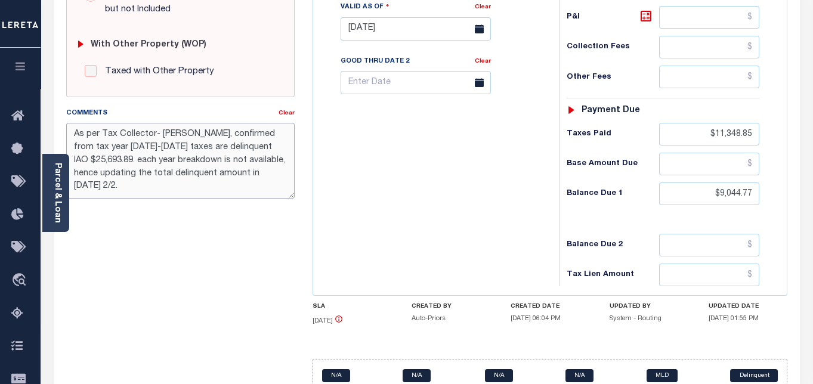
type textarea "As per Tax Collector- [PERSON_NAME], confirmed from tax year [DATE]-[DATE] taxe…"
type input "[DATE]"
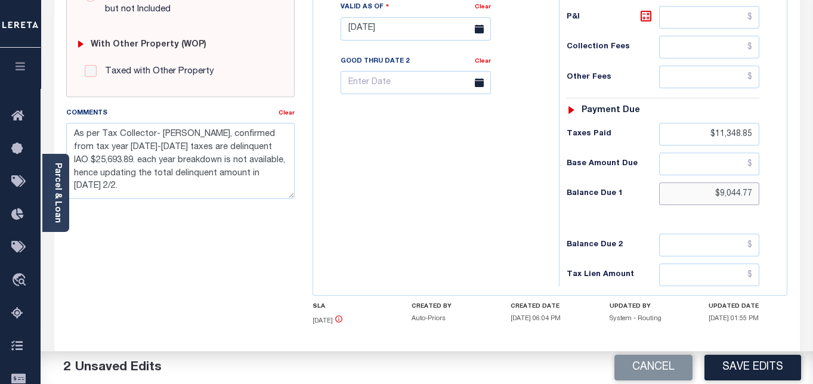
drag, startPoint x: 747, startPoint y: 188, endPoint x: 696, endPoint y: 187, distance: 50.1
click at [696, 187] on input "$9,044.77" at bounding box center [709, 193] width 100 height 23
drag, startPoint x: 732, startPoint y: 129, endPoint x: 698, endPoint y: 128, distance: 34.6
click at [698, 128] on input "$11,348.85" at bounding box center [709, 134] width 100 height 23
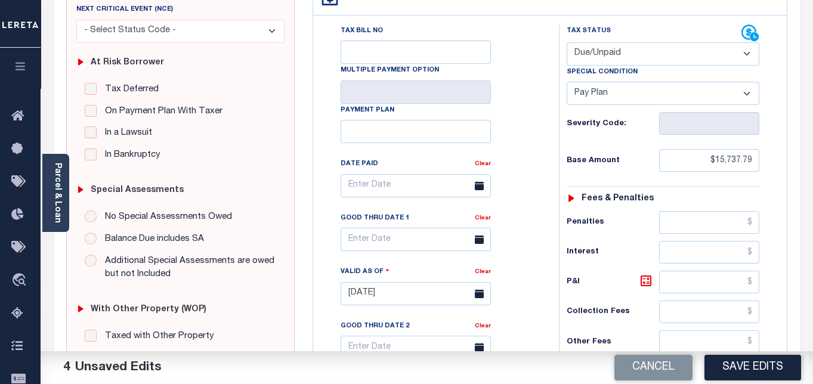
scroll to position [0, 0]
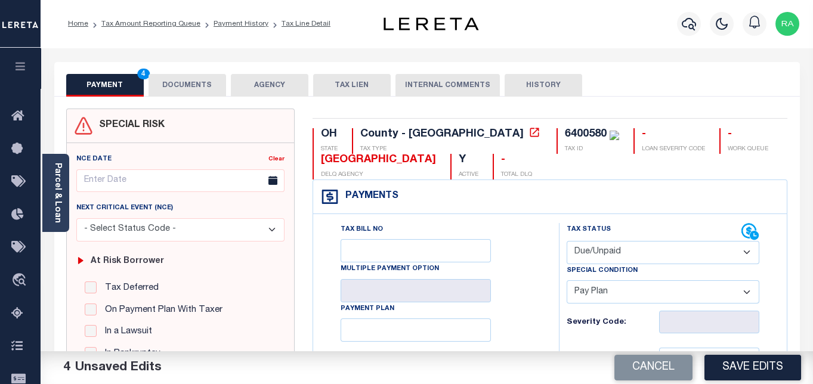
click at [56, 209] on link "Parcel & Loan" at bounding box center [57, 193] width 8 height 60
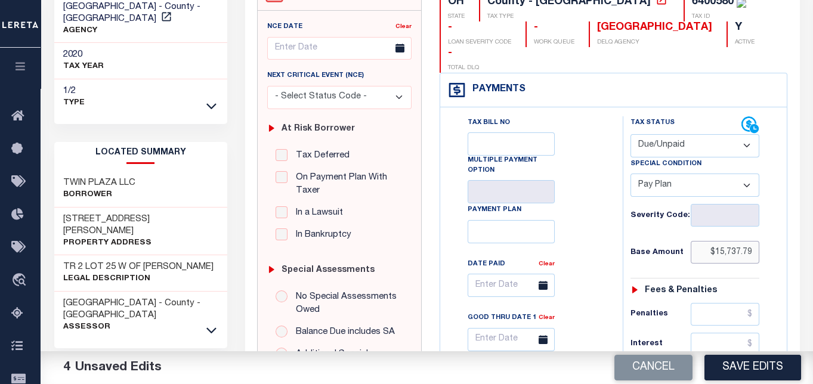
click at [750, 241] on input "$15,737.79" at bounding box center [725, 252] width 69 height 23
drag, startPoint x: 751, startPoint y: 227, endPoint x: 707, endPoint y: 227, distance: 44.1
click at [707, 241] on input "$15,737.79" at bounding box center [725, 252] width 69 height 23
paste input "14543.56"
type input "$14,543.56"
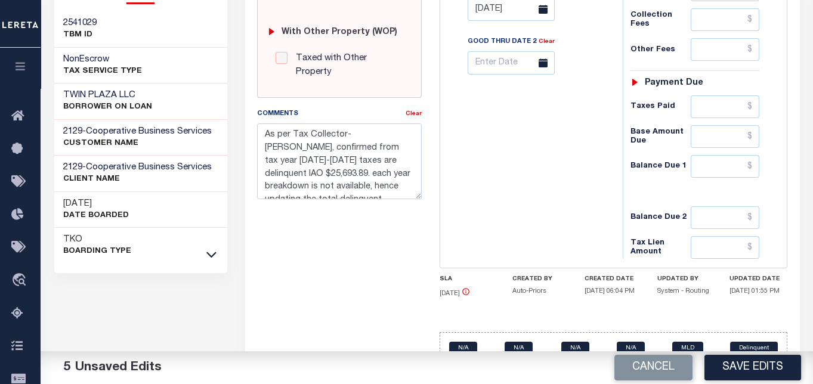
scroll to position [522, 0]
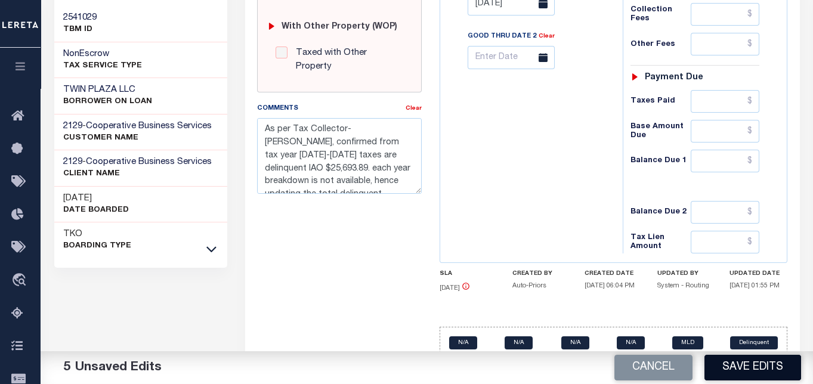
click at [750, 369] on button "Save Edits" at bounding box center [752, 368] width 97 height 26
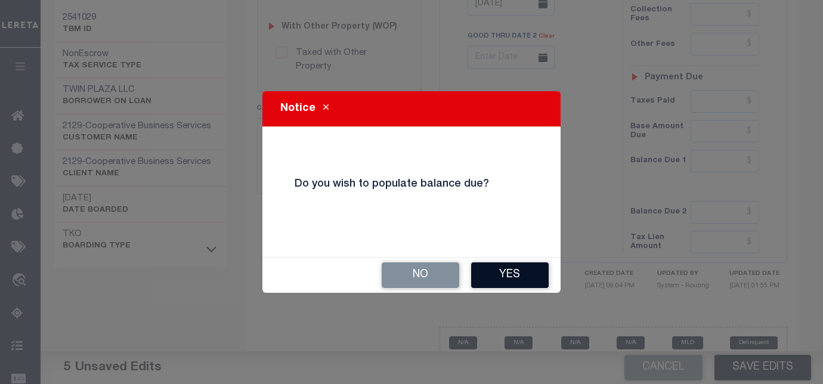
click at [507, 274] on button "Yes" at bounding box center [510, 275] width 78 height 26
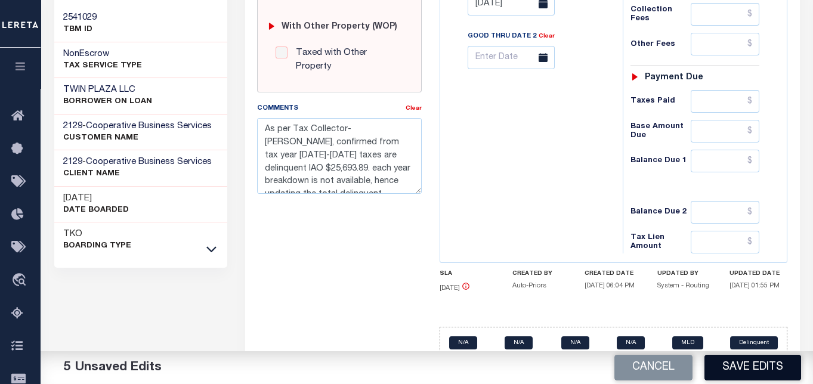
click at [747, 370] on button "Save Edits" at bounding box center [752, 368] width 97 height 26
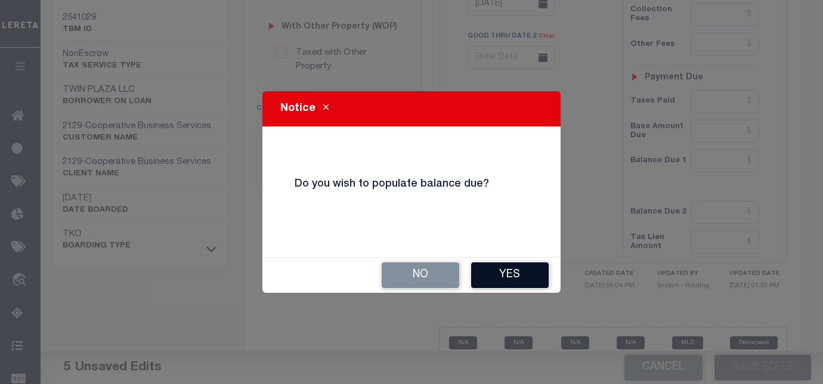
click at [507, 273] on button "Yes" at bounding box center [510, 275] width 78 height 26
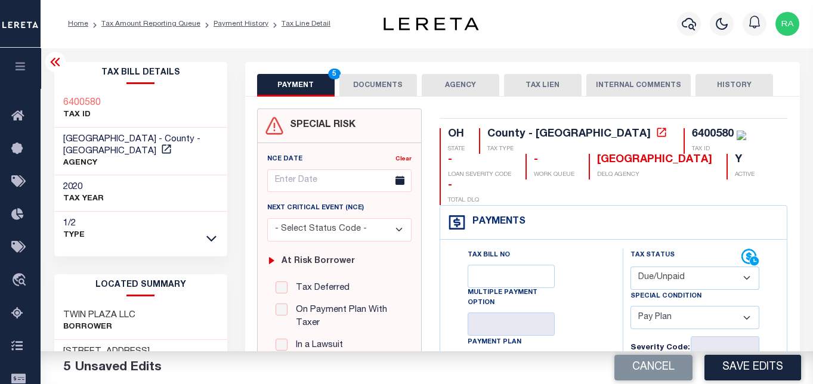
scroll to position [132, 0]
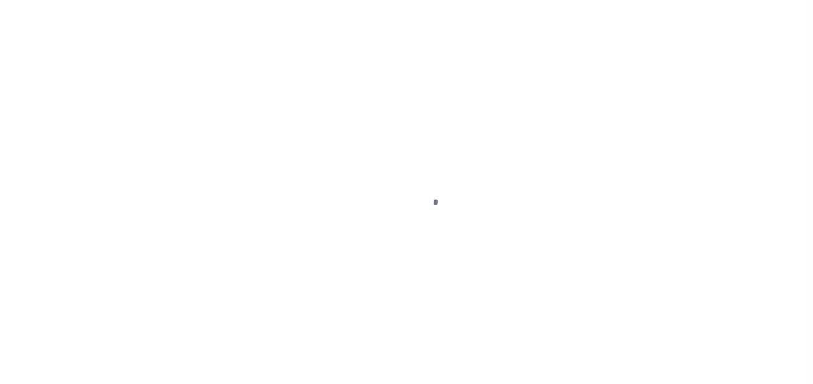
select select "DUE"
select select "26"
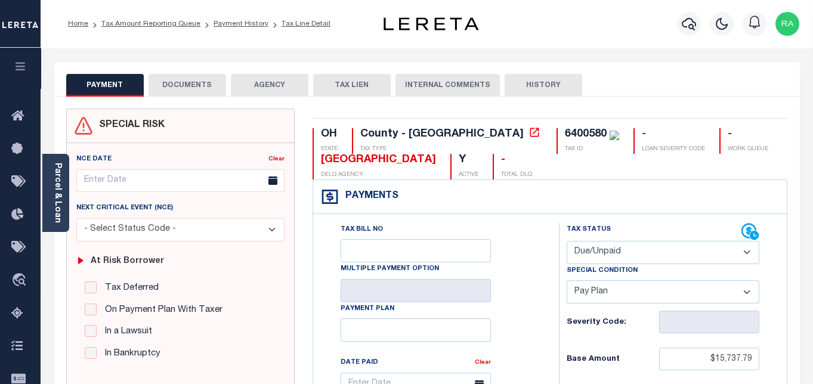
scroll to position [132, 0]
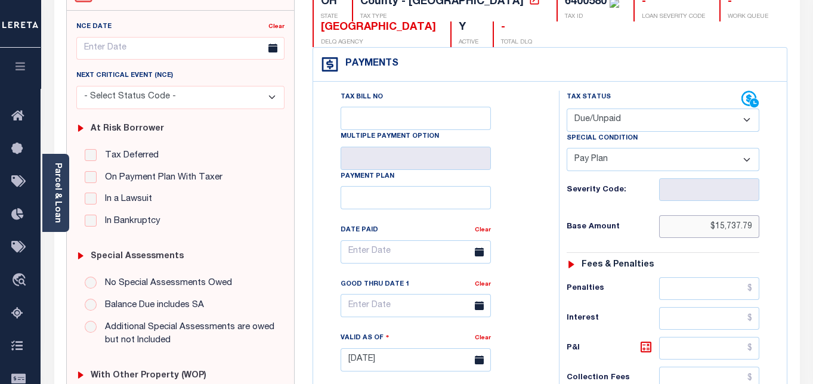
click at [749, 225] on input "$15,737.79" at bounding box center [709, 226] width 100 height 23
drag, startPoint x: 727, startPoint y: 230, endPoint x: 674, endPoint y: 230, distance: 53.1
click at [674, 230] on input "$15,737.79" at bounding box center [709, 226] width 100 height 23
paste input "14543.56"
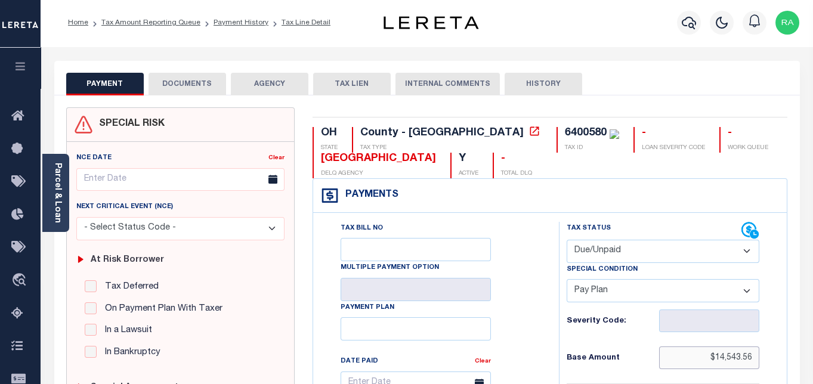
scroll to position [0, 0]
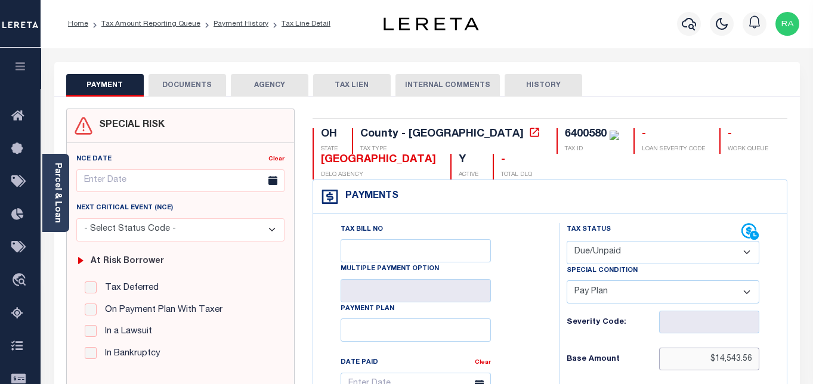
type input "$14,543.56"
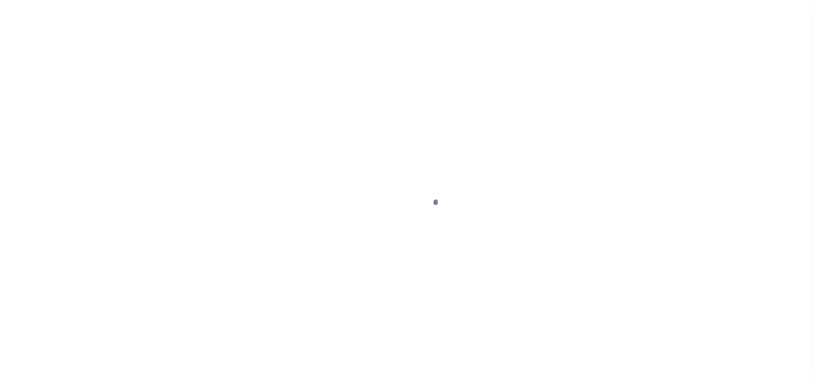
select select "DUE"
select select "26"
